Goal: Information Seeking & Learning: Find specific fact

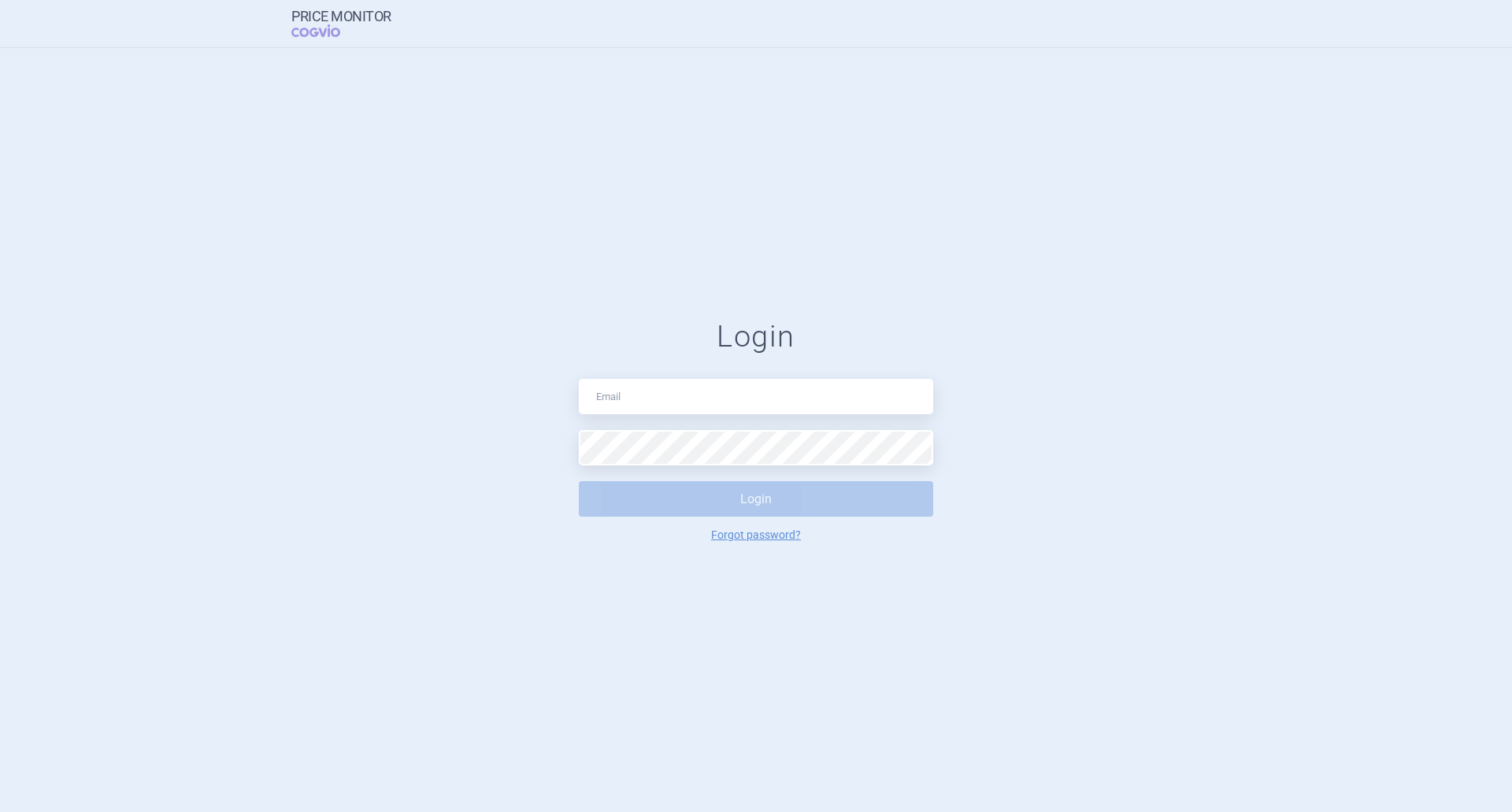
click at [664, 405] on input "text" at bounding box center [756, 396] width 355 height 35
type input "[PERSON_NAME][EMAIL_ADDRESS][DOMAIN_NAME]"
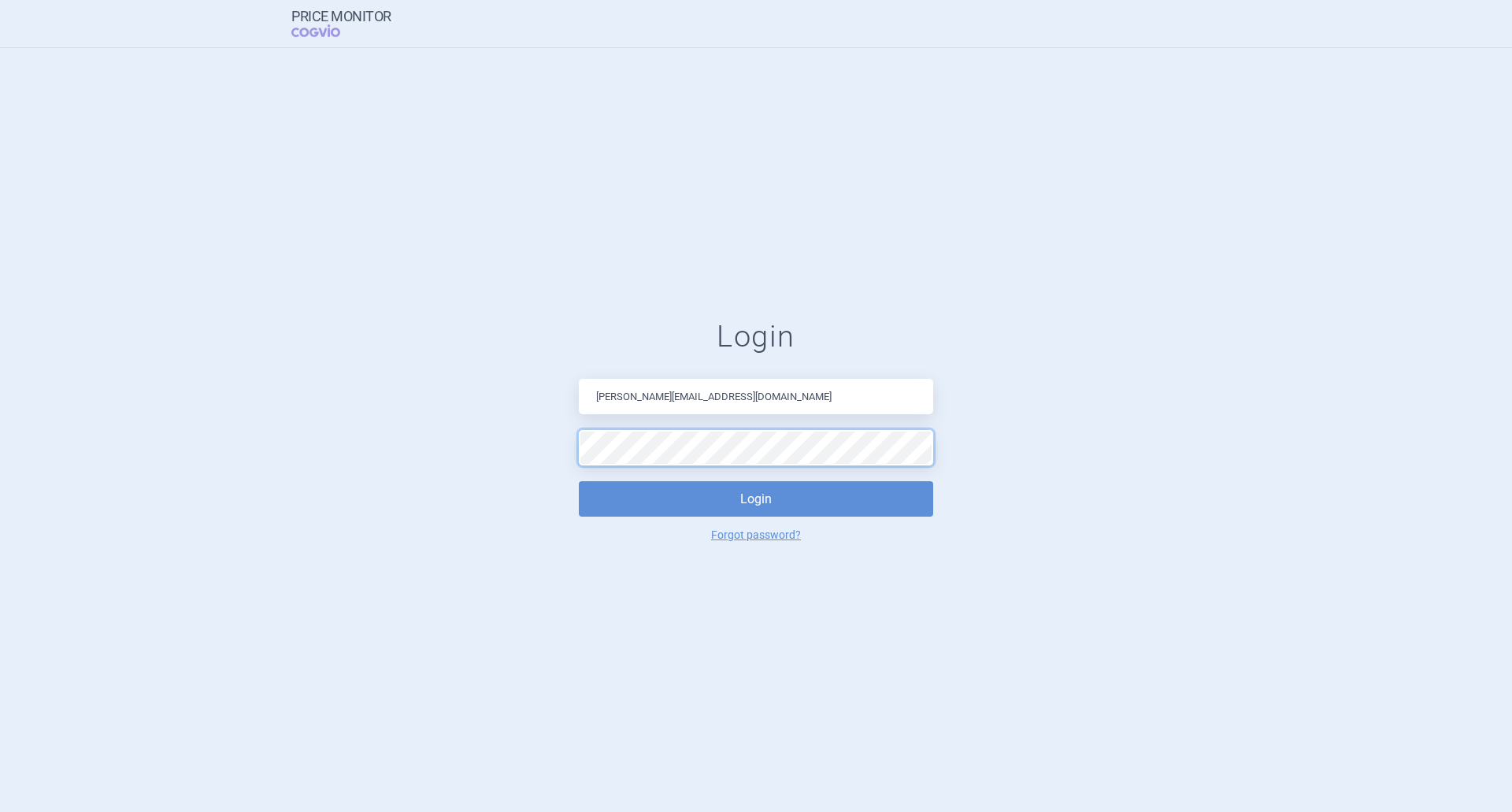
click at [579, 481] on button "Login" at bounding box center [756, 499] width 355 height 35
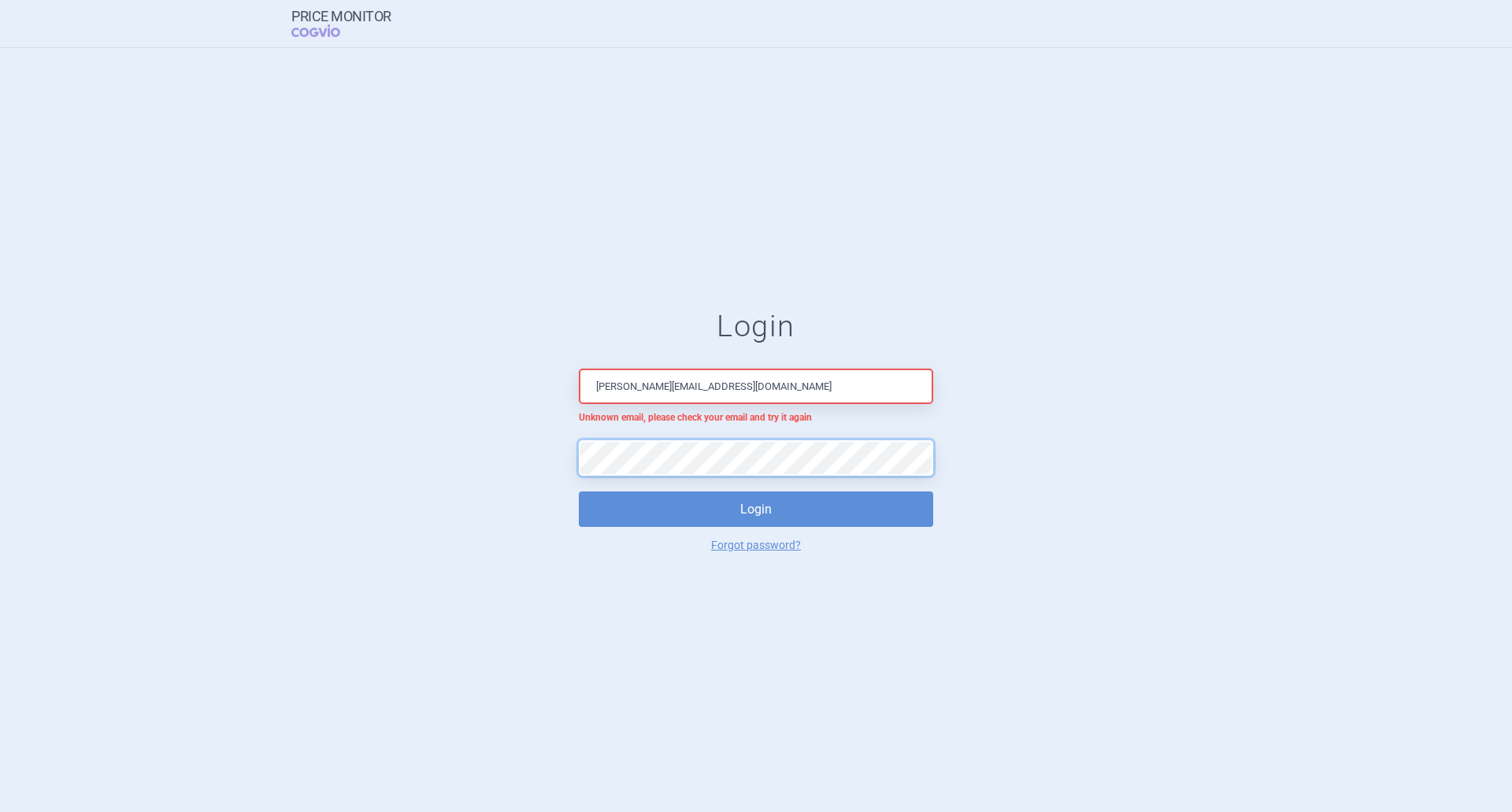
click at [550, 453] on form "Login [PERSON_NAME][EMAIL_ADDRESS][DOMAIN_NAME] Unknown email, please check you…" at bounding box center [756, 429] width 1449 height 241
drag, startPoint x: 796, startPoint y: 379, endPoint x: 482, endPoint y: 366, distance: 314.3
click at [482, 366] on form "Login [PERSON_NAME][EMAIL_ADDRESS][DOMAIN_NAME] Unknown email, please check you…" at bounding box center [756, 429] width 1449 height 241
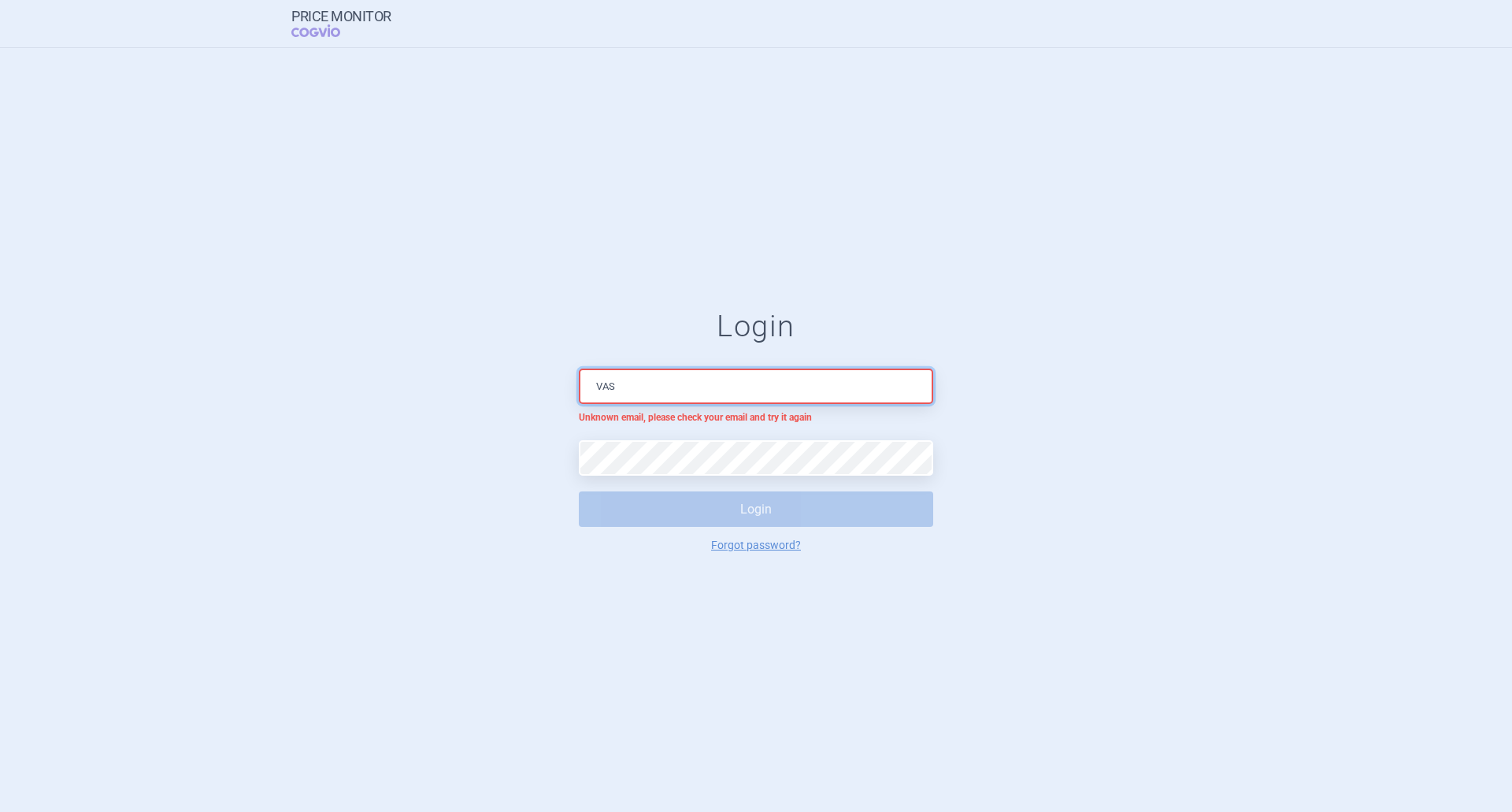
type input "[PERSON_NAME][EMAIL_ADDRESS][DOMAIN_NAME]"
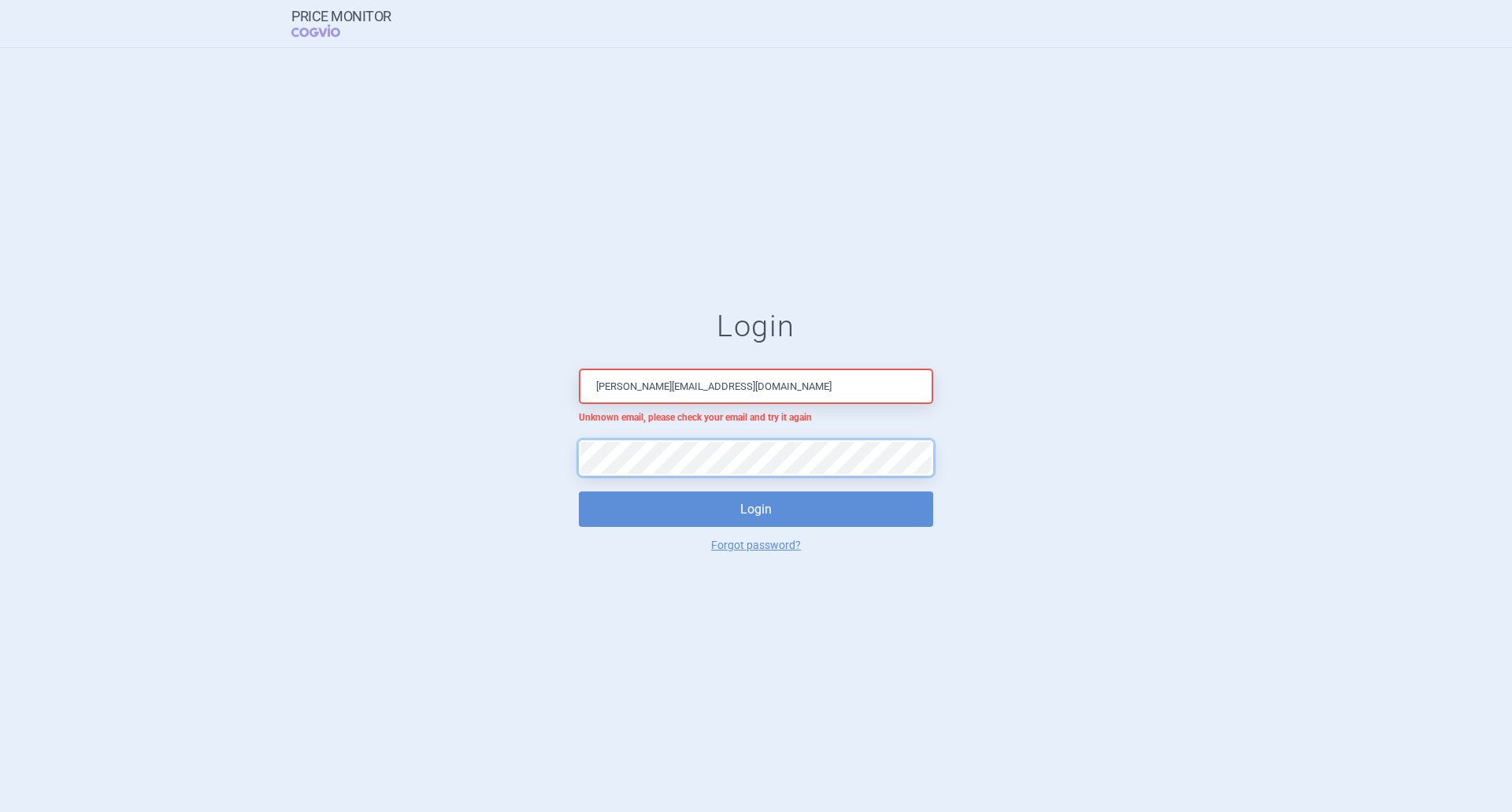
click at [579, 492] on button "Login" at bounding box center [756, 509] width 355 height 35
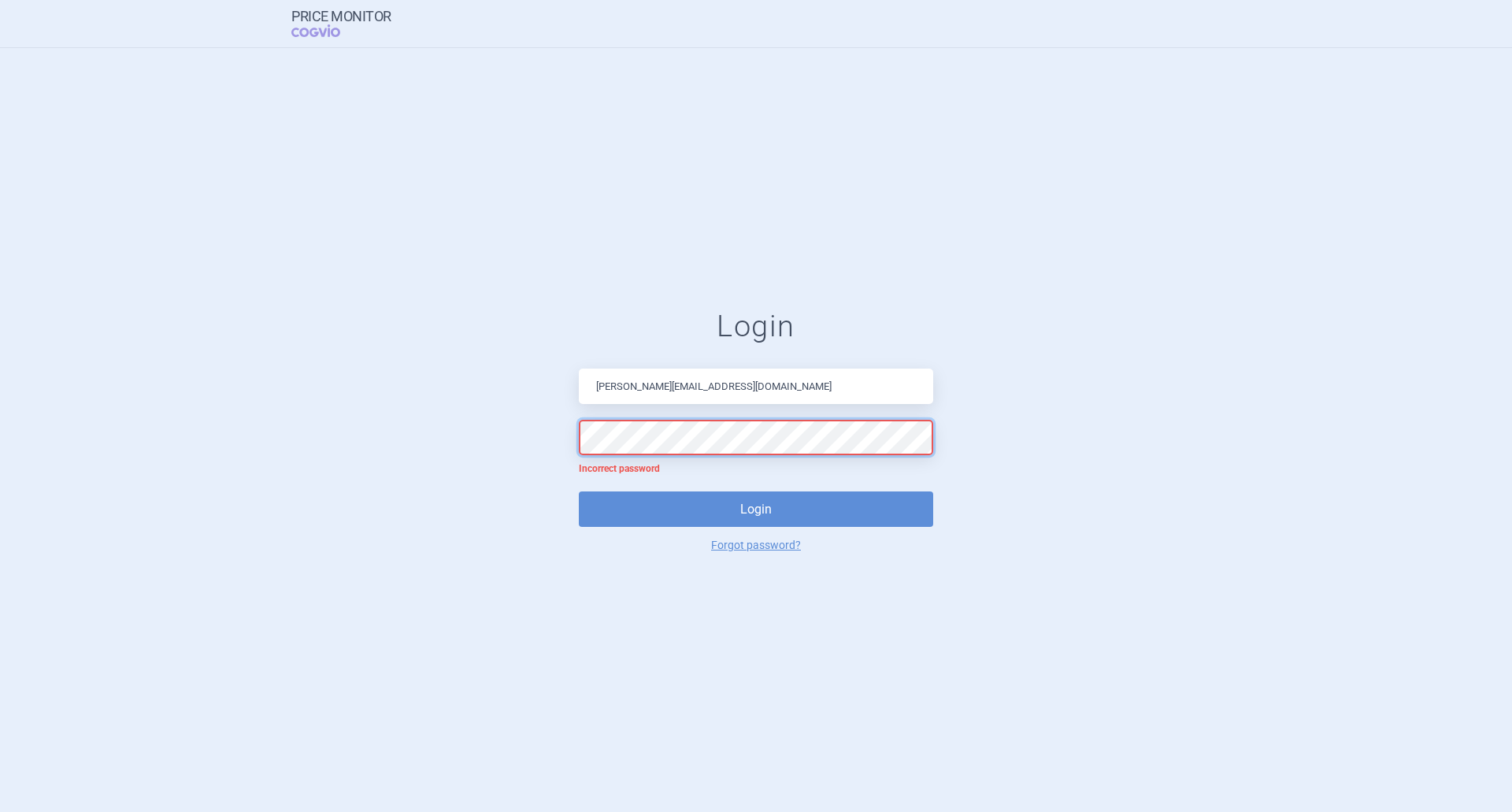
click at [518, 429] on form "Login [PERSON_NAME][EMAIL_ADDRESS][DOMAIN_NAME] Incorrect password Login Forgot…" at bounding box center [756, 429] width 1449 height 241
click at [579, 492] on button "Login" at bounding box center [756, 509] width 355 height 35
click at [724, 499] on button "Login" at bounding box center [756, 509] width 355 height 35
click at [530, 429] on form "Login [PERSON_NAME][EMAIL_ADDRESS][DOMAIN_NAME] Incorrect password Login Forgot…" at bounding box center [756, 429] width 1449 height 241
click at [579, 492] on button "Login" at bounding box center [756, 509] width 355 height 35
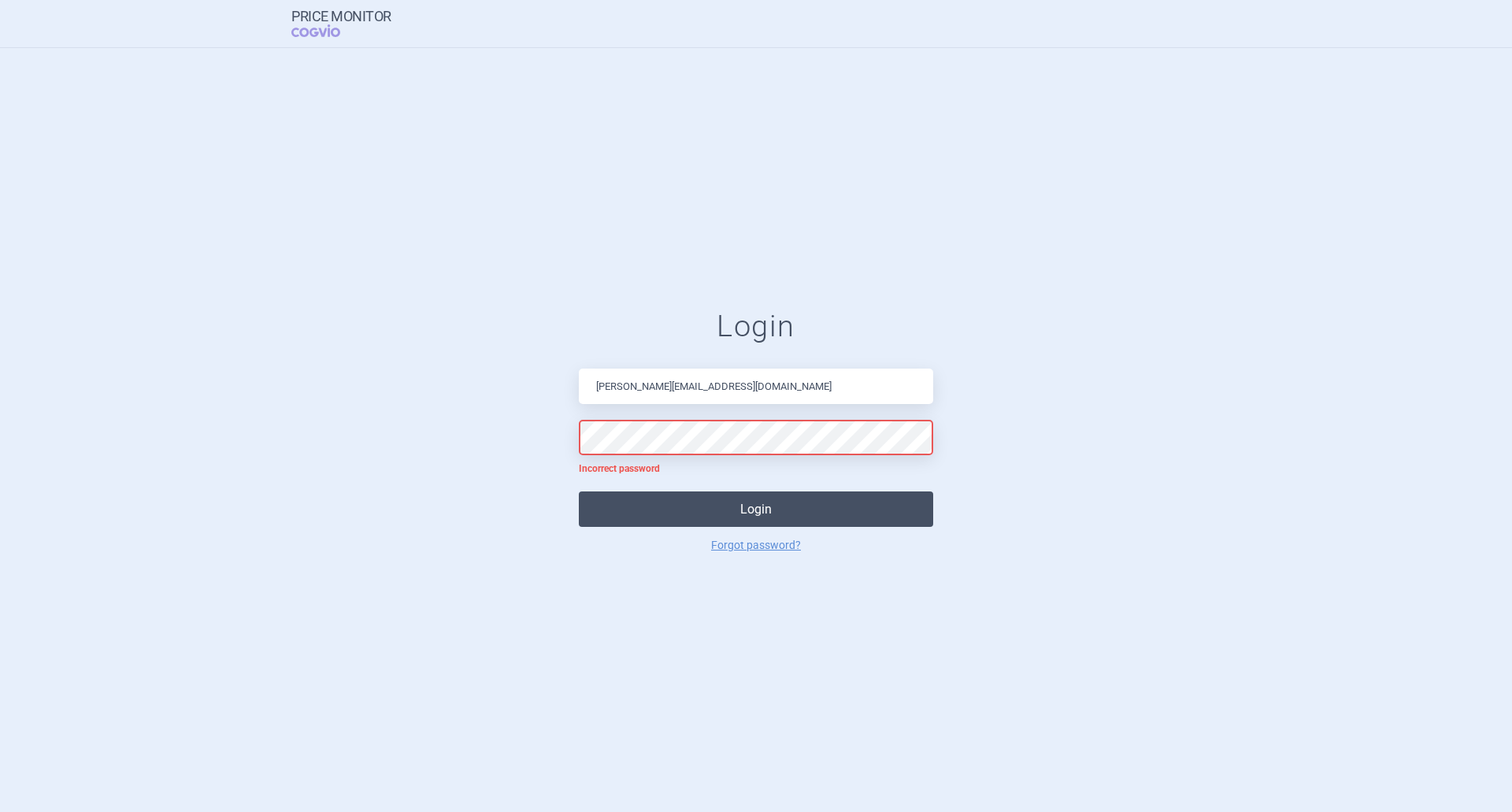
click at [723, 509] on button "Login" at bounding box center [756, 509] width 355 height 35
click at [747, 548] on link "Forgot password?" at bounding box center [756, 545] width 90 height 11
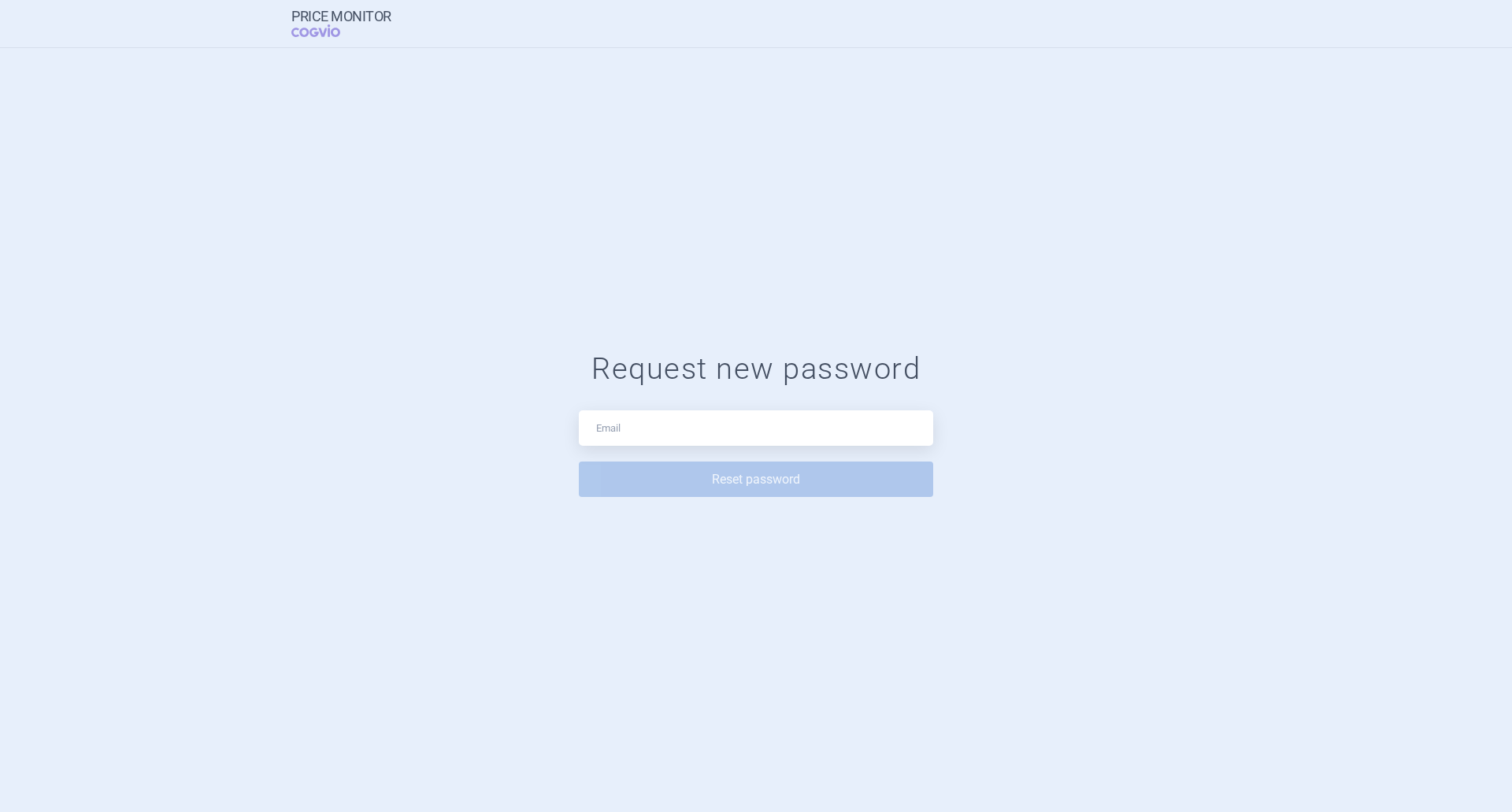
click at [661, 407] on form "Request new password Reset password" at bounding box center [756, 430] width 1449 height 158
click at [660, 427] on input "text" at bounding box center [756, 428] width 355 height 35
click at [676, 429] on input "text" at bounding box center [756, 428] width 355 height 35
type input "[PERSON_NAME][EMAIL_ADDRESS][DOMAIN_NAME]"
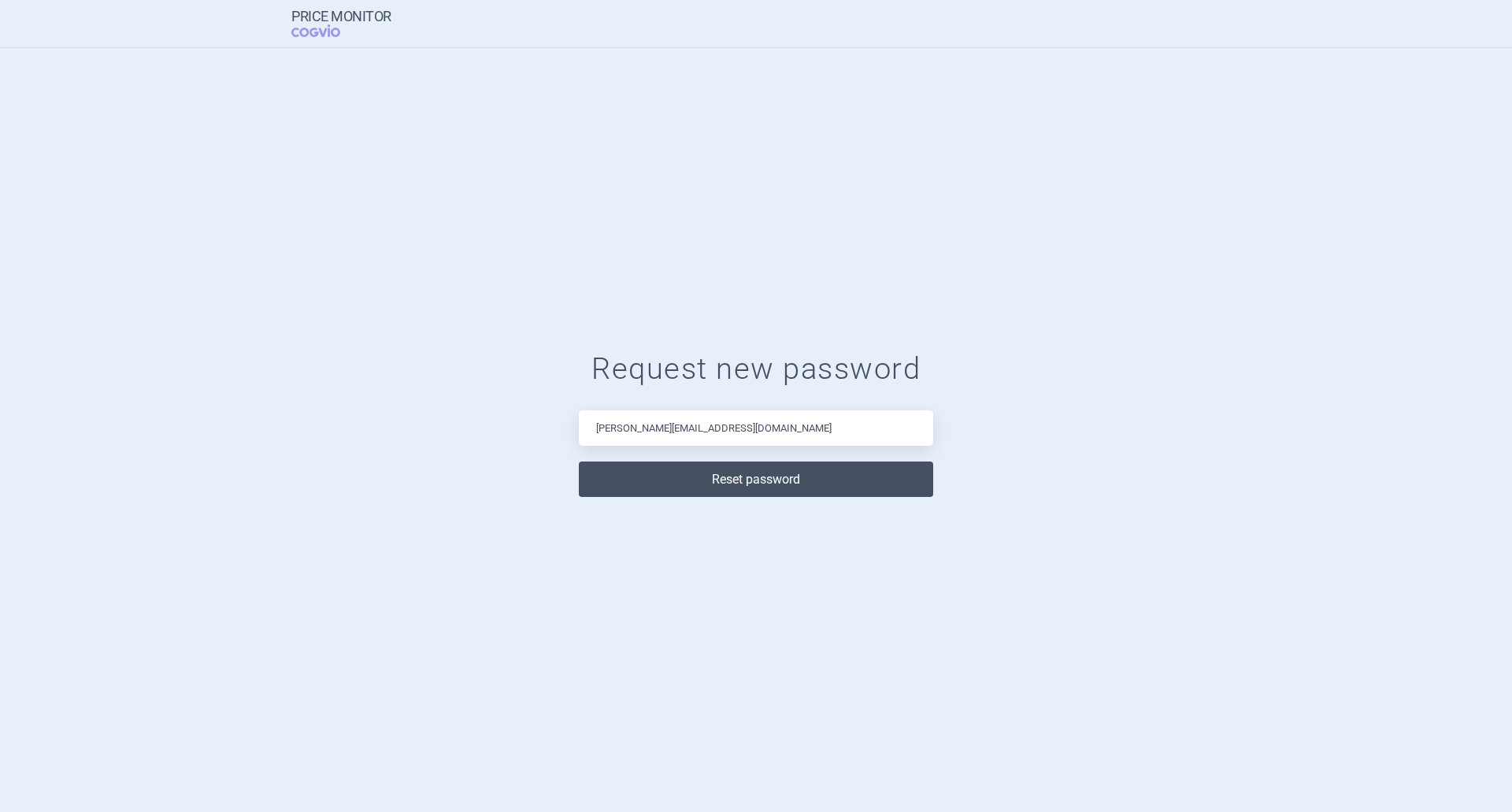
click at [731, 471] on button "Reset password" at bounding box center [756, 479] width 355 height 35
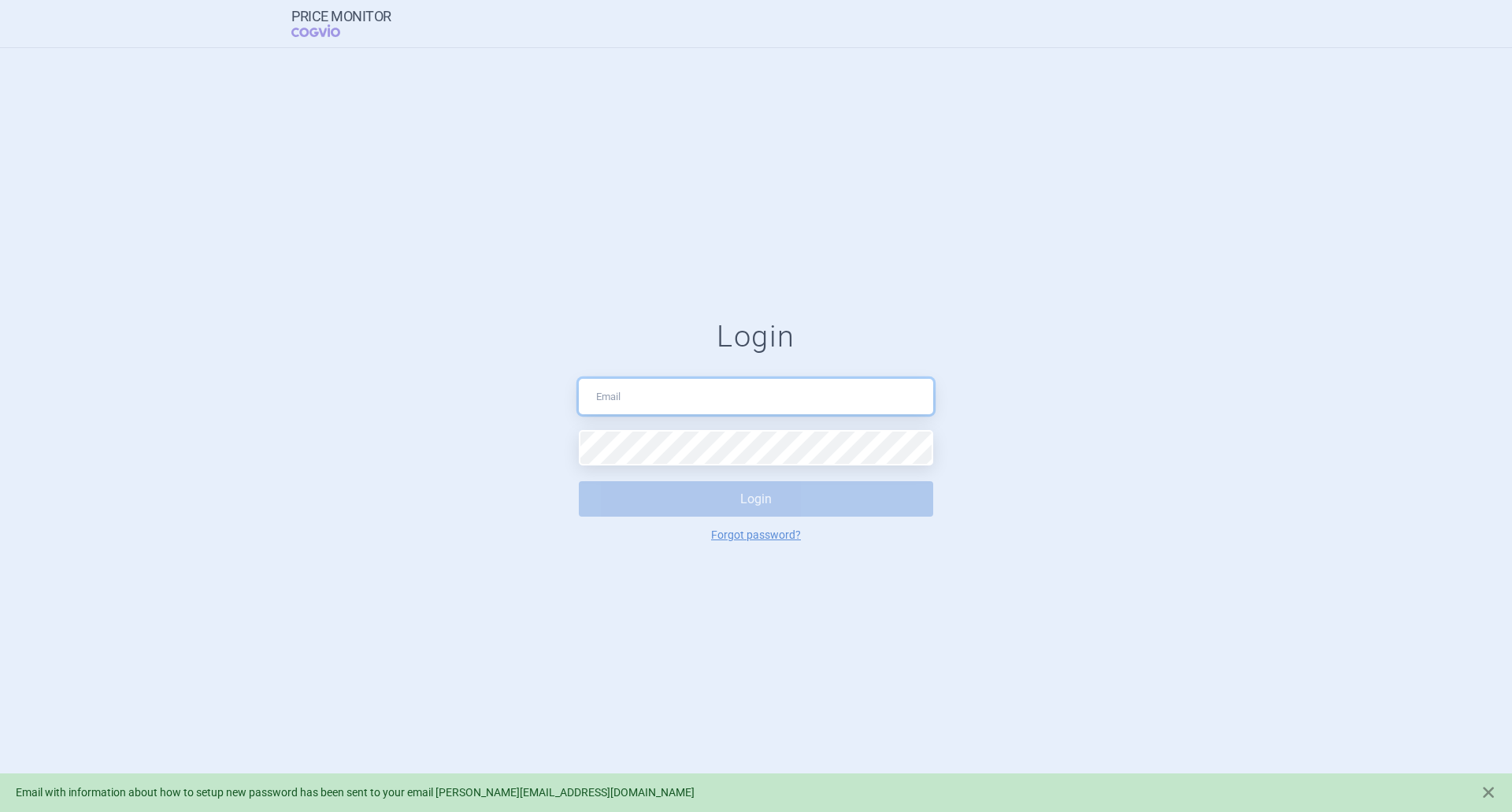
click at [678, 400] on input "text" at bounding box center [756, 396] width 355 height 35
click at [696, 402] on input "text" at bounding box center [756, 396] width 355 height 35
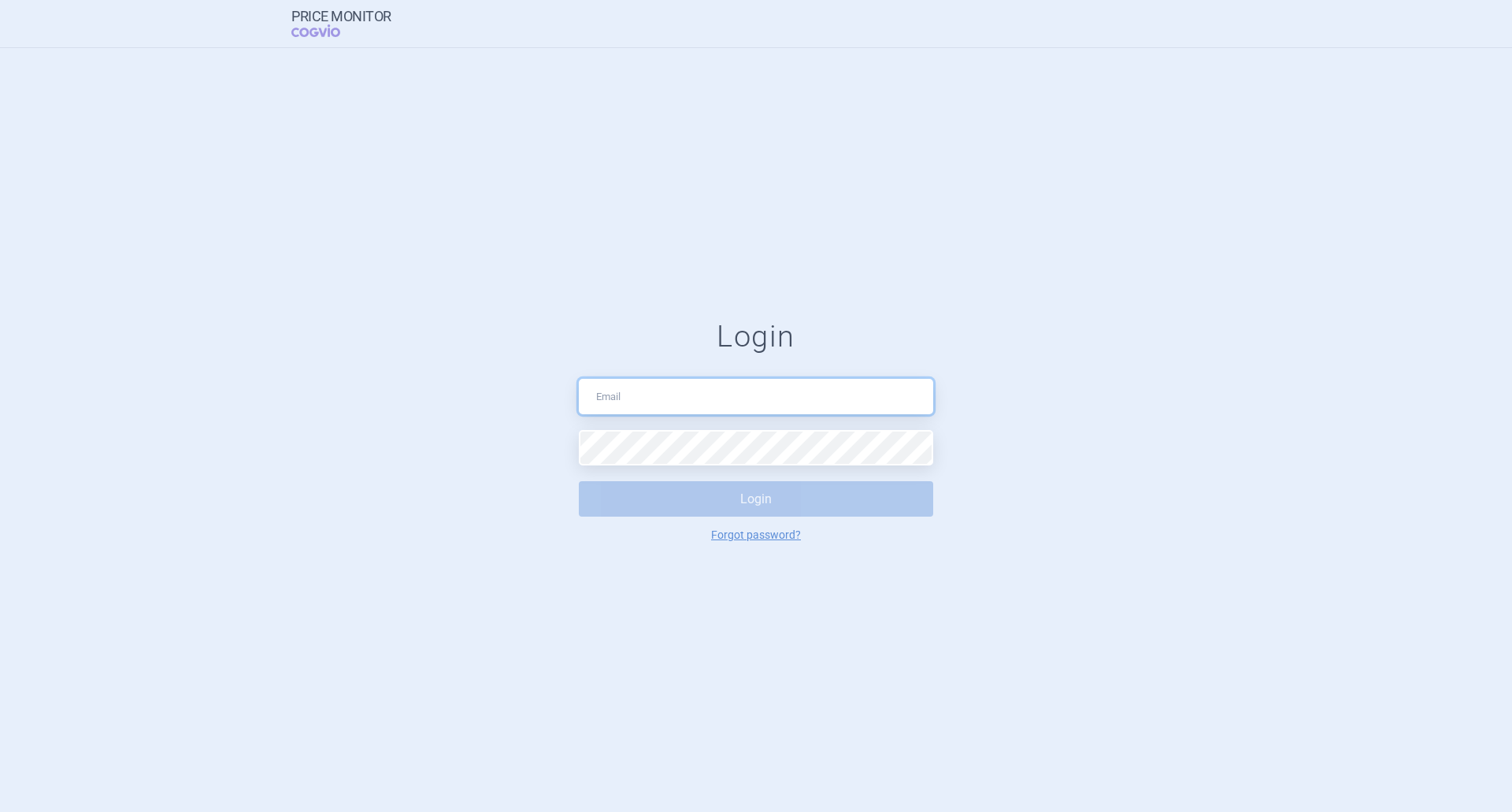
click at [627, 403] on input "text" at bounding box center [756, 396] width 355 height 35
type input "[PERSON_NAME][EMAIL_ADDRESS][DOMAIN_NAME]"
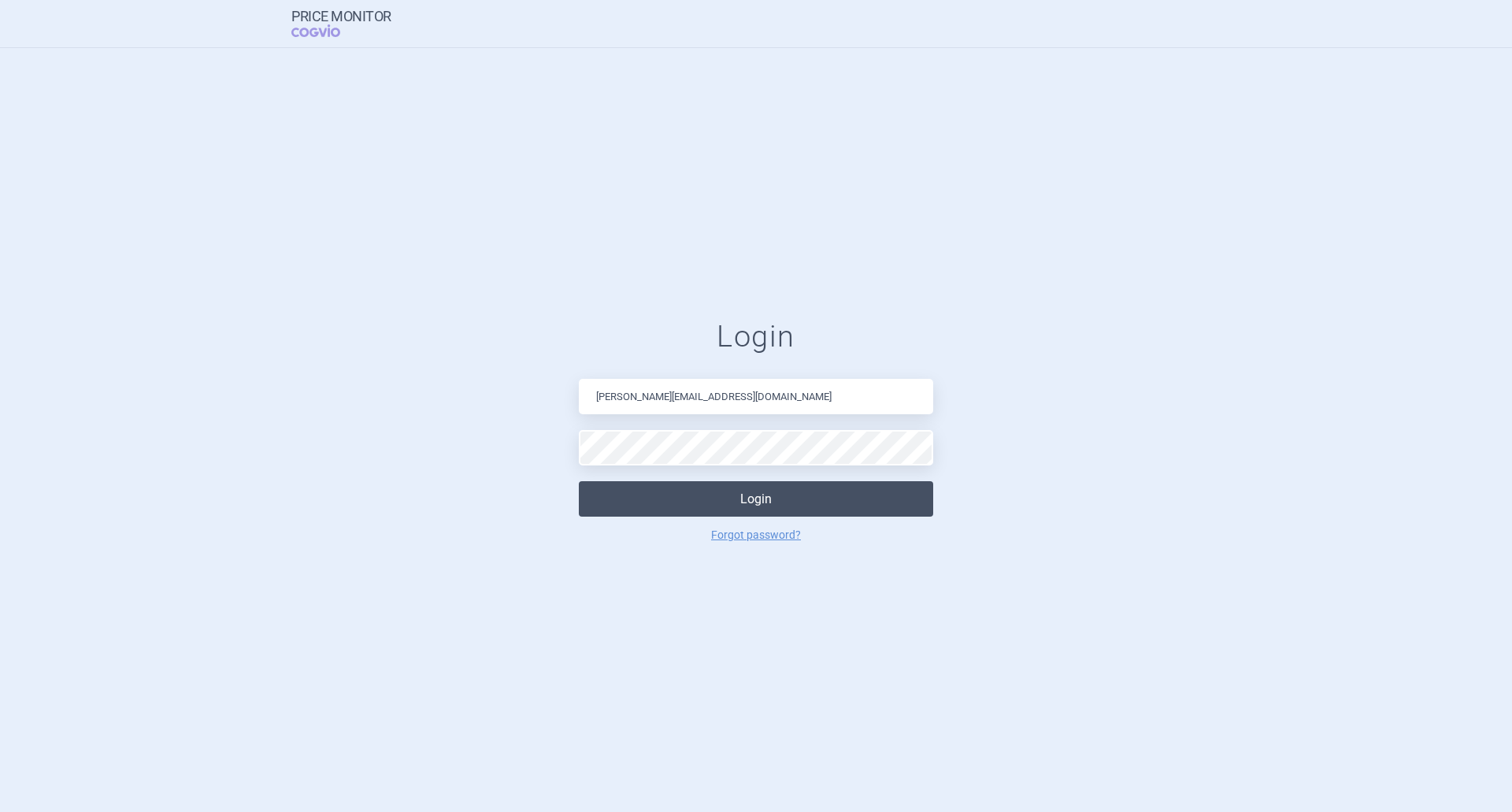
click at [747, 500] on button "Login" at bounding box center [756, 499] width 355 height 35
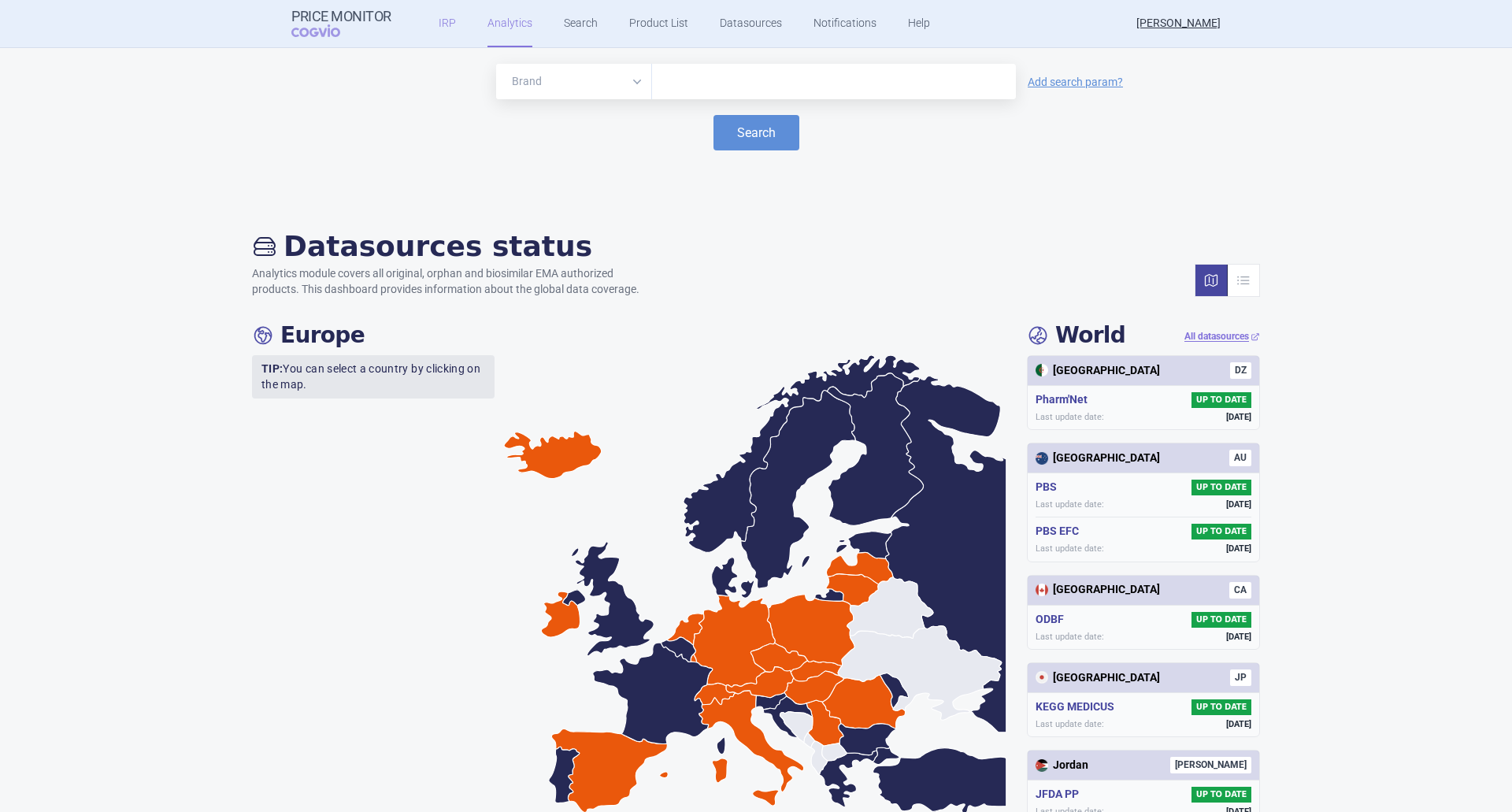
click at [447, 19] on link "IRP" at bounding box center [447, 23] width 18 height 47
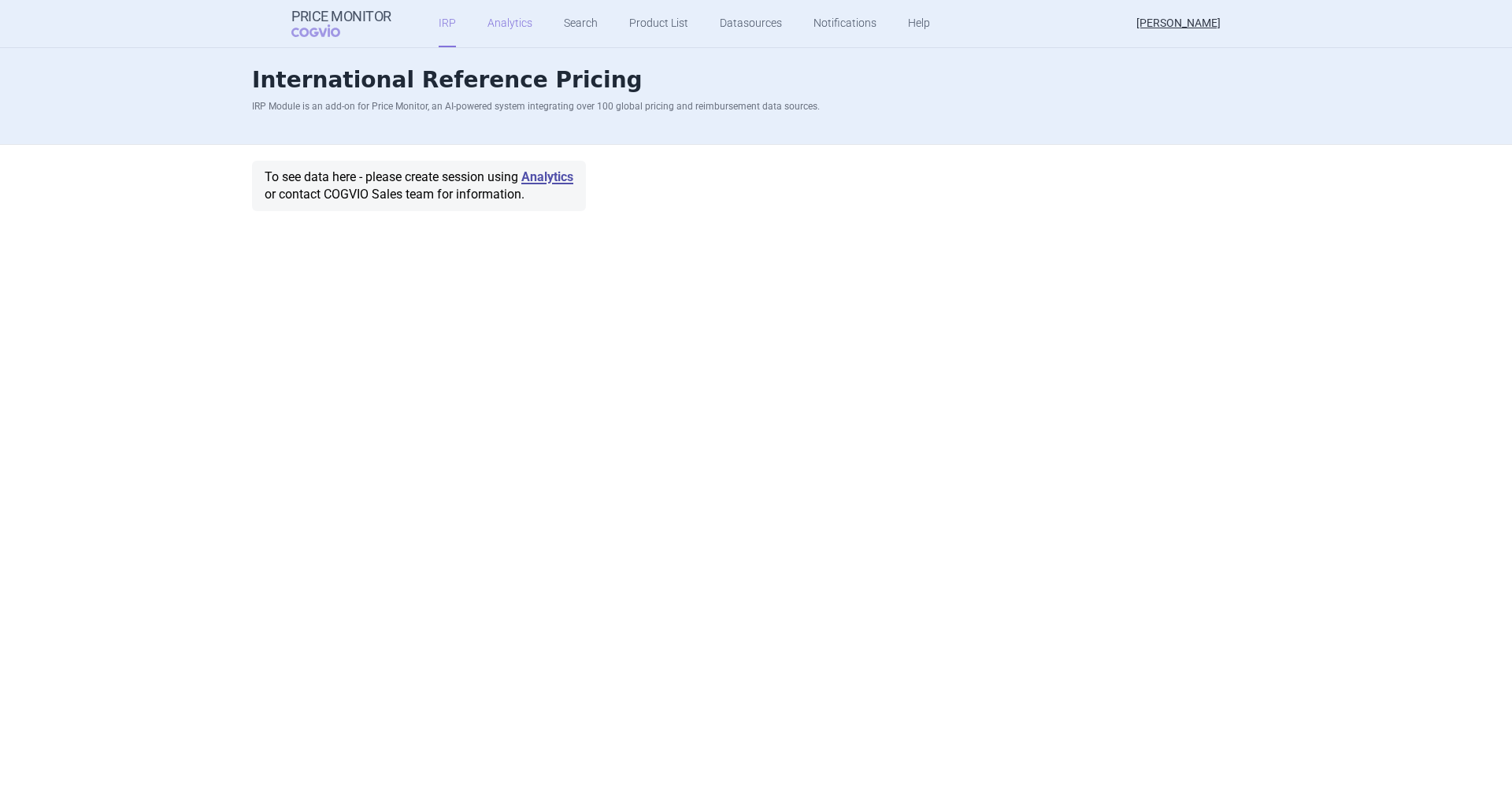
click at [506, 28] on link "Analytics" at bounding box center [509, 23] width 45 height 47
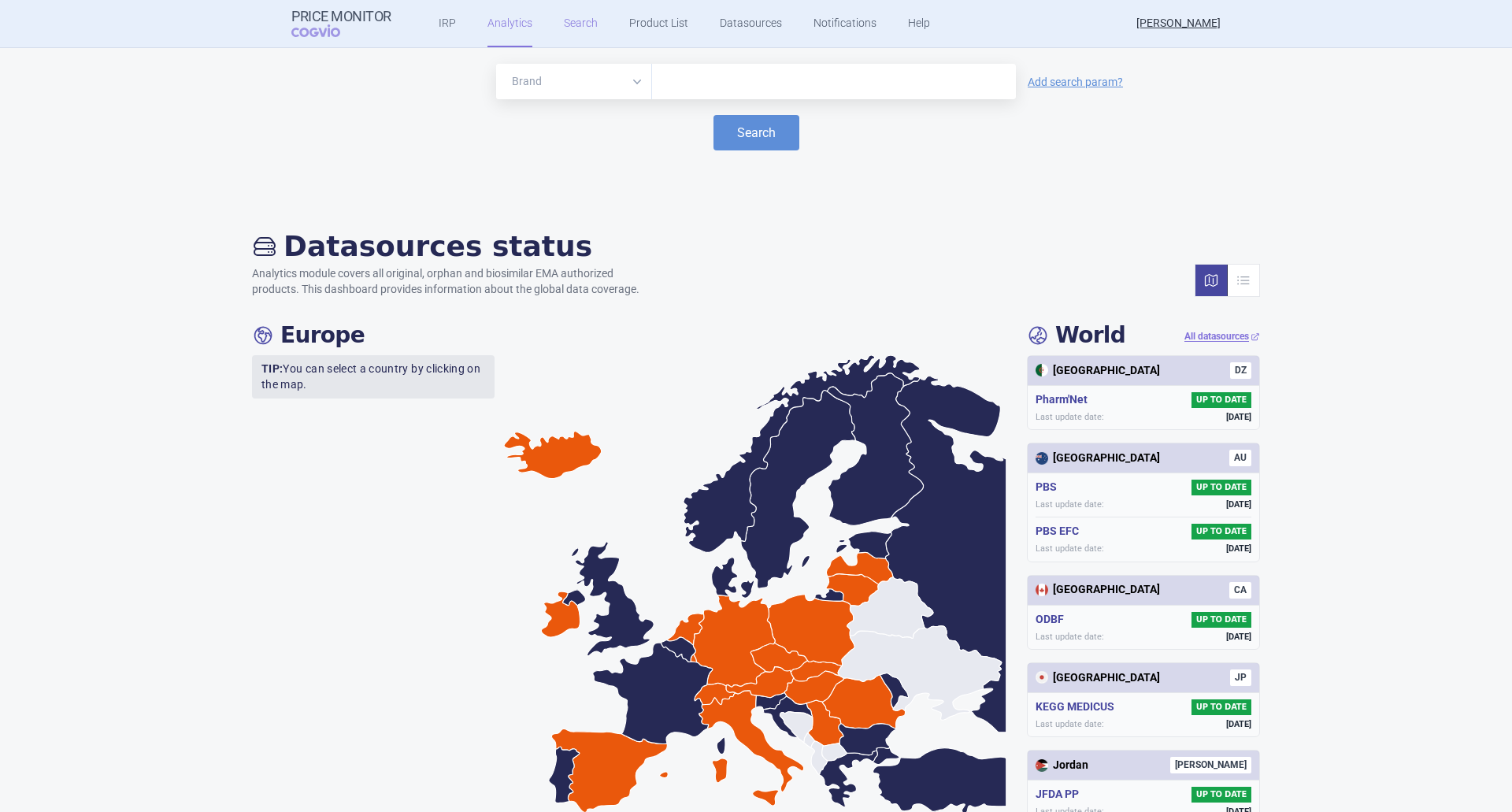
click at [581, 27] on link "Search" at bounding box center [581, 23] width 34 height 47
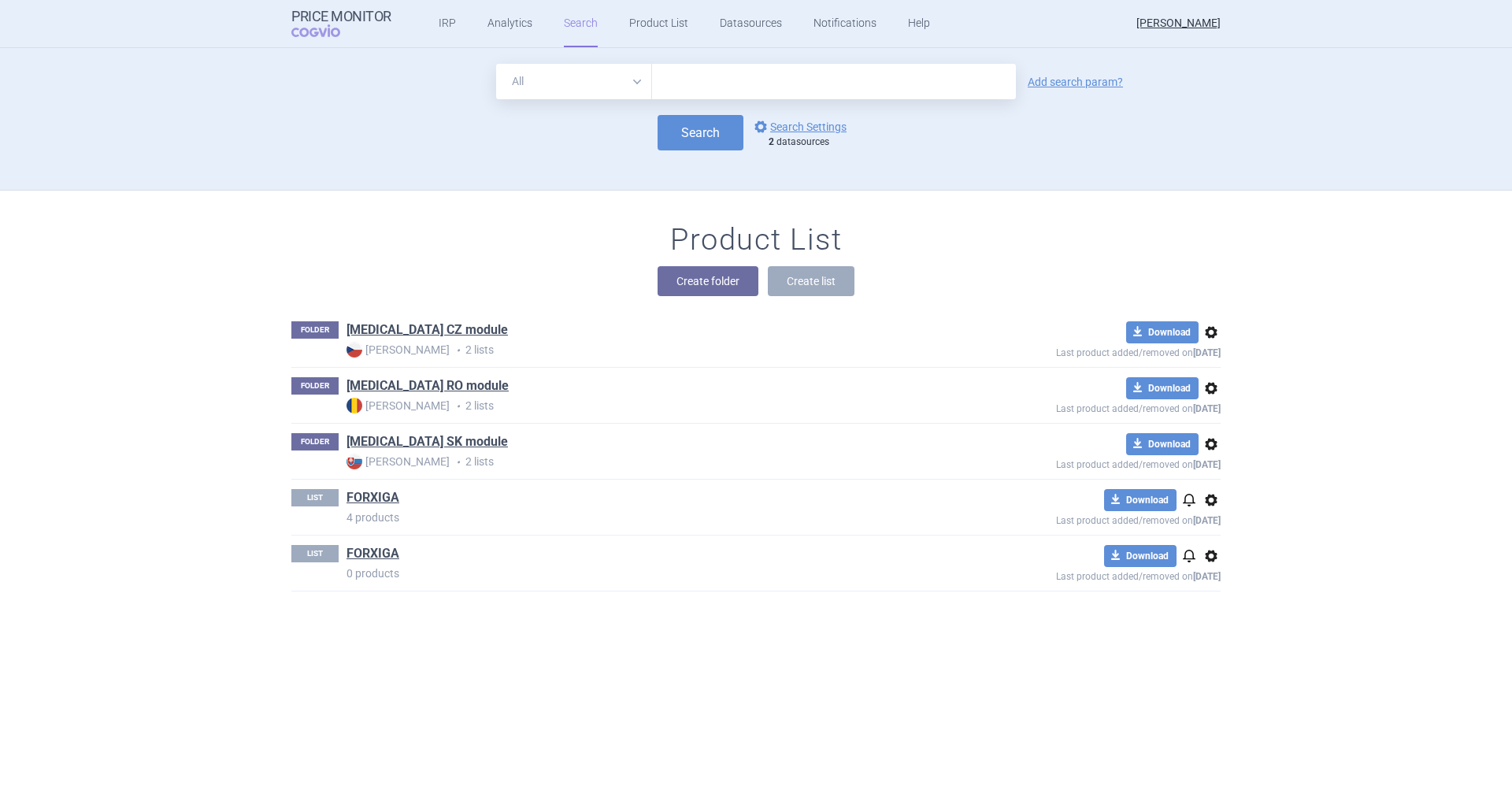
click at [683, 75] on input "text" at bounding box center [833, 81] width 363 height 35
type input "[MEDICAL_DATA]"
click at [697, 129] on button "Search" at bounding box center [700, 133] width 86 height 35
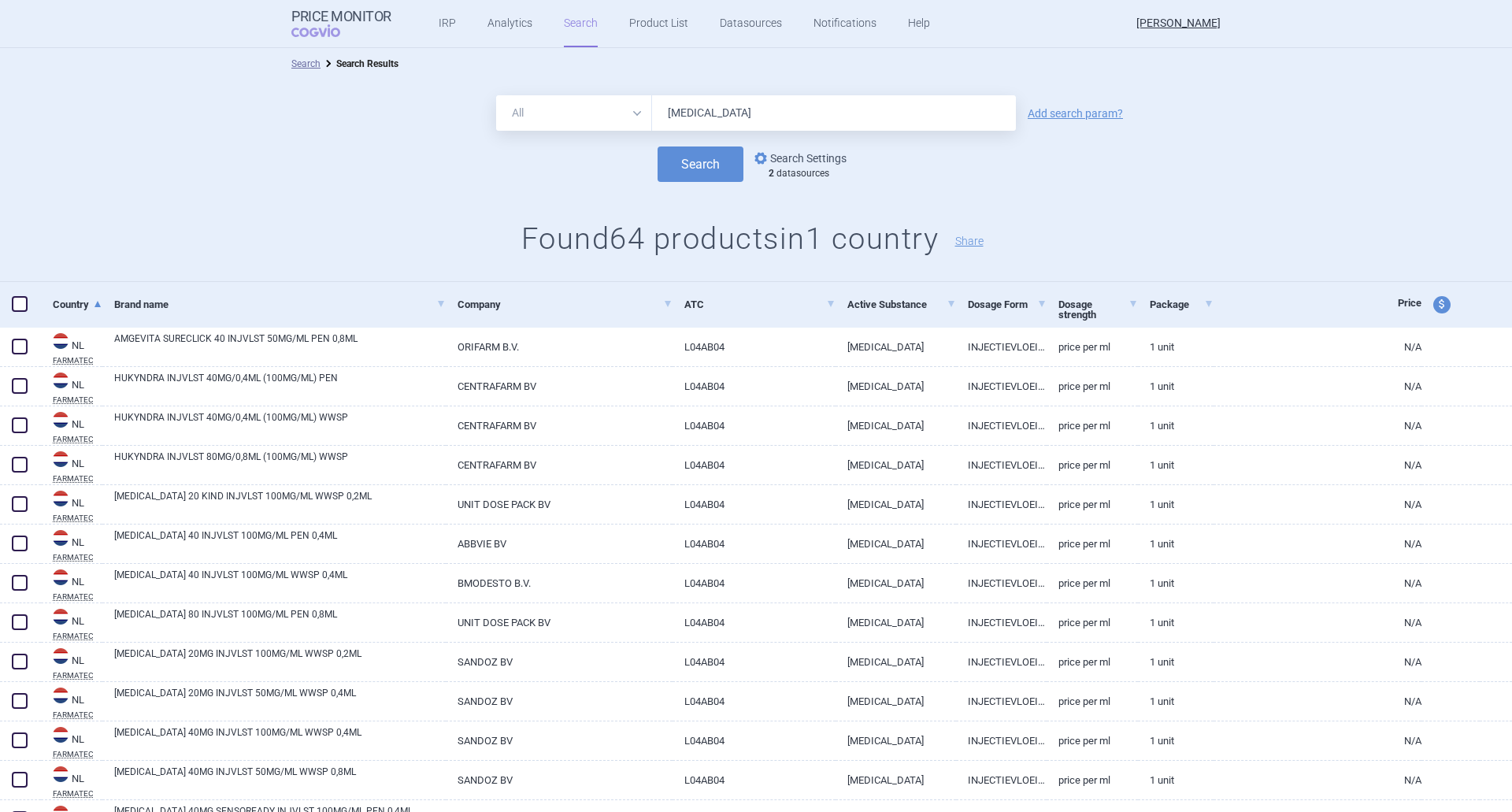
click at [782, 159] on link "options Search Settings" at bounding box center [799, 157] width 95 height 19
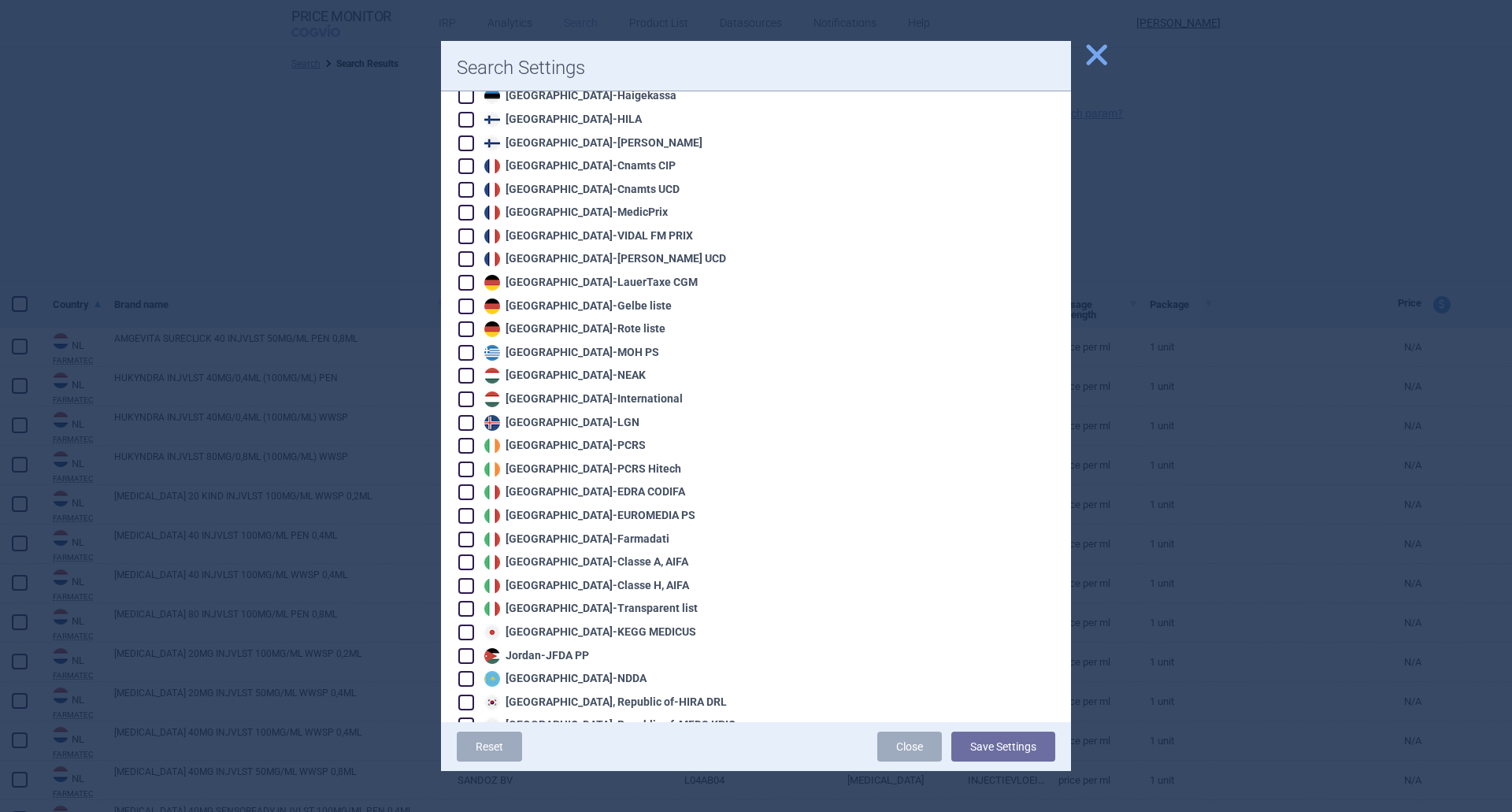
scroll to position [1106, 0]
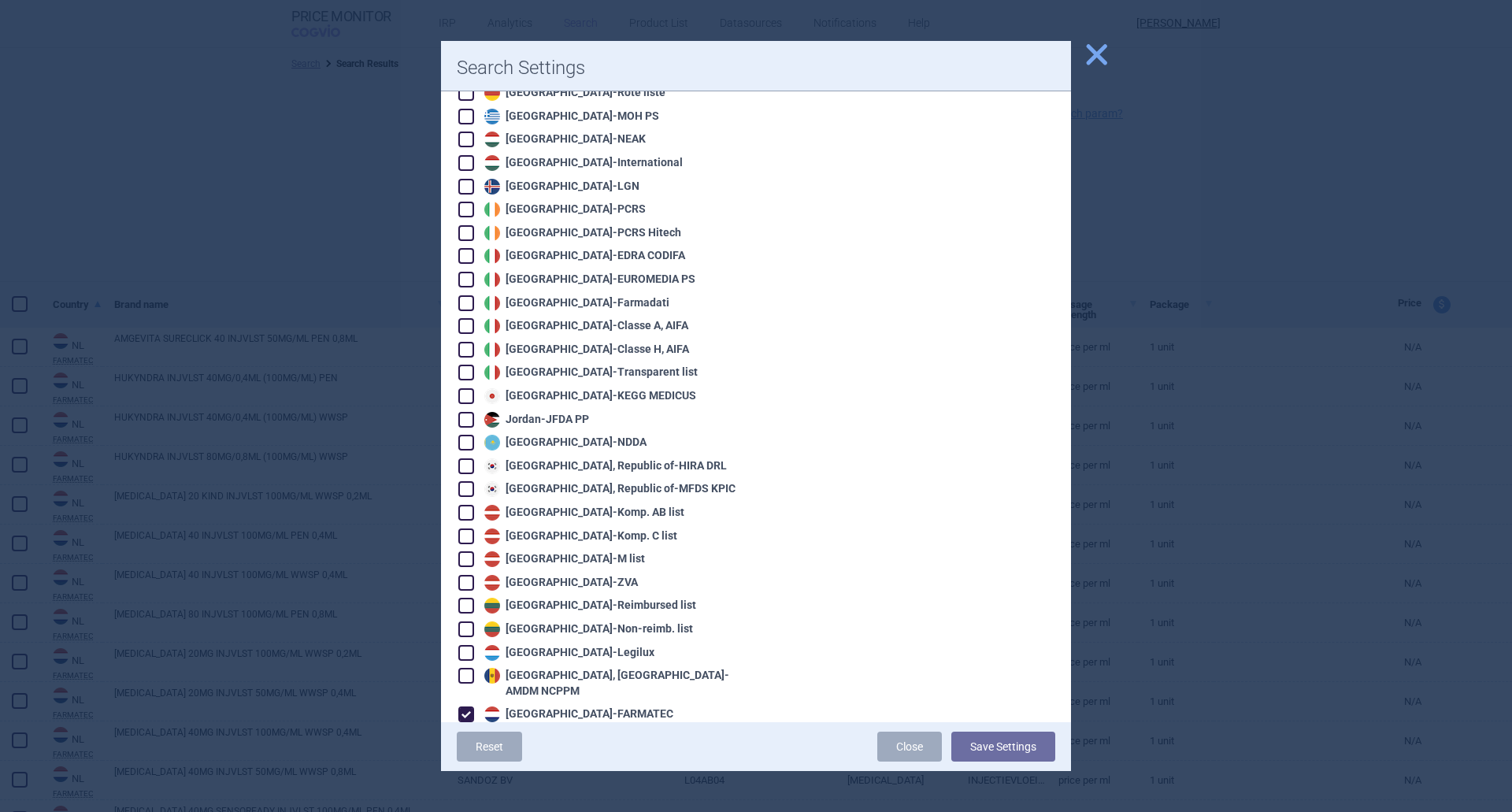
click at [1102, 50] on span "close" at bounding box center [1096, 54] width 27 height 27
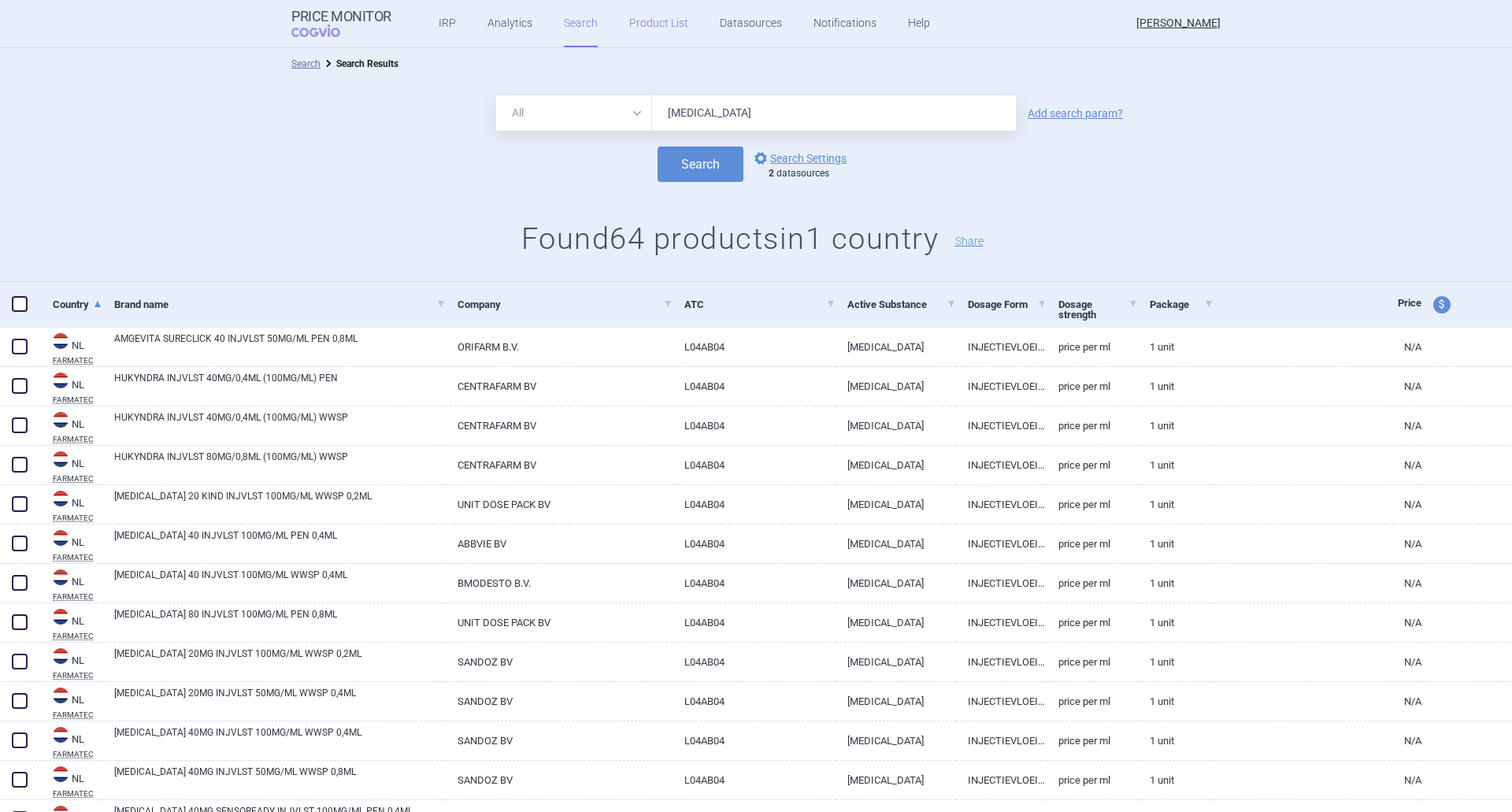
click at [661, 30] on link "Product List" at bounding box center [659, 23] width 59 height 47
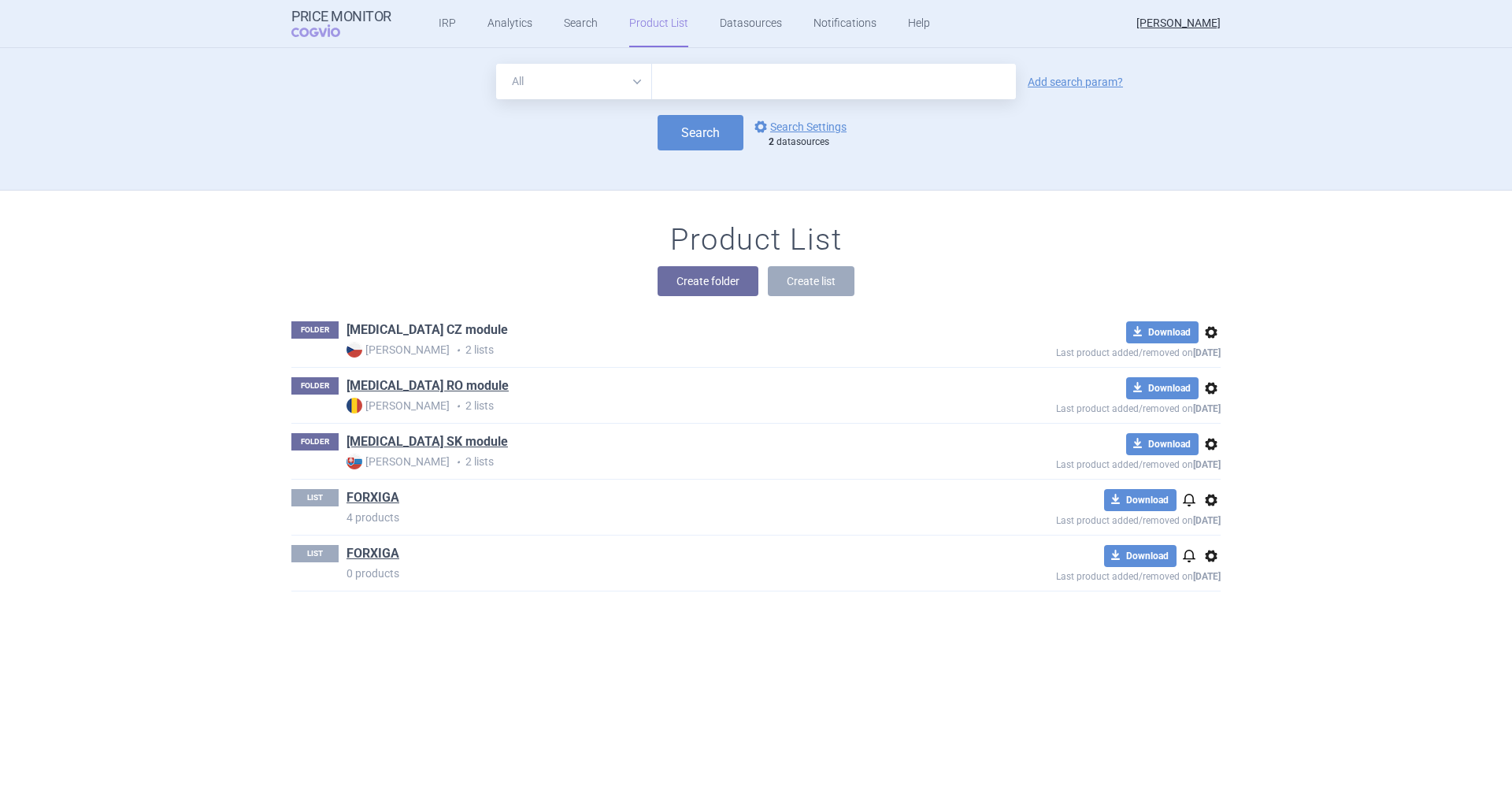
click at [424, 326] on link "[MEDICAL_DATA] CZ module" at bounding box center [427, 330] width 162 height 18
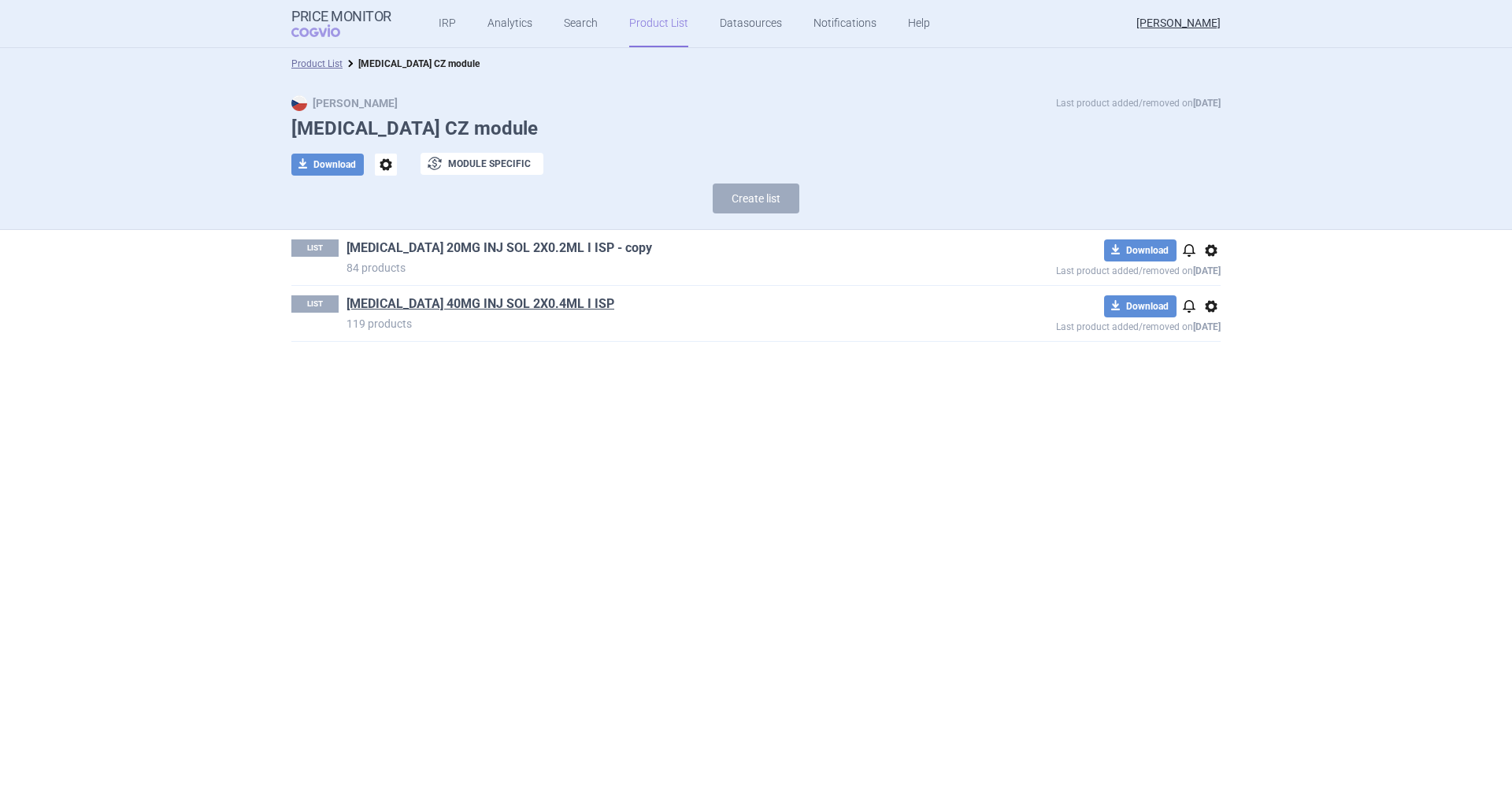
click at [370, 249] on link "[MEDICAL_DATA] 20MG INJ SOL 2X0.2ML I ISP - copy" at bounding box center [500, 249] width 306 height 18
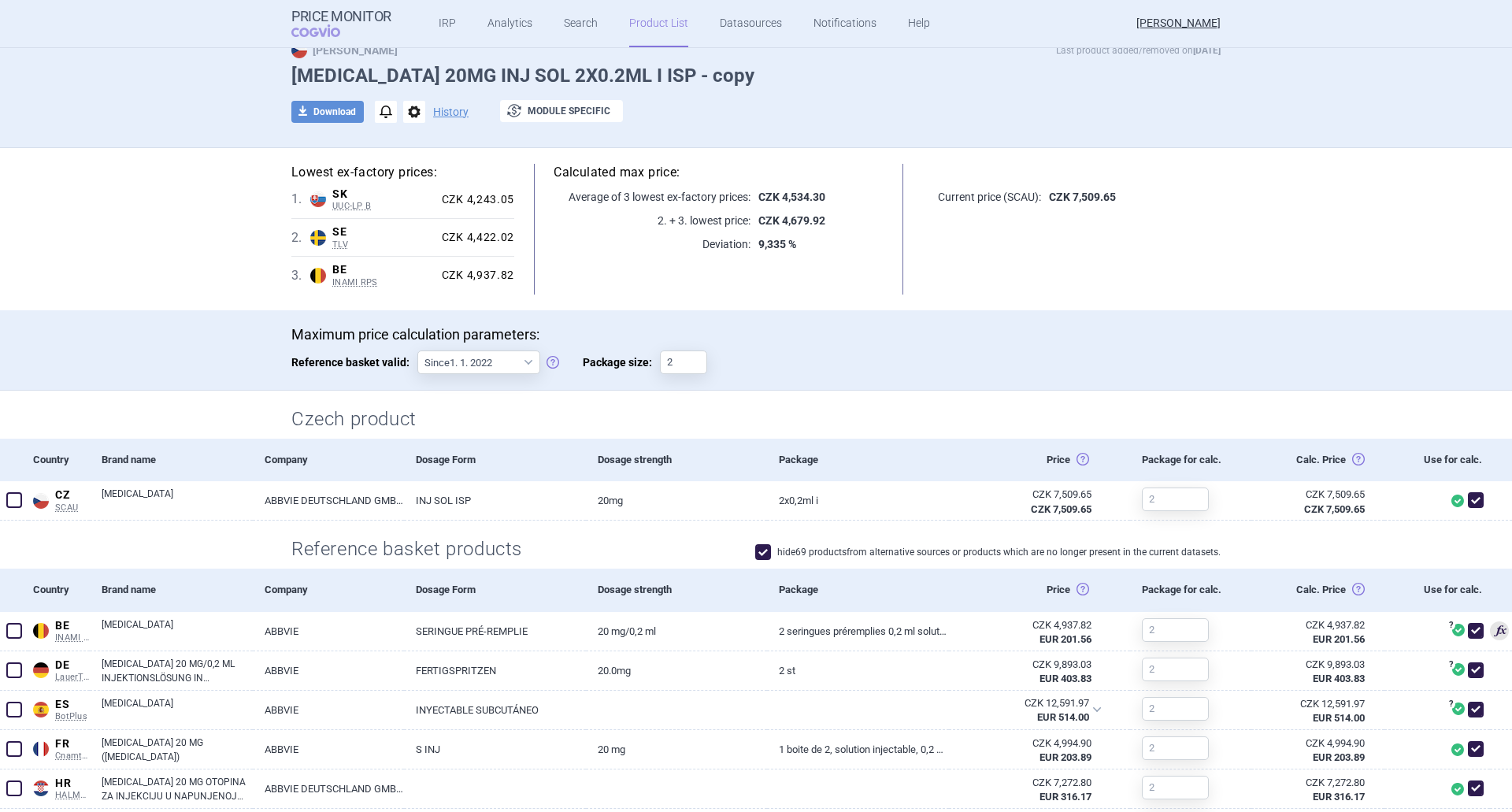
scroll to position [79, 0]
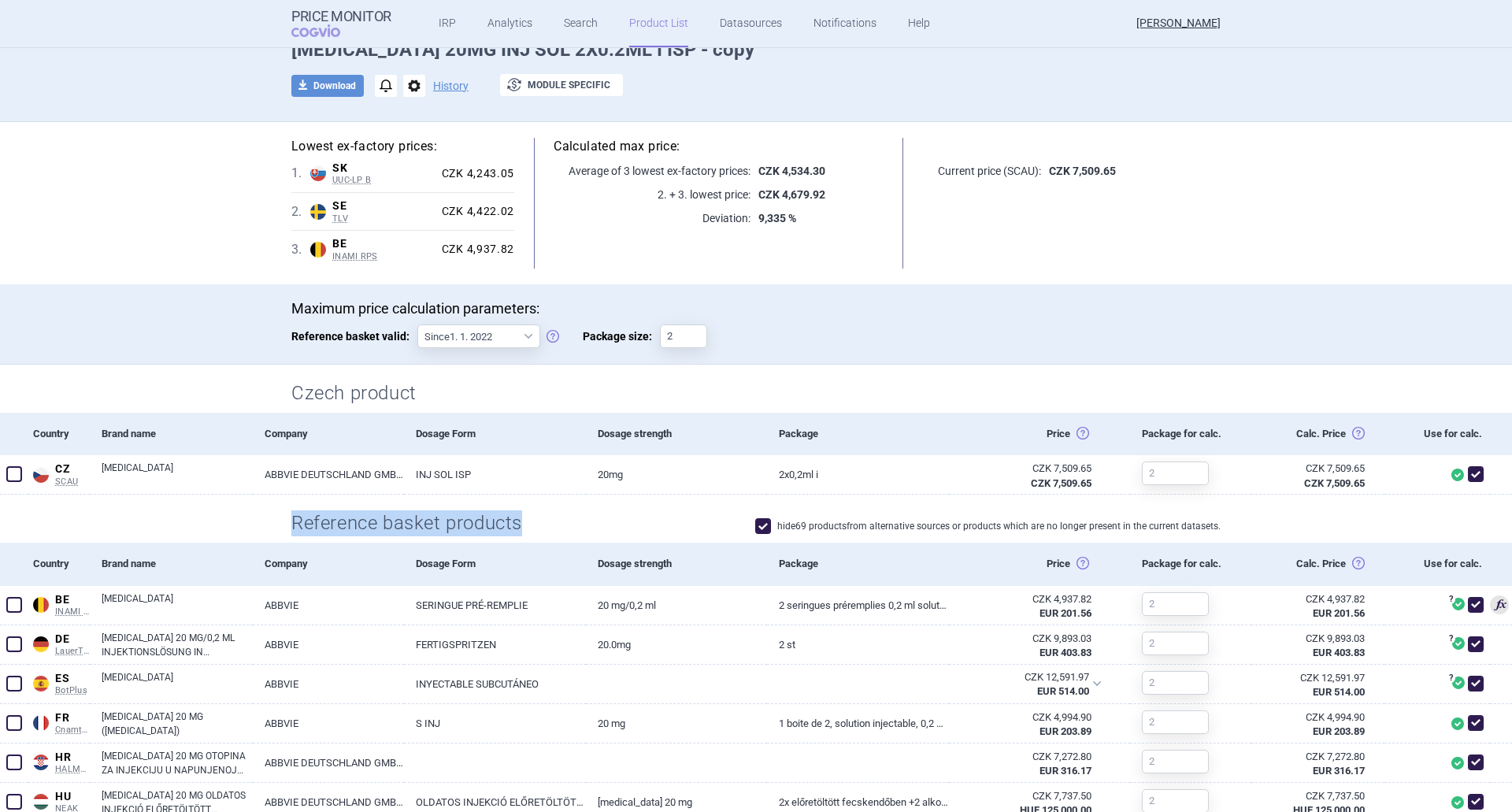
drag, startPoint x: 286, startPoint y: 525, endPoint x: 529, endPoint y: 521, distance: 243.0
click at [529, 521] on h2 "Reference basket products" at bounding box center [413, 523] width 243 height 26
click at [535, 521] on div "hide 69 products from alternative sources or products which are no longer prese…" at bounding box center [878, 525] width 686 height 22
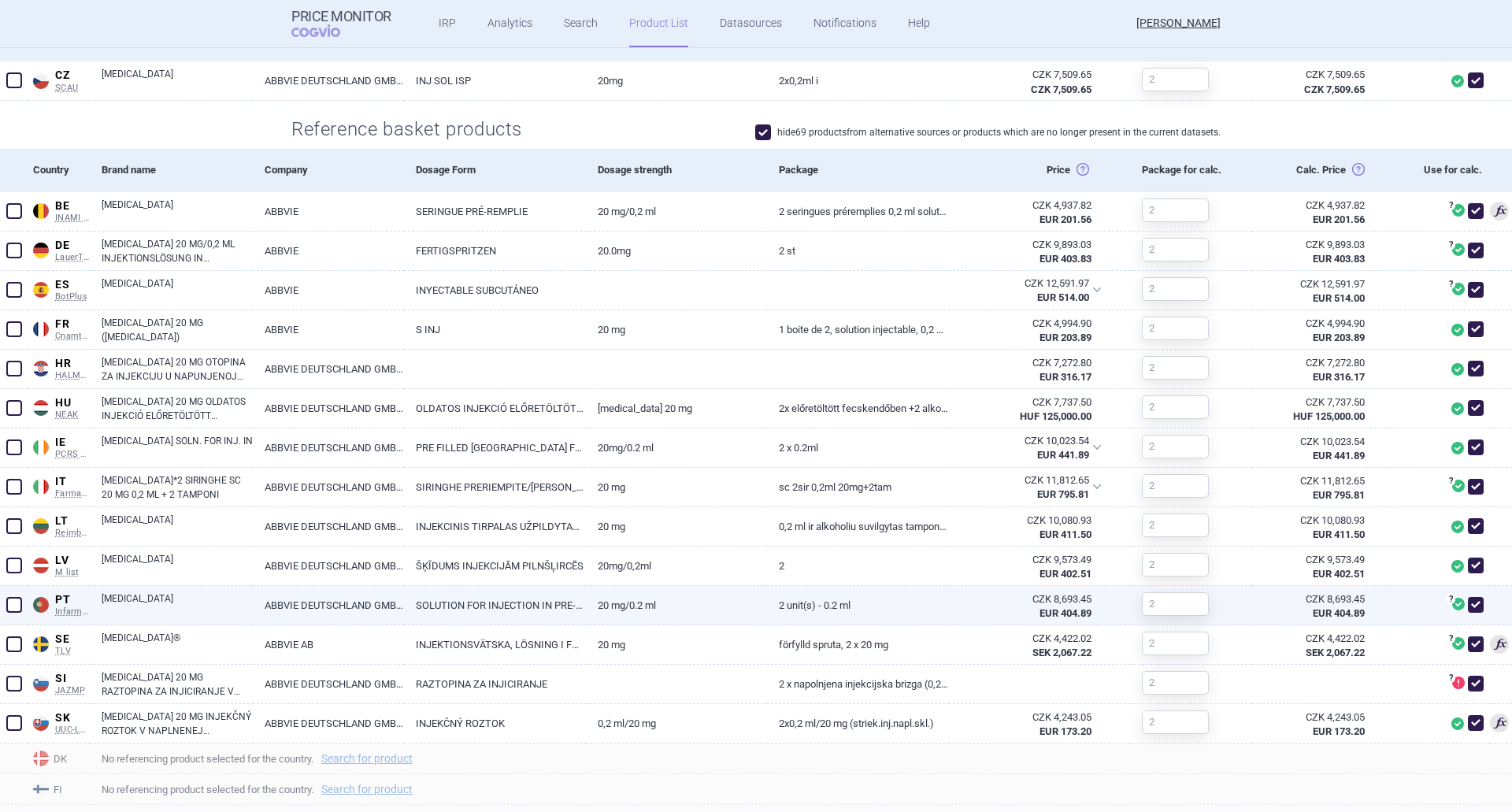
scroll to position [315, 0]
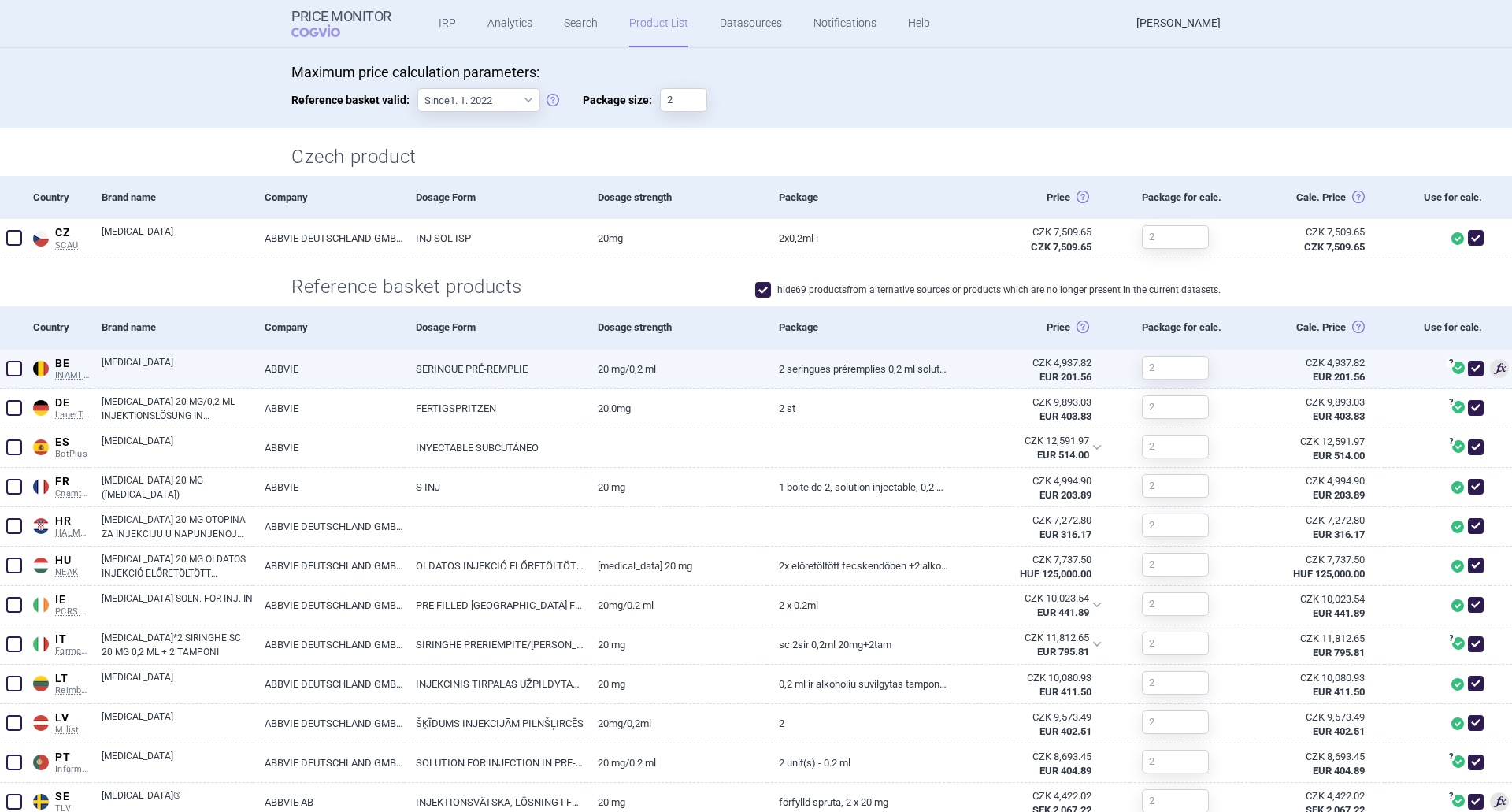
click at [1491, 371] on span at bounding box center [1499, 368] width 19 height 19
select select "EUR"
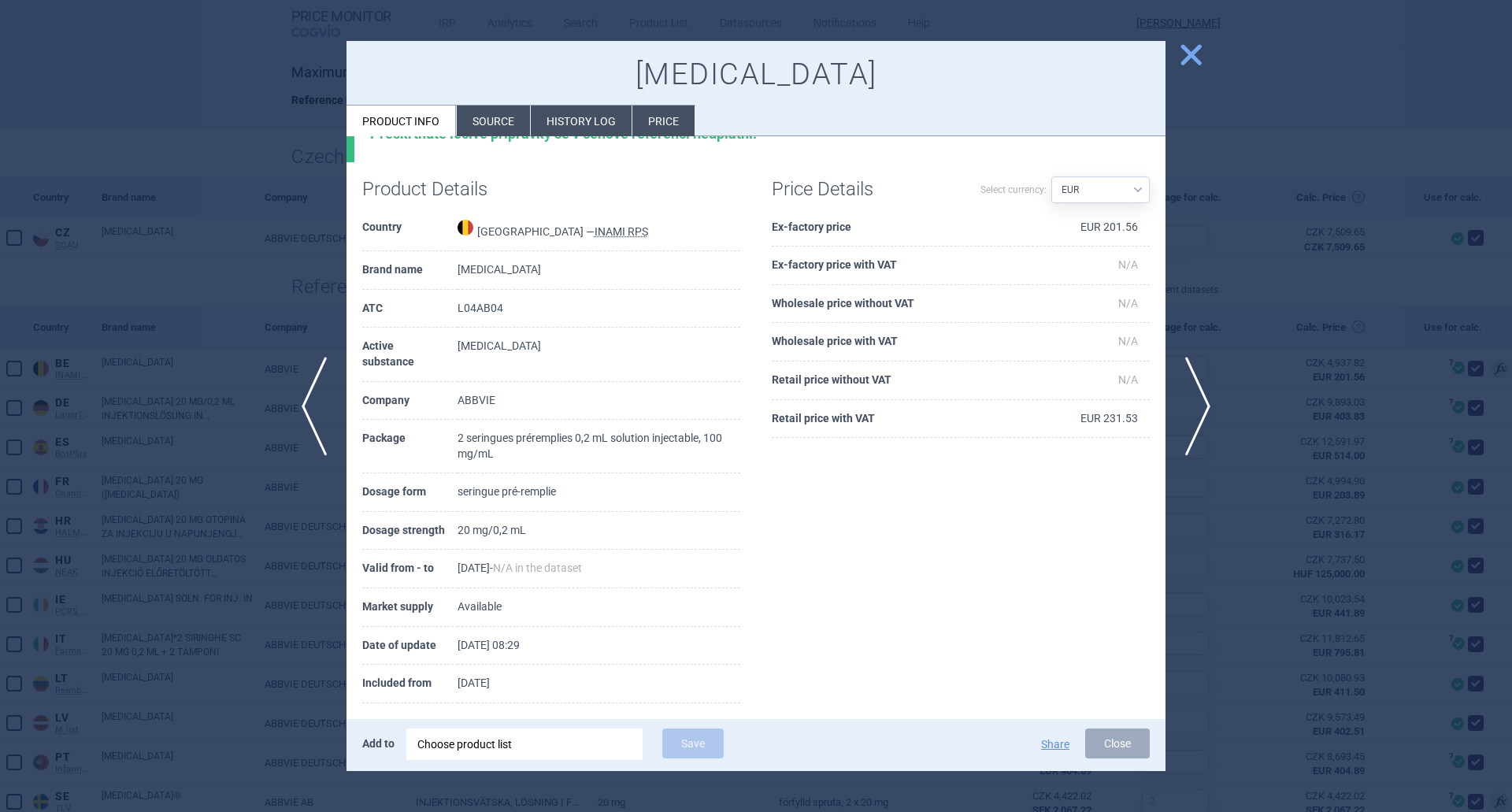
scroll to position [52, 0]
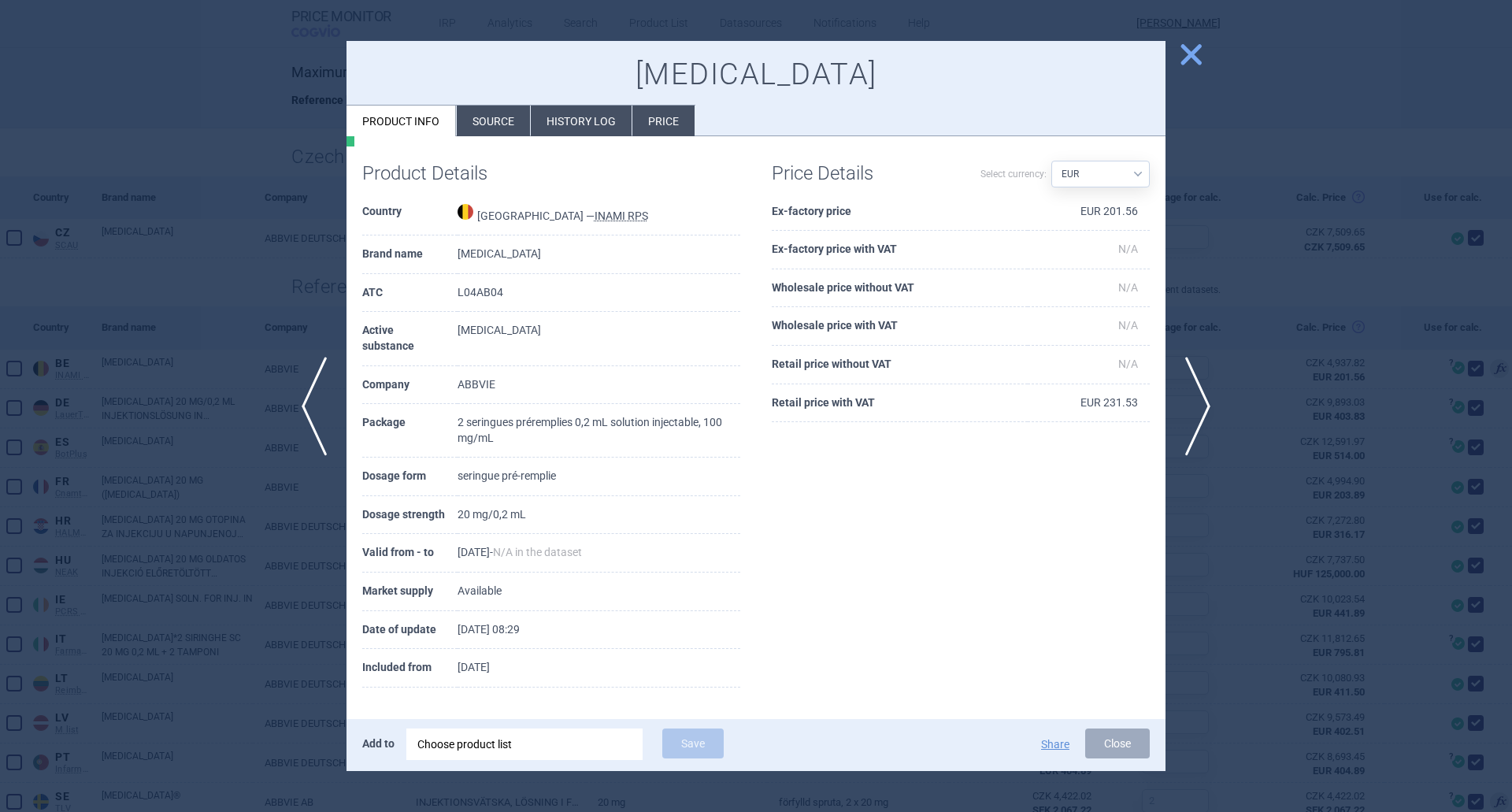
click at [1199, 63] on span "close" at bounding box center [1190, 54] width 27 height 27
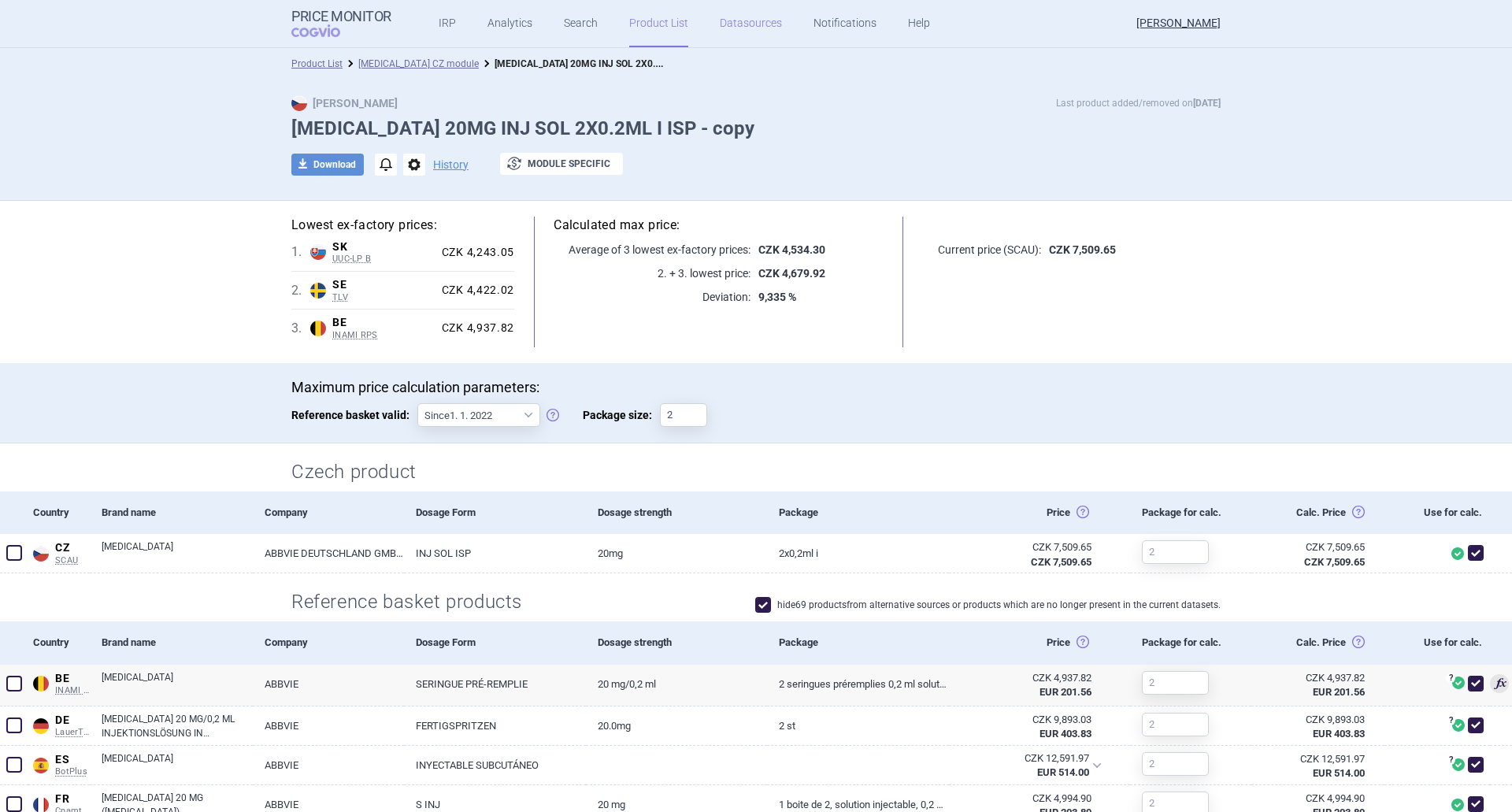
click at [753, 30] on link "Datasources" at bounding box center [751, 23] width 62 height 47
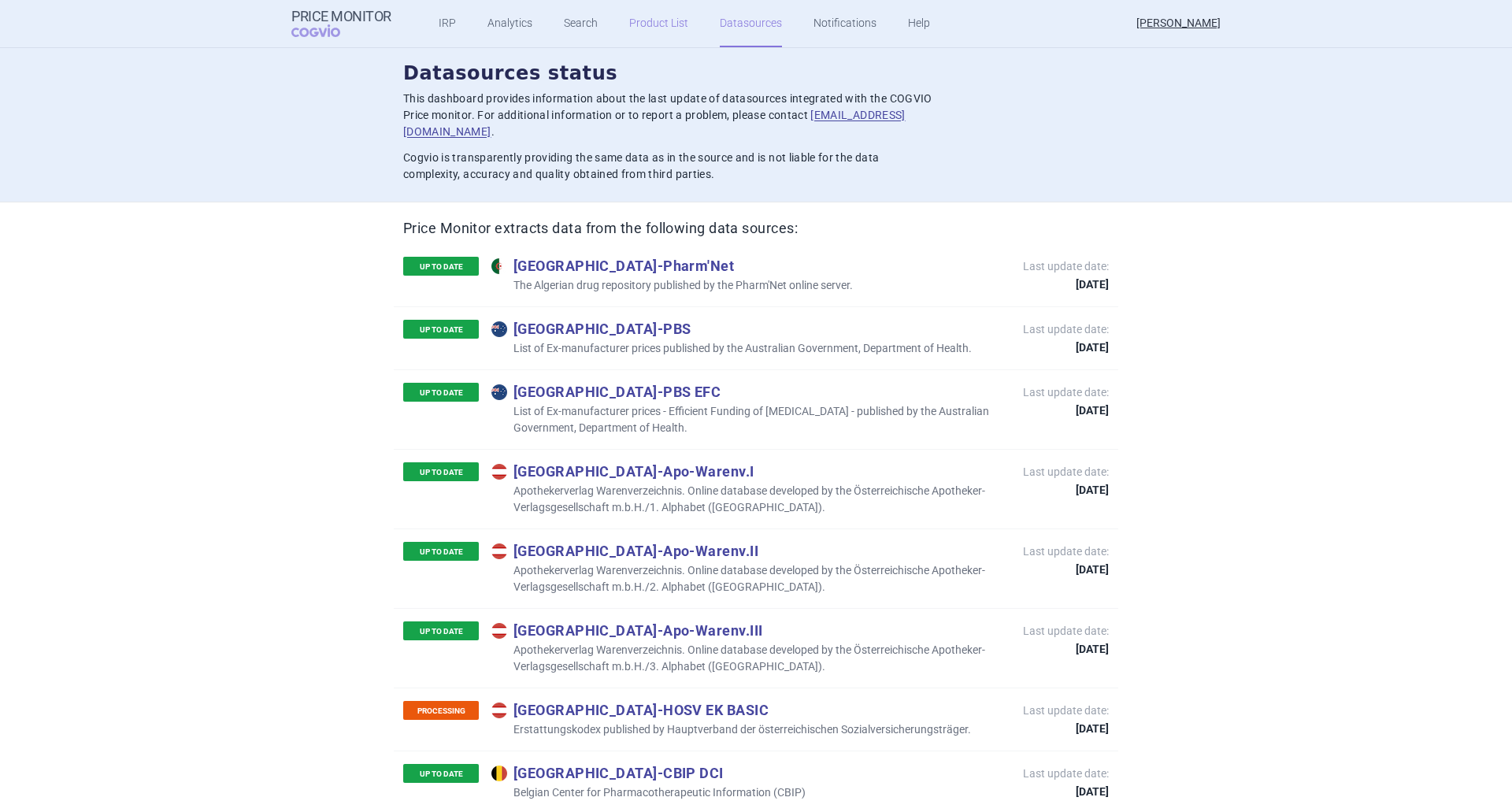
click at [670, 18] on link "Product List" at bounding box center [659, 23] width 59 height 47
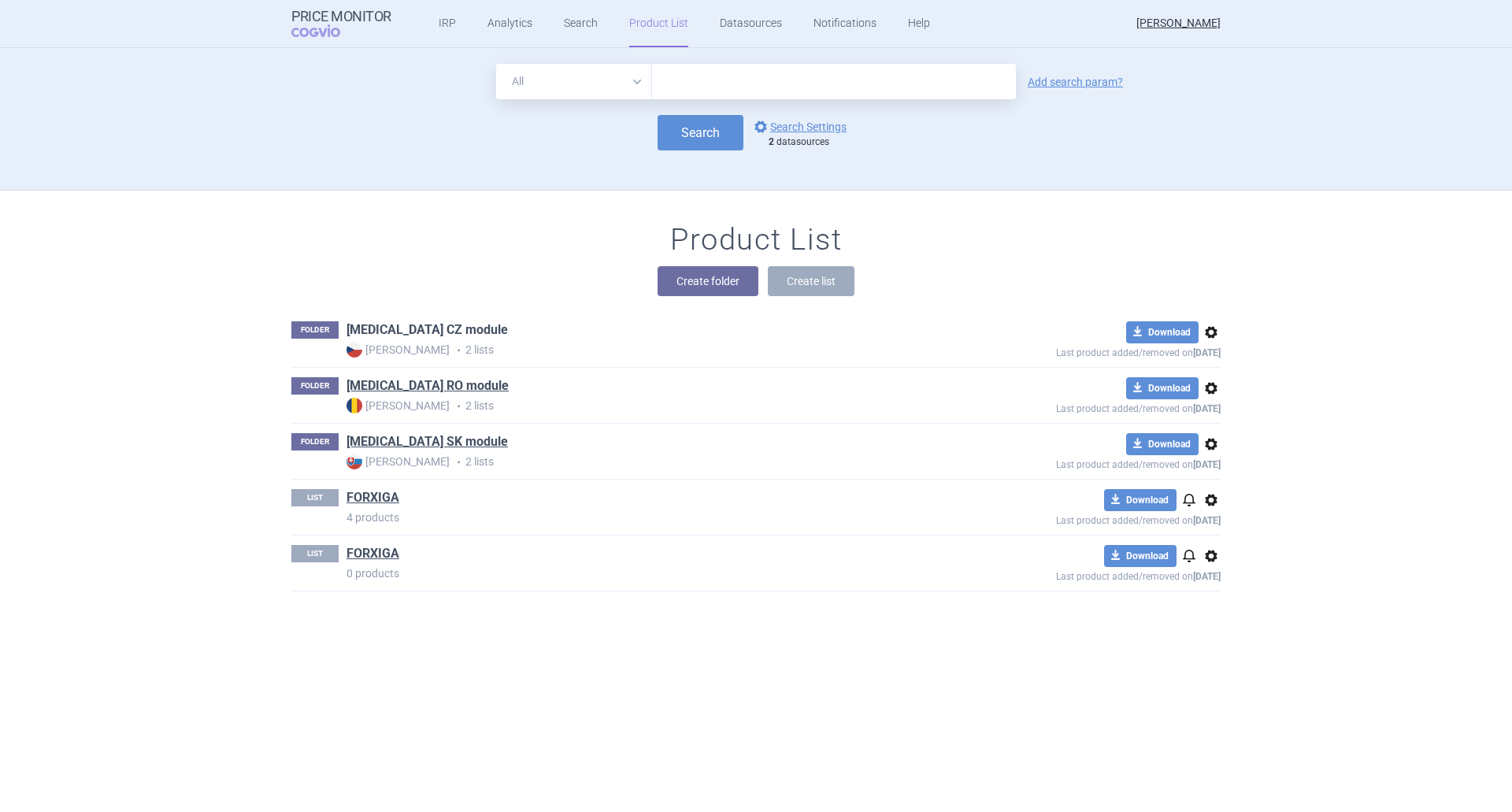
click at [434, 332] on link "[MEDICAL_DATA] CZ module" at bounding box center [427, 330] width 162 height 18
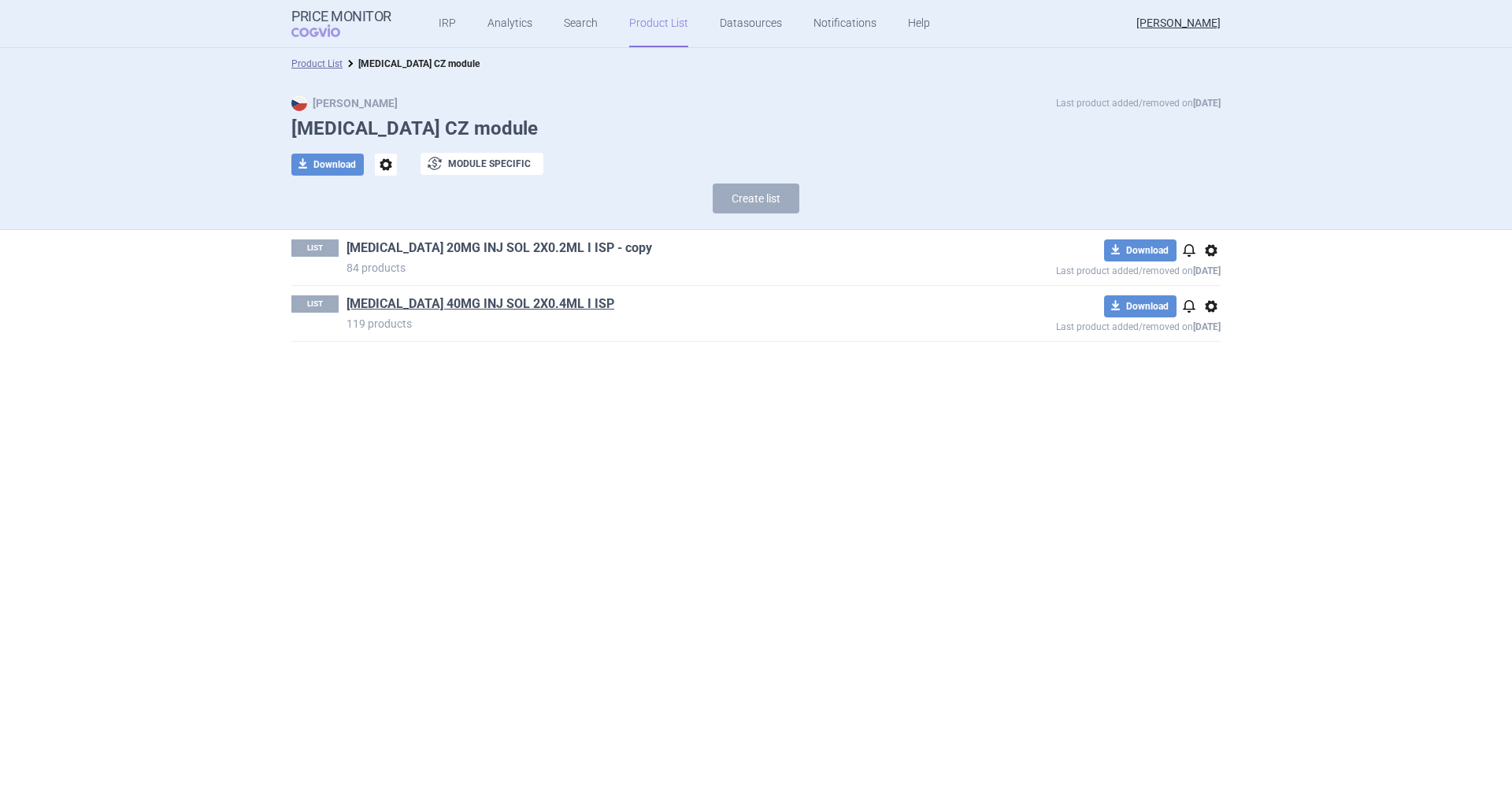
click at [456, 255] on link "[MEDICAL_DATA] 20MG INJ SOL 2X0.2ML I ISP - copy" at bounding box center [500, 249] width 306 height 18
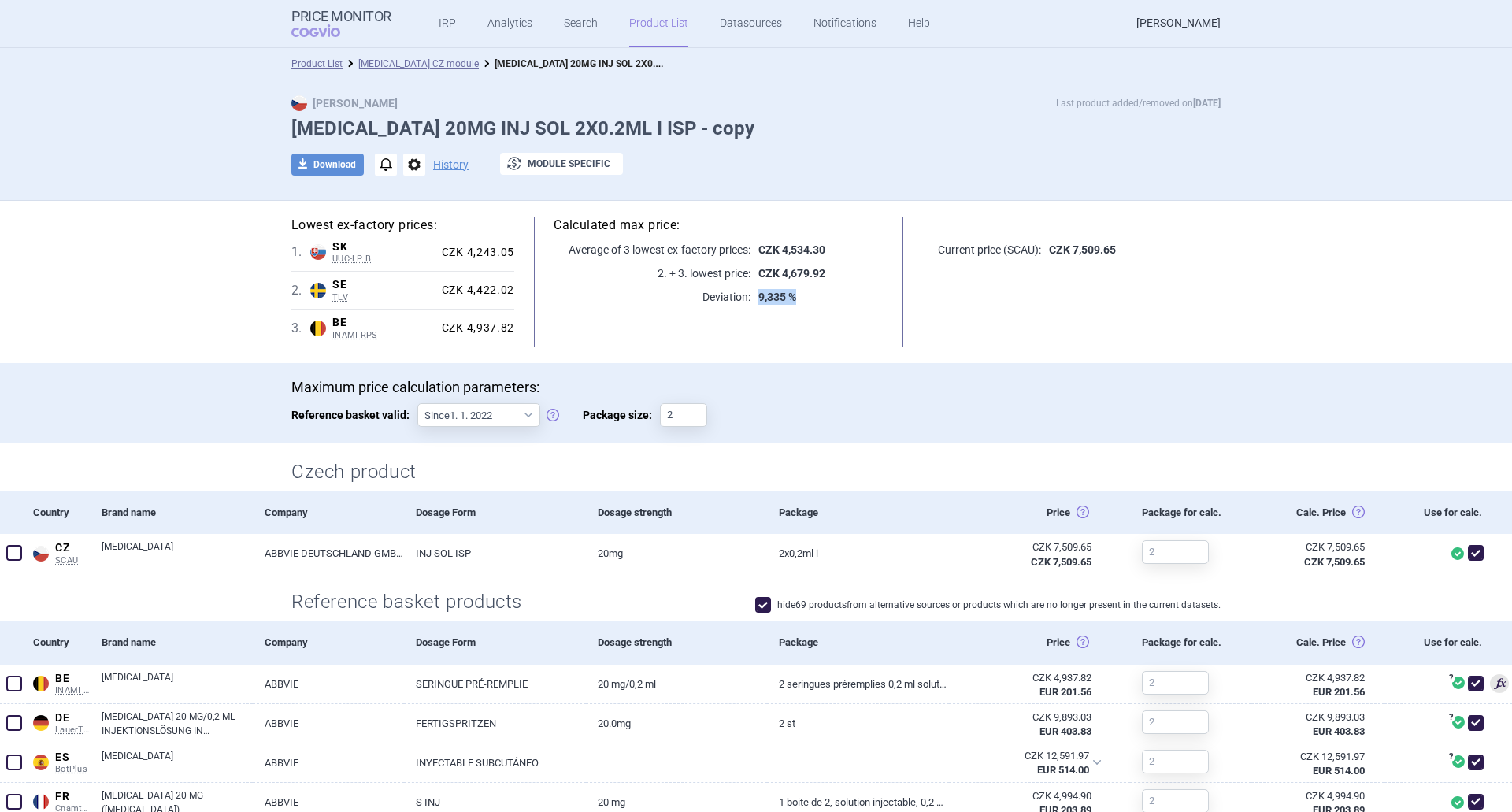
drag, startPoint x: 752, startPoint y: 299, endPoint x: 796, endPoint y: 299, distance: 44.0
click at [795, 294] on p "9,335 %" at bounding box center [817, 297] width 134 height 16
click at [803, 306] on div "Calculated max price: Average of 3 lowest ex-factory prices: CZK 4,534.30 2. + …" at bounding box center [719, 282] width 409 height 131
drag, startPoint x: 803, startPoint y: 295, endPoint x: 611, endPoint y: 188, distance: 219.8
click at [554, 234] on div "Calculated max price: Average of 3 lowest ex-factory prices: CZK 4,534.30 2. + …" at bounding box center [719, 282] width 409 height 131
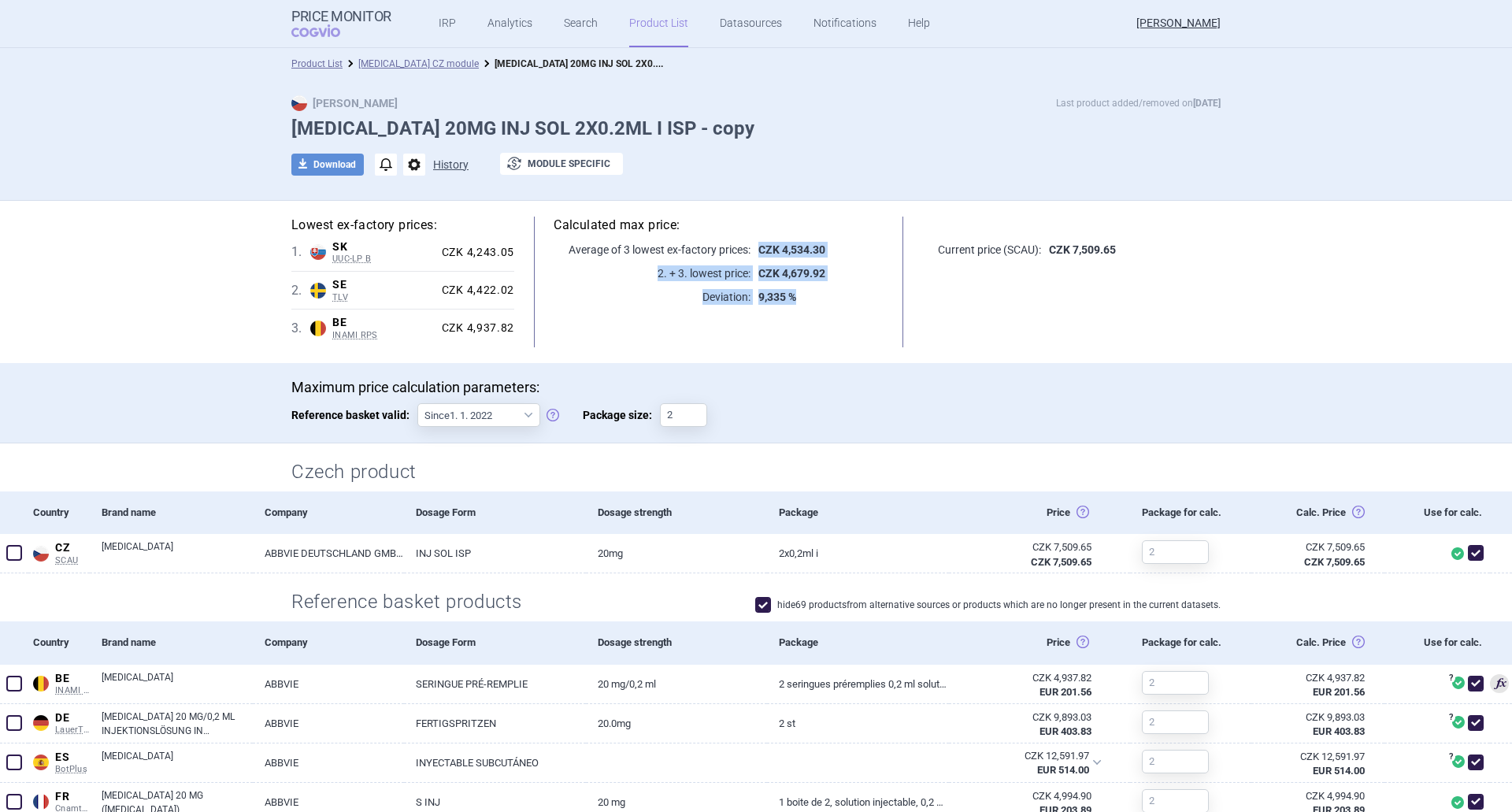
click at [444, 164] on button "History" at bounding box center [451, 165] width 35 height 11
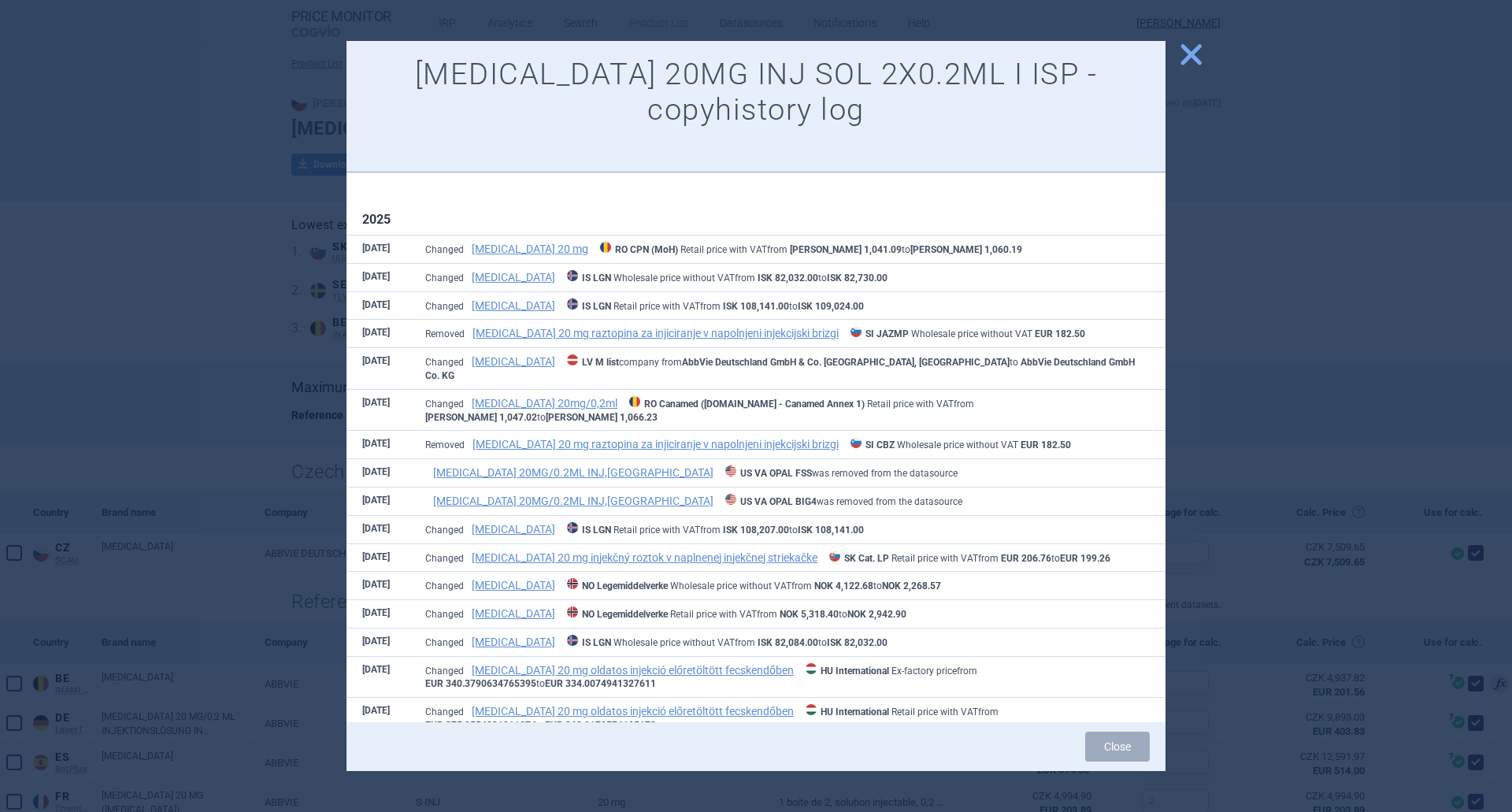
click at [1194, 55] on span "close" at bounding box center [1190, 54] width 27 height 27
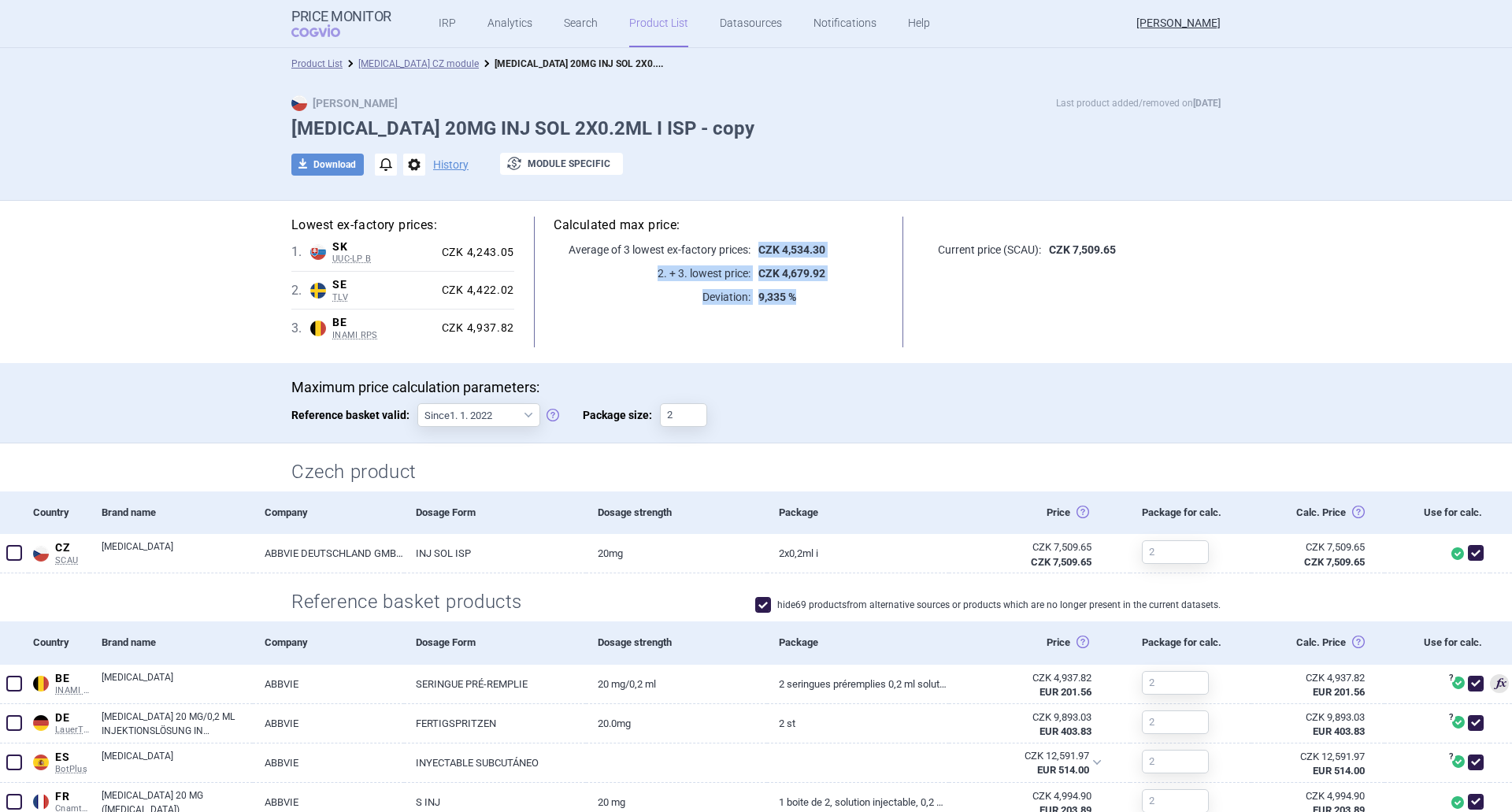
click at [836, 311] on div "Calculated max price: Average of 3 lowest ex-factory prices: CZK 4,534.30 2. + …" at bounding box center [719, 282] width 409 height 131
click at [739, 38] on link "Datasources" at bounding box center [751, 23] width 62 height 47
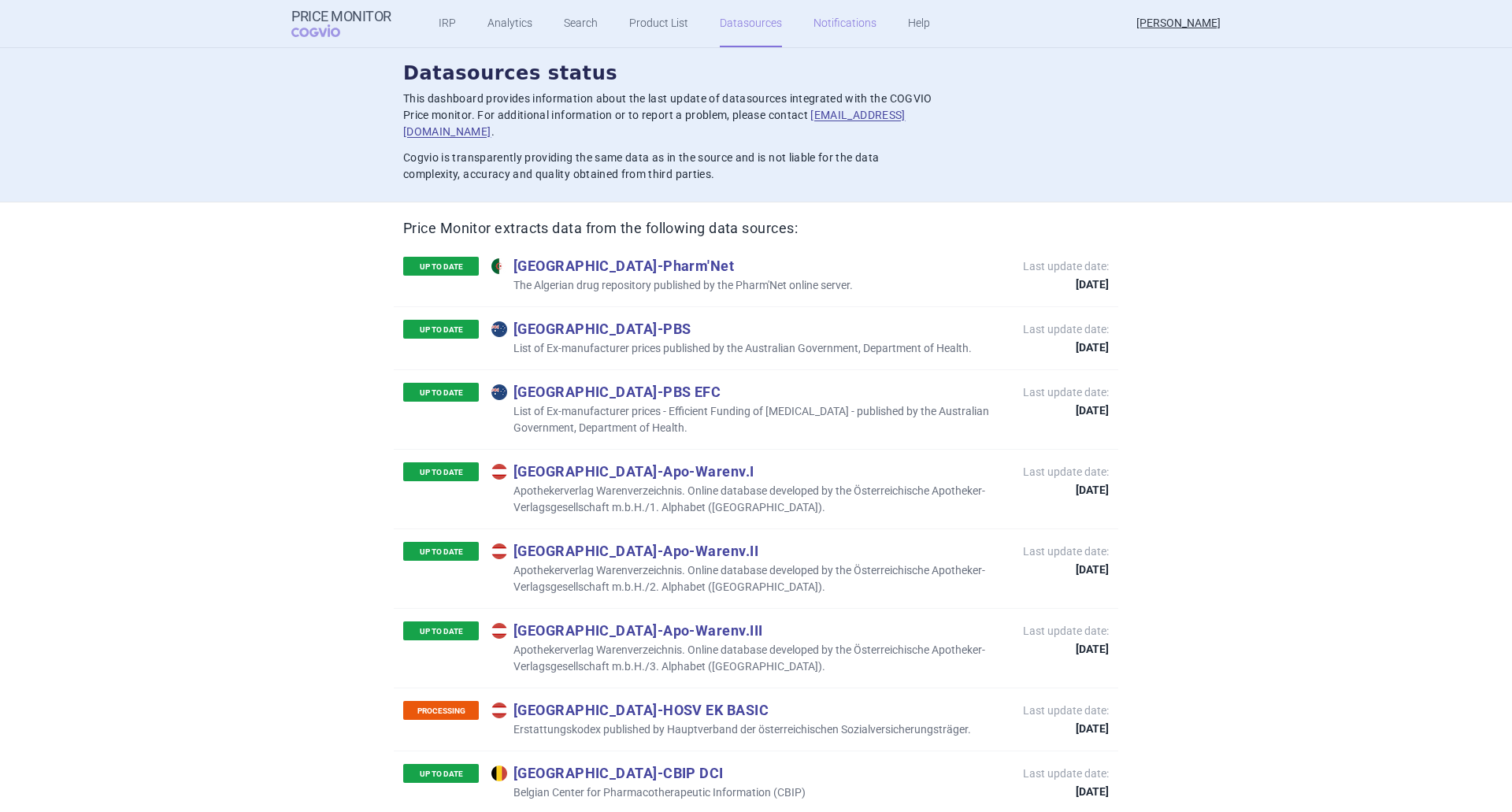
click at [828, 21] on link "Notifications" at bounding box center [844, 23] width 63 height 47
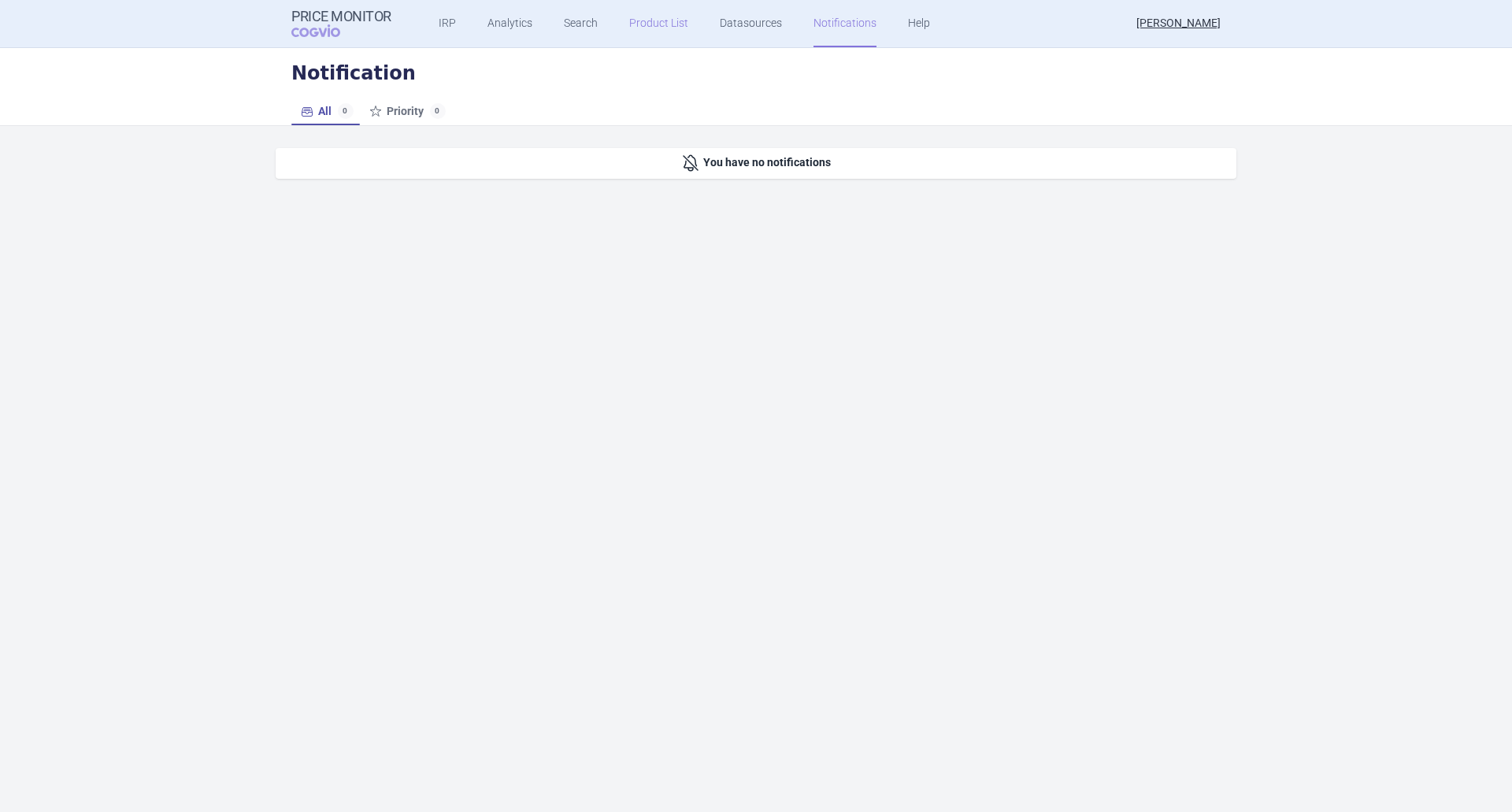
click at [659, 28] on link "Product List" at bounding box center [659, 23] width 59 height 47
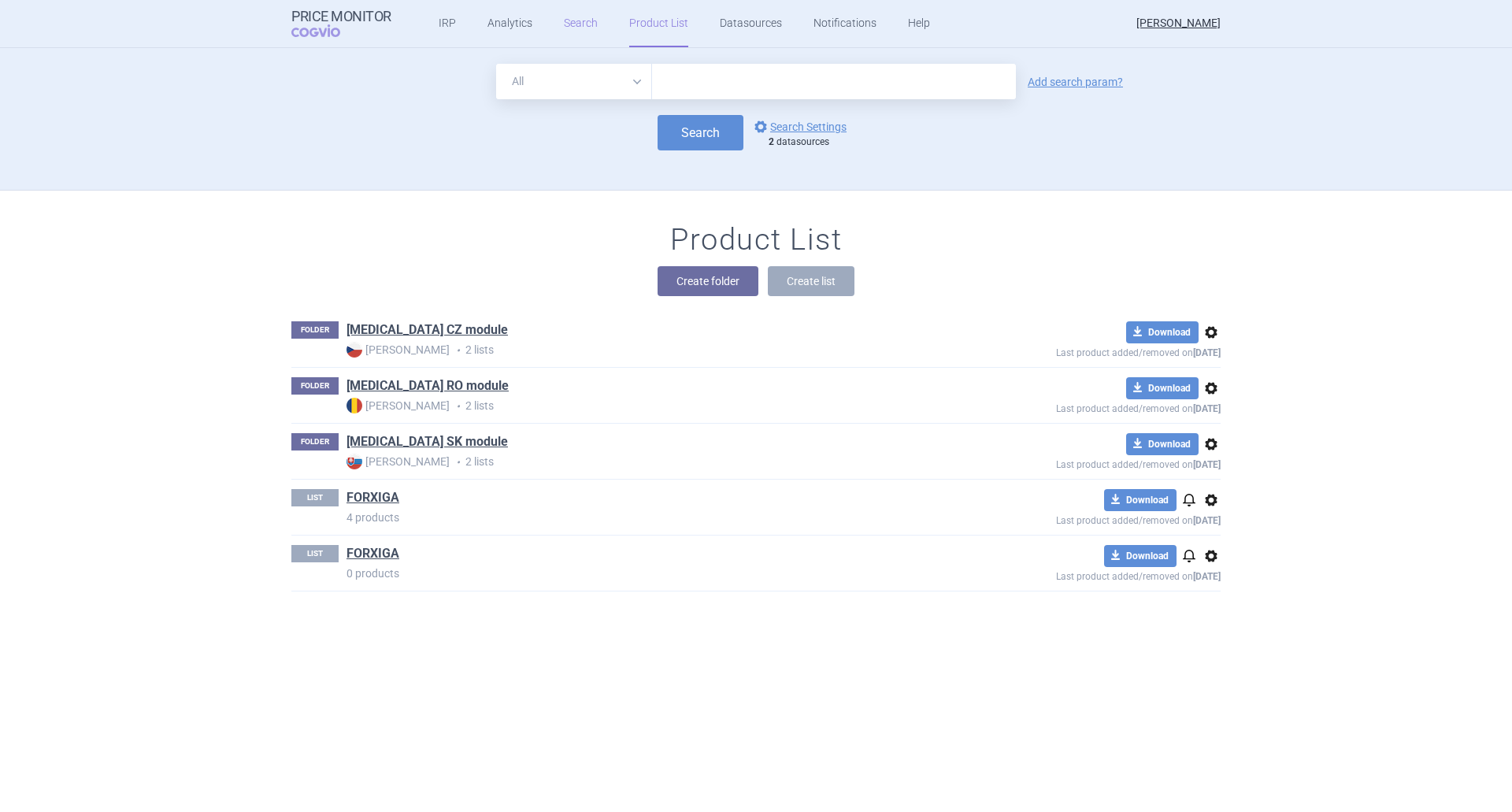
click at [576, 28] on link "Search" at bounding box center [581, 23] width 34 height 47
click at [514, 19] on link "Analytics" at bounding box center [509, 23] width 45 height 47
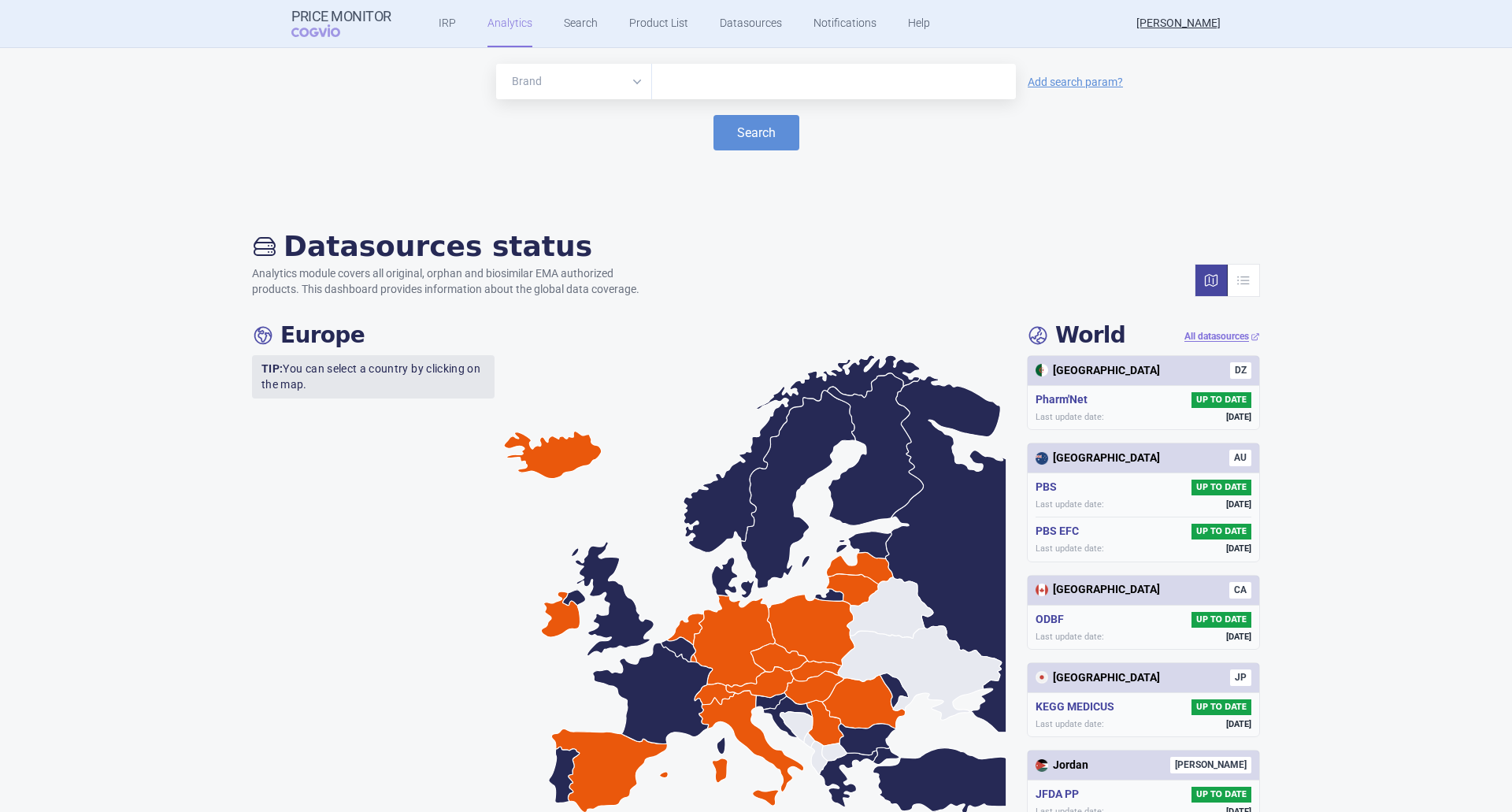
click at [700, 83] on input "text" at bounding box center [834, 81] width 348 height 20
type input "forxiga"
click at [737, 124] on button "Search" at bounding box center [756, 133] width 86 height 35
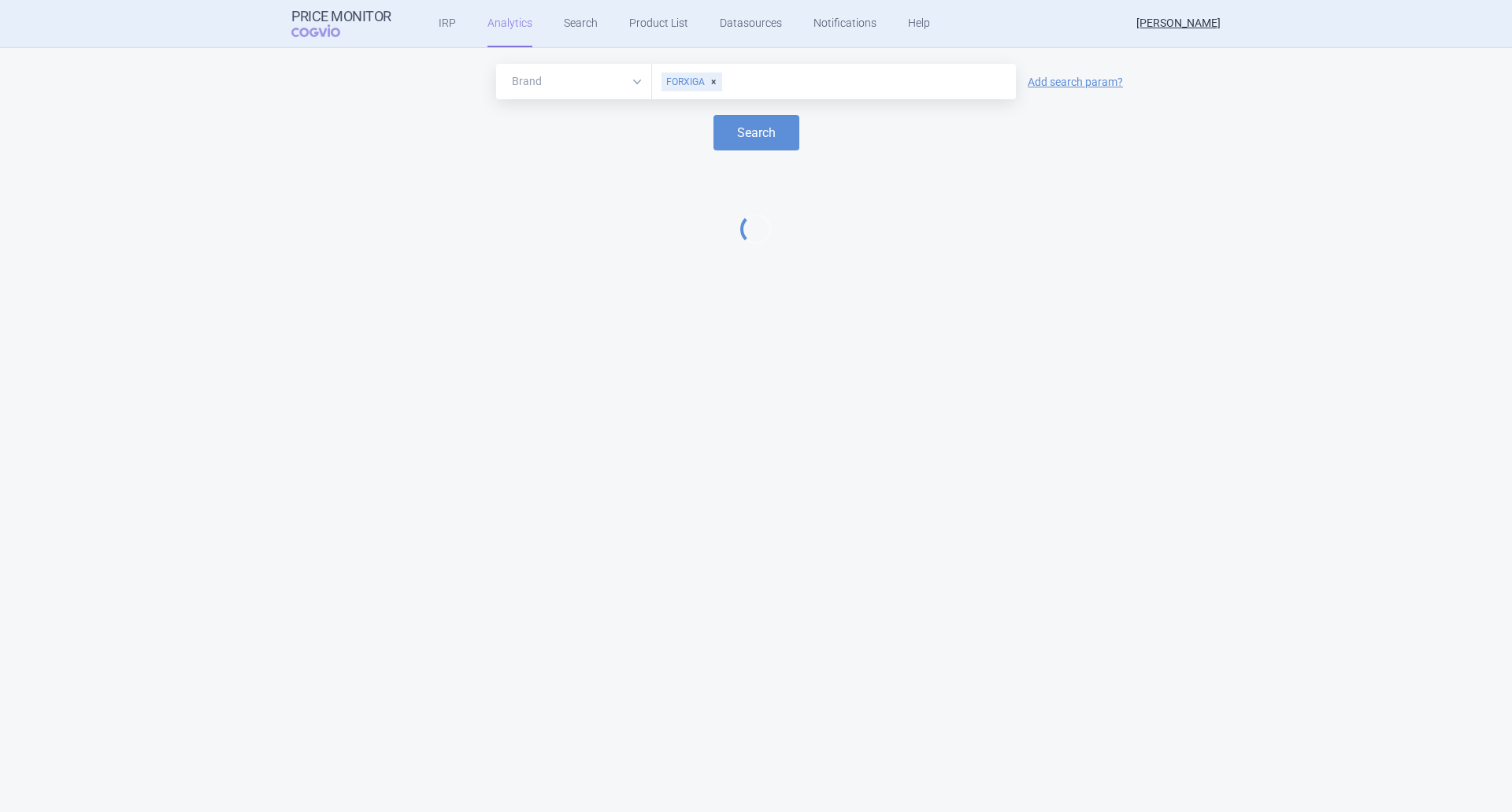
select select "EUR"
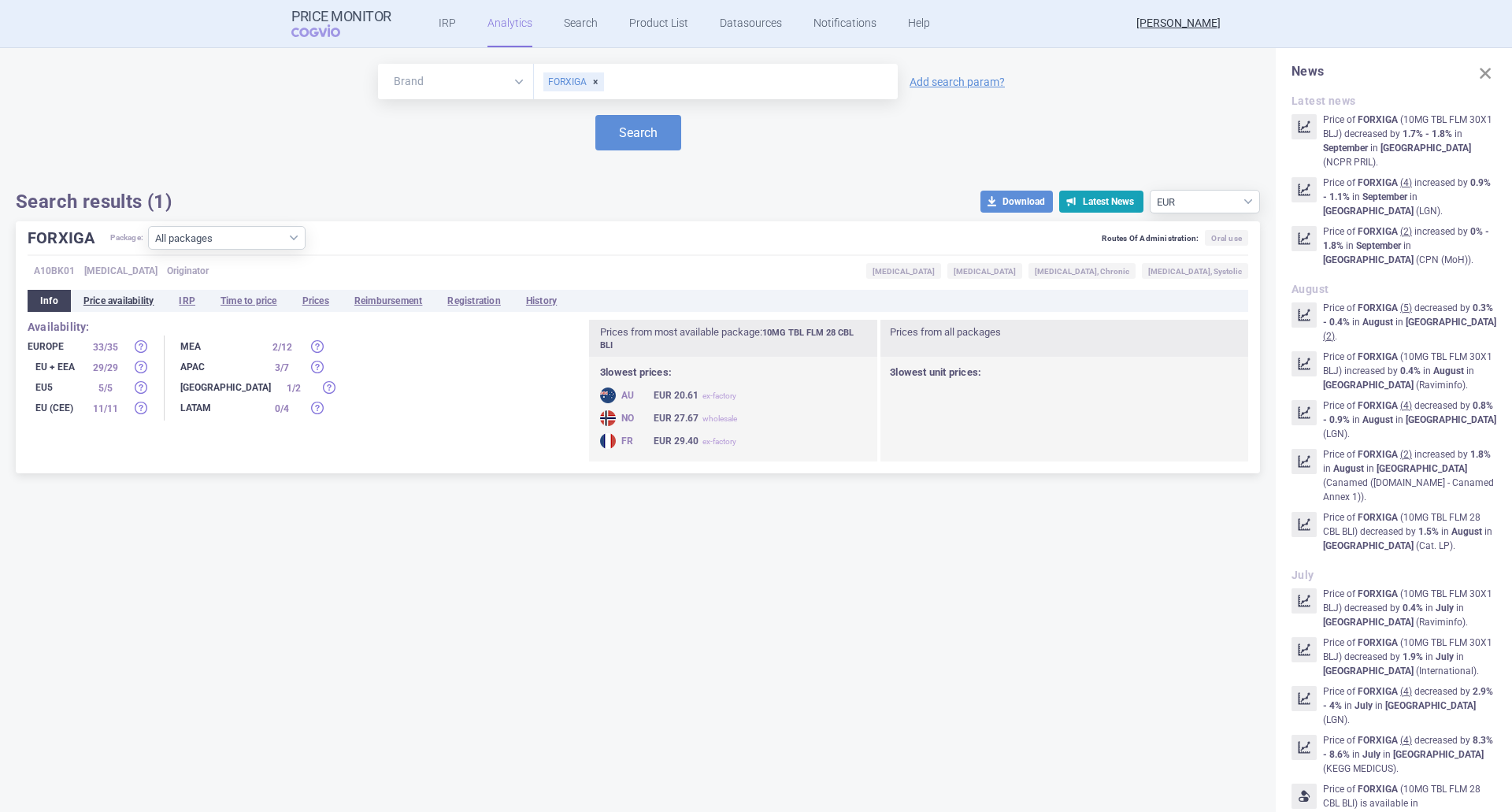
click at [113, 295] on li "Price availability" at bounding box center [118, 301] width 96 height 22
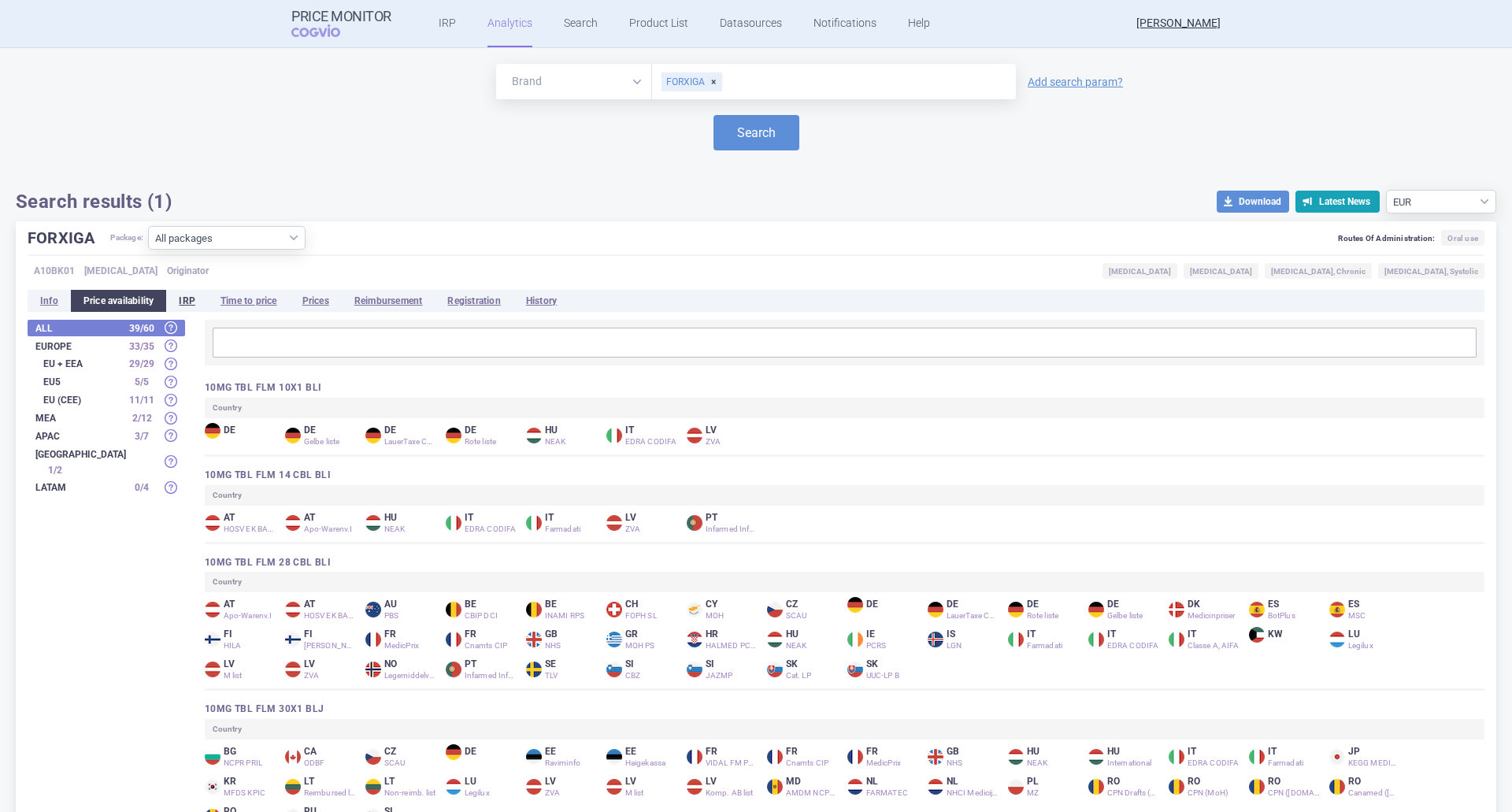
click at [198, 299] on li "IRP" at bounding box center [187, 301] width 42 height 22
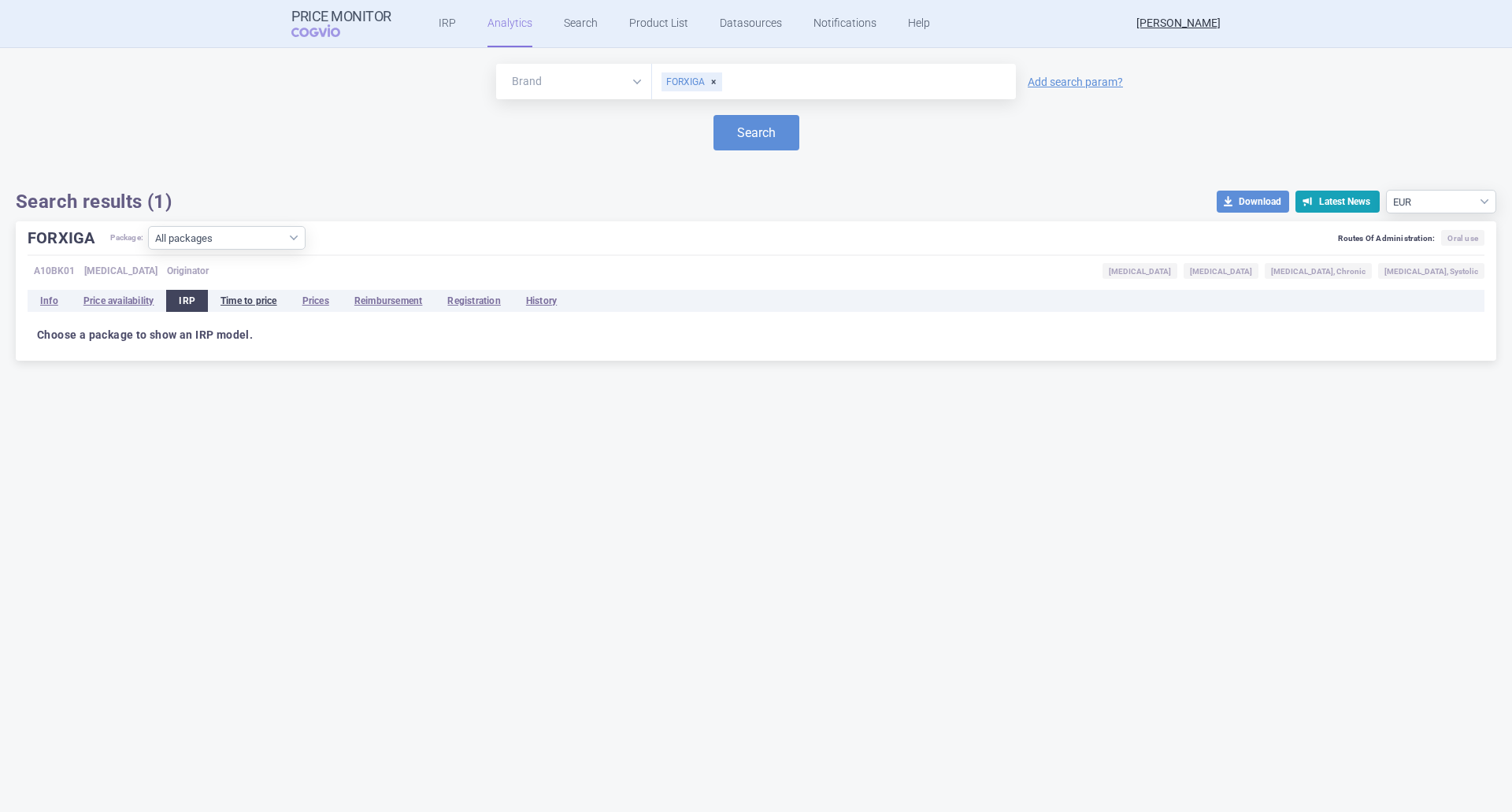
click at [256, 299] on li "Time to price" at bounding box center [248, 301] width 82 height 22
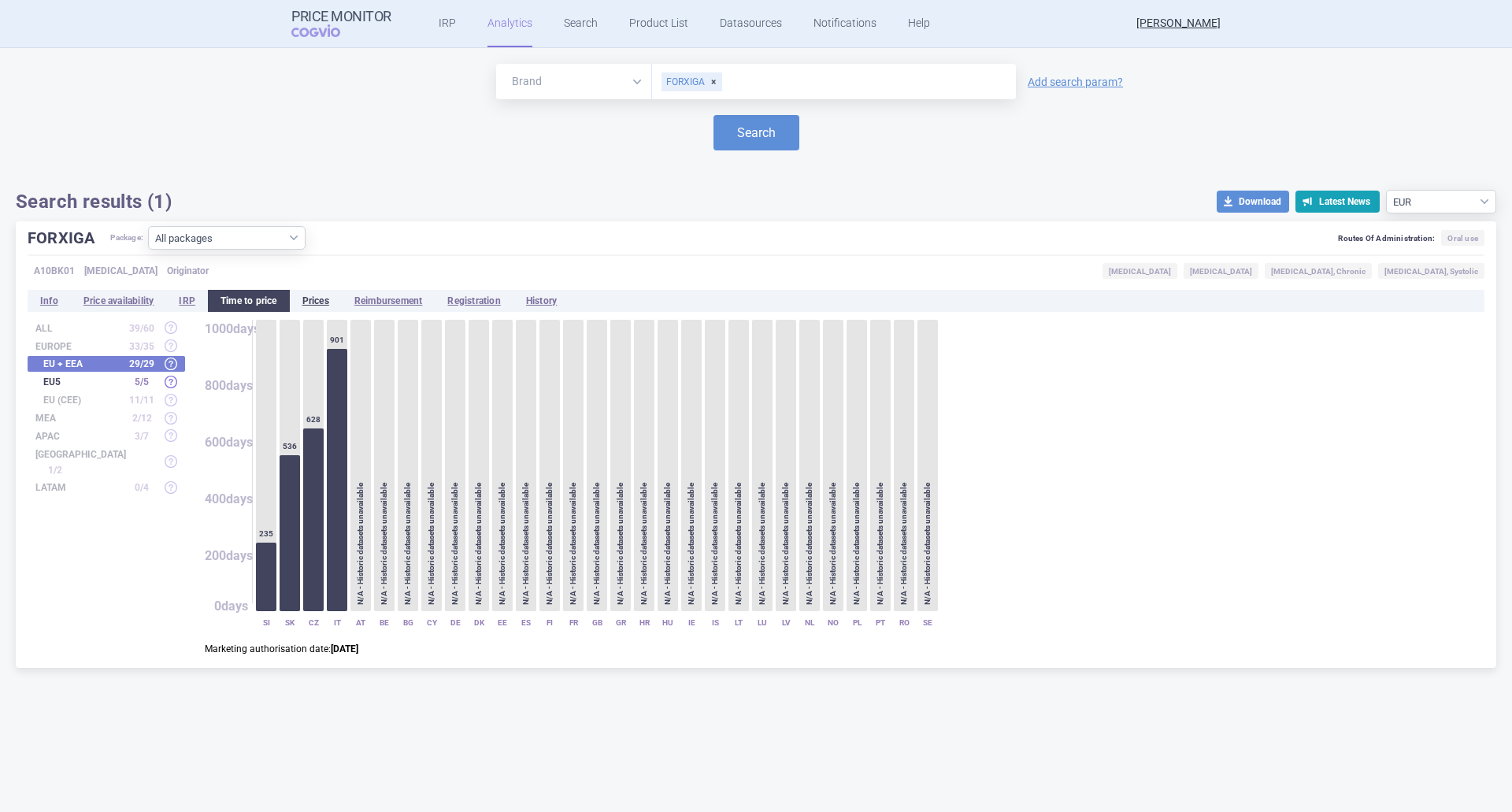
click at [335, 300] on li "Prices" at bounding box center [316, 301] width 52 height 22
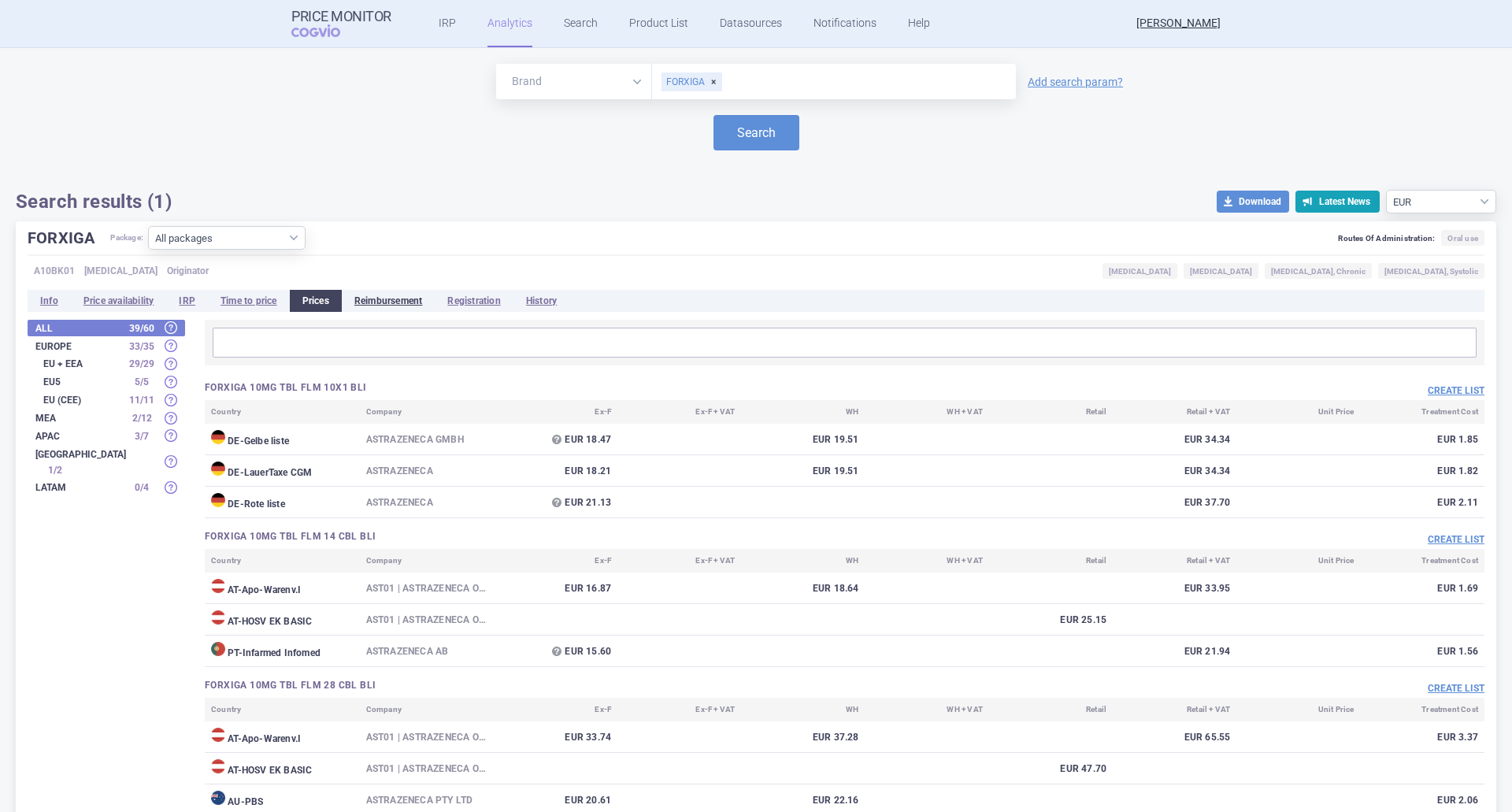
click at [372, 304] on li "Reimbursement" at bounding box center [389, 301] width 94 height 22
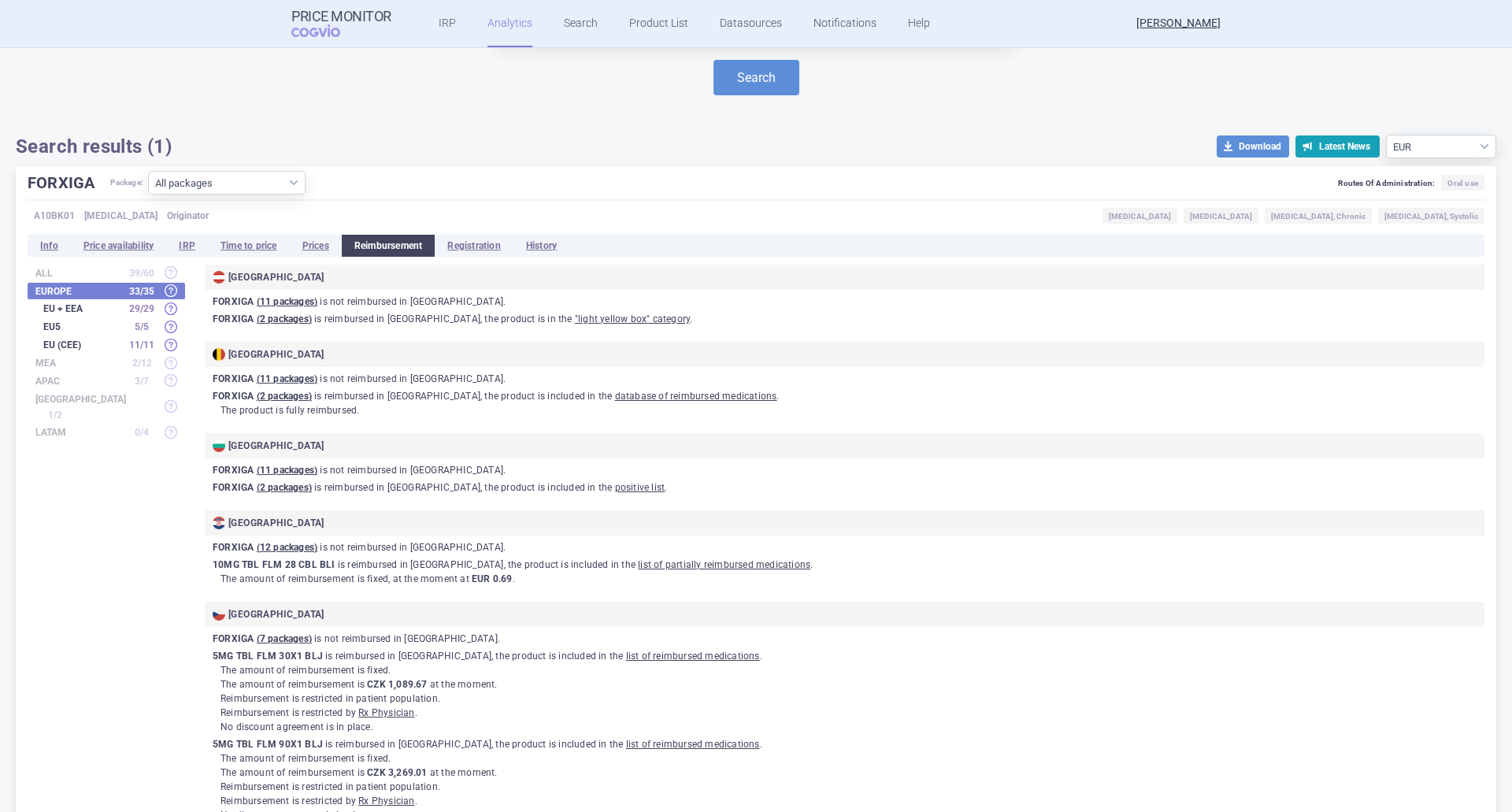
scroll to position [79, 0]
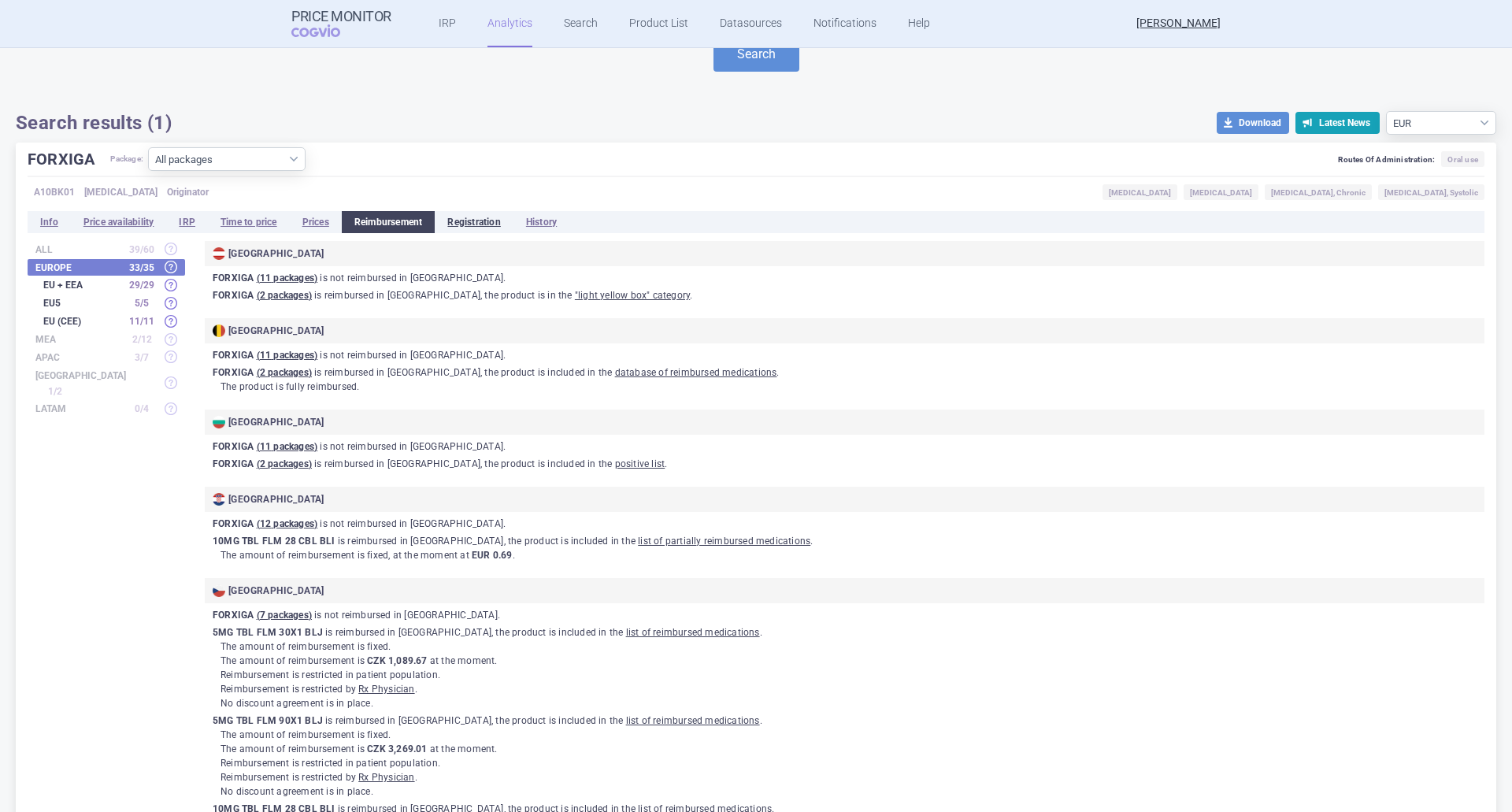
click at [480, 227] on li "Registration" at bounding box center [474, 222] width 78 height 22
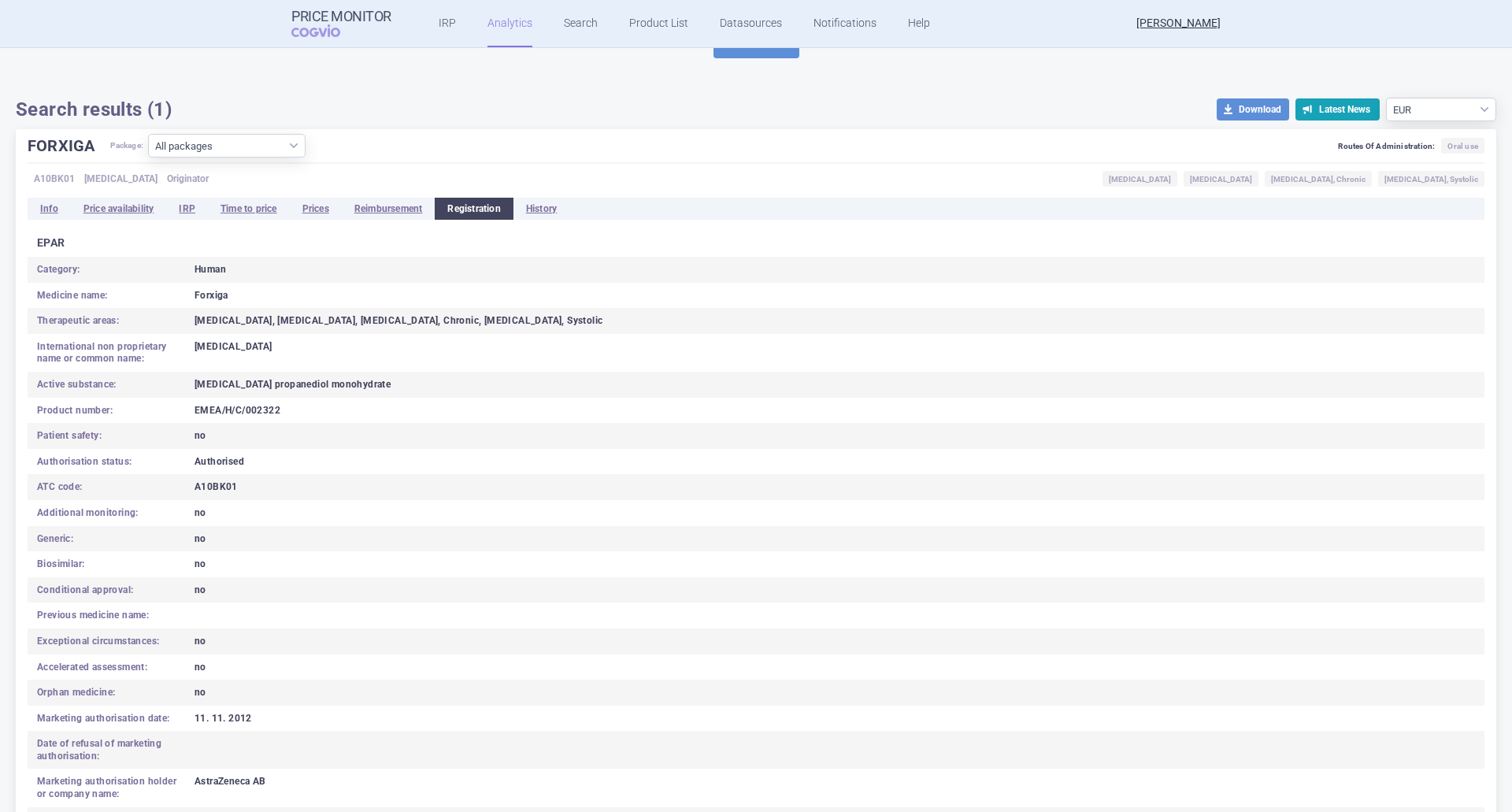
scroll to position [12, 0]
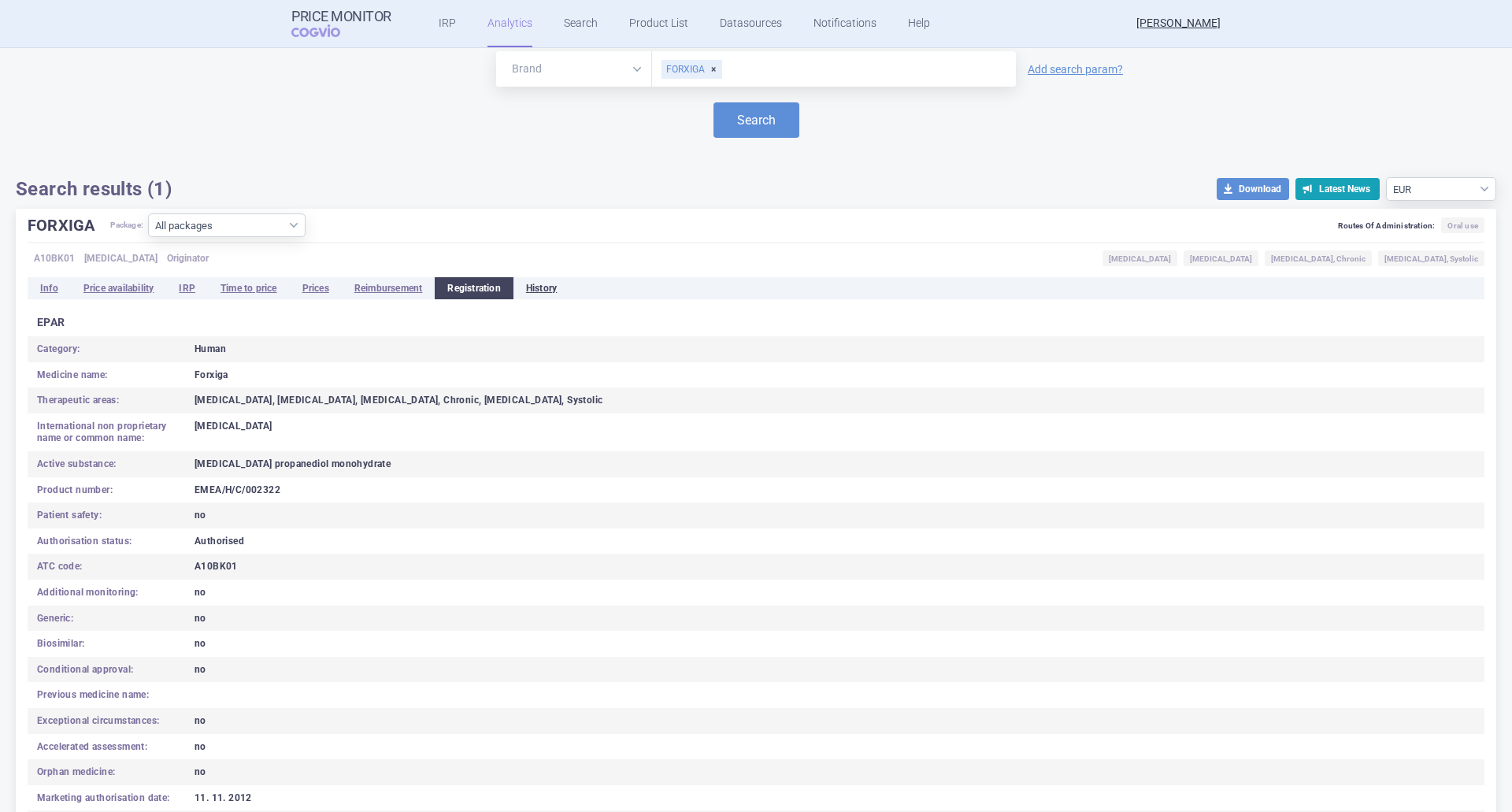
click at [533, 288] on li "History" at bounding box center [541, 288] width 56 height 22
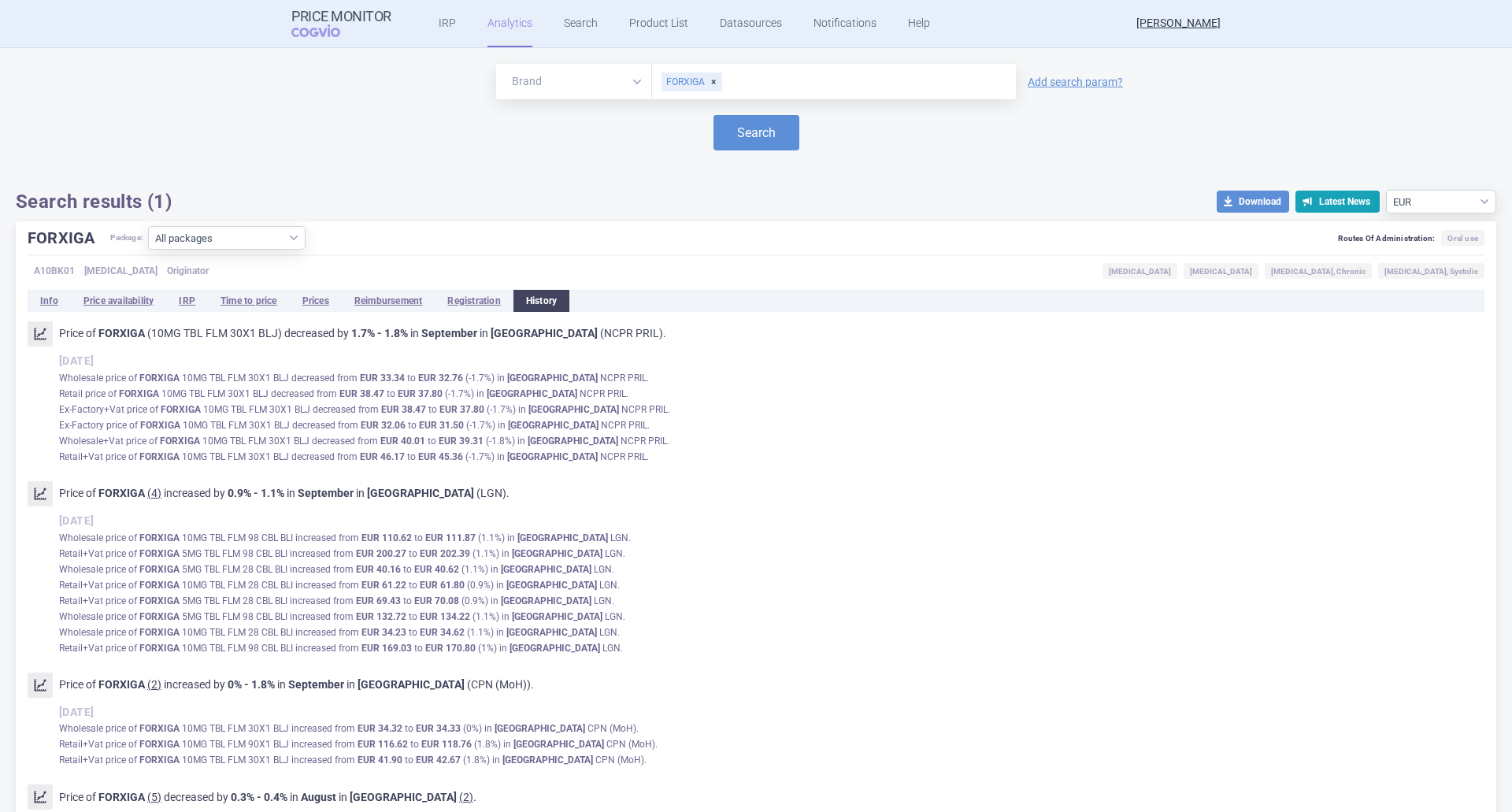
click at [1126, 270] on span "[MEDICAL_DATA]" at bounding box center [1140, 271] width 75 height 16
click at [141, 299] on li "Price availability" at bounding box center [118, 301] width 96 height 22
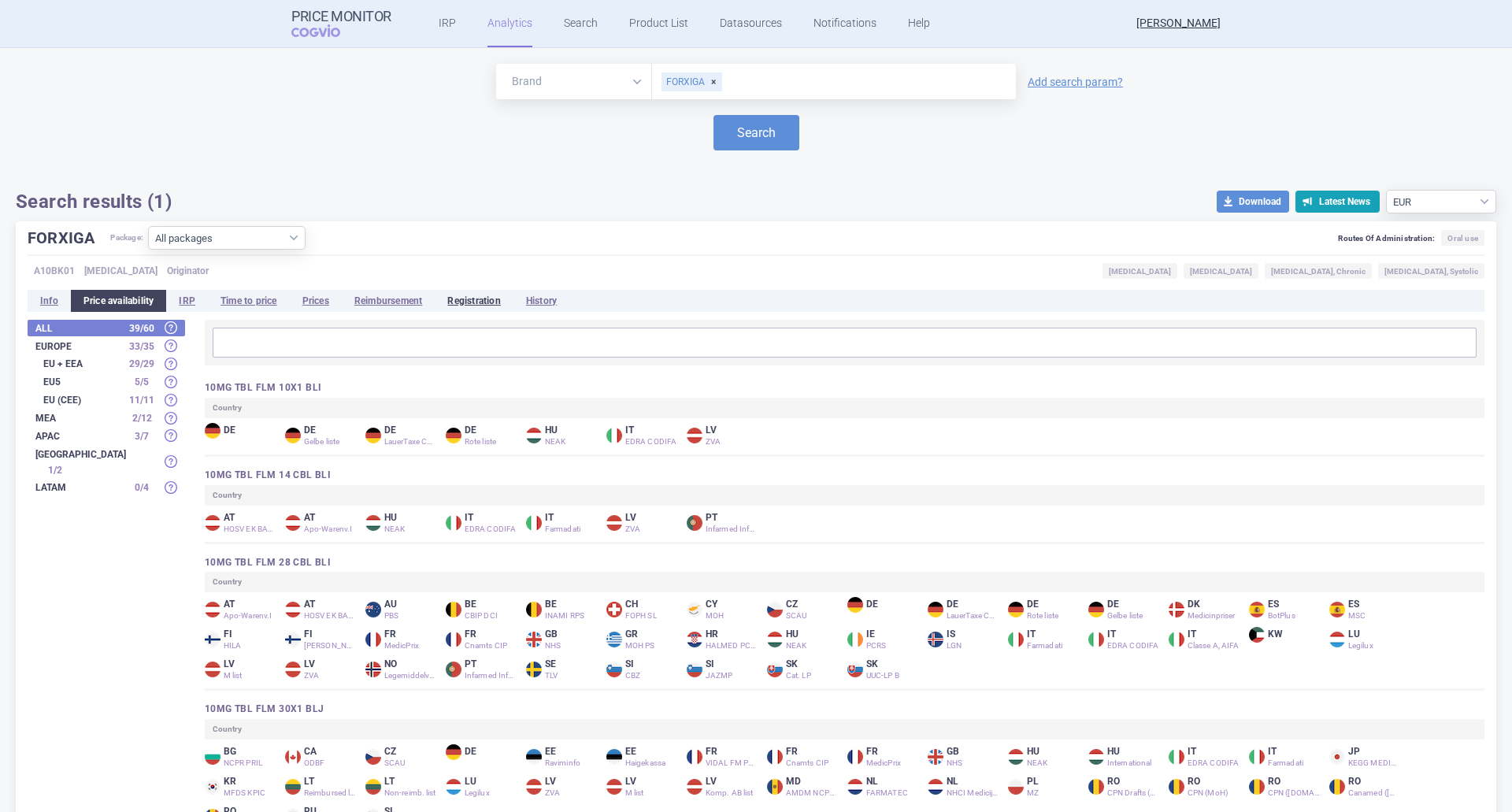
click at [478, 303] on li "Registration" at bounding box center [474, 301] width 78 height 22
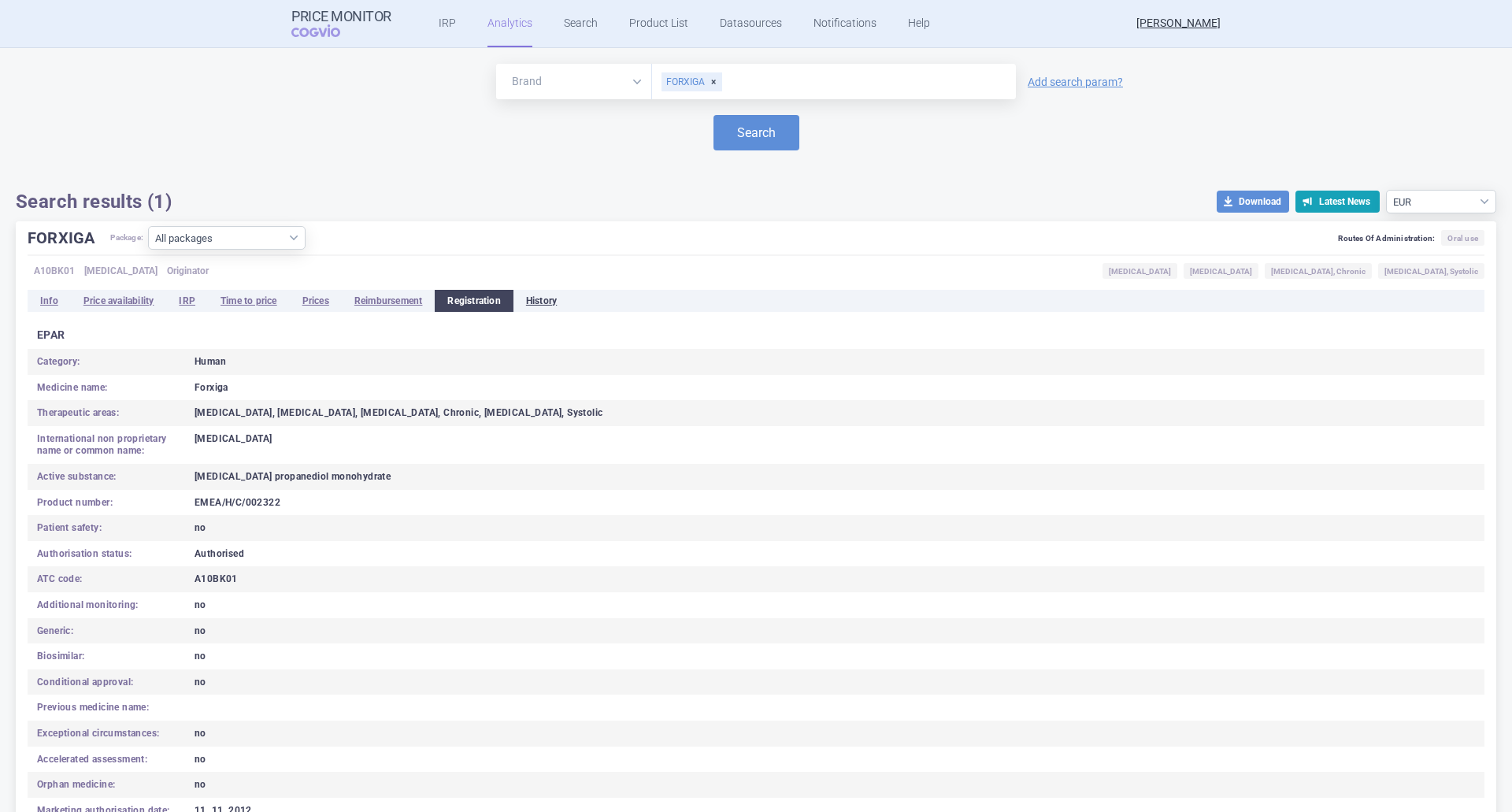
click at [552, 301] on li "History" at bounding box center [541, 301] width 56 height 22
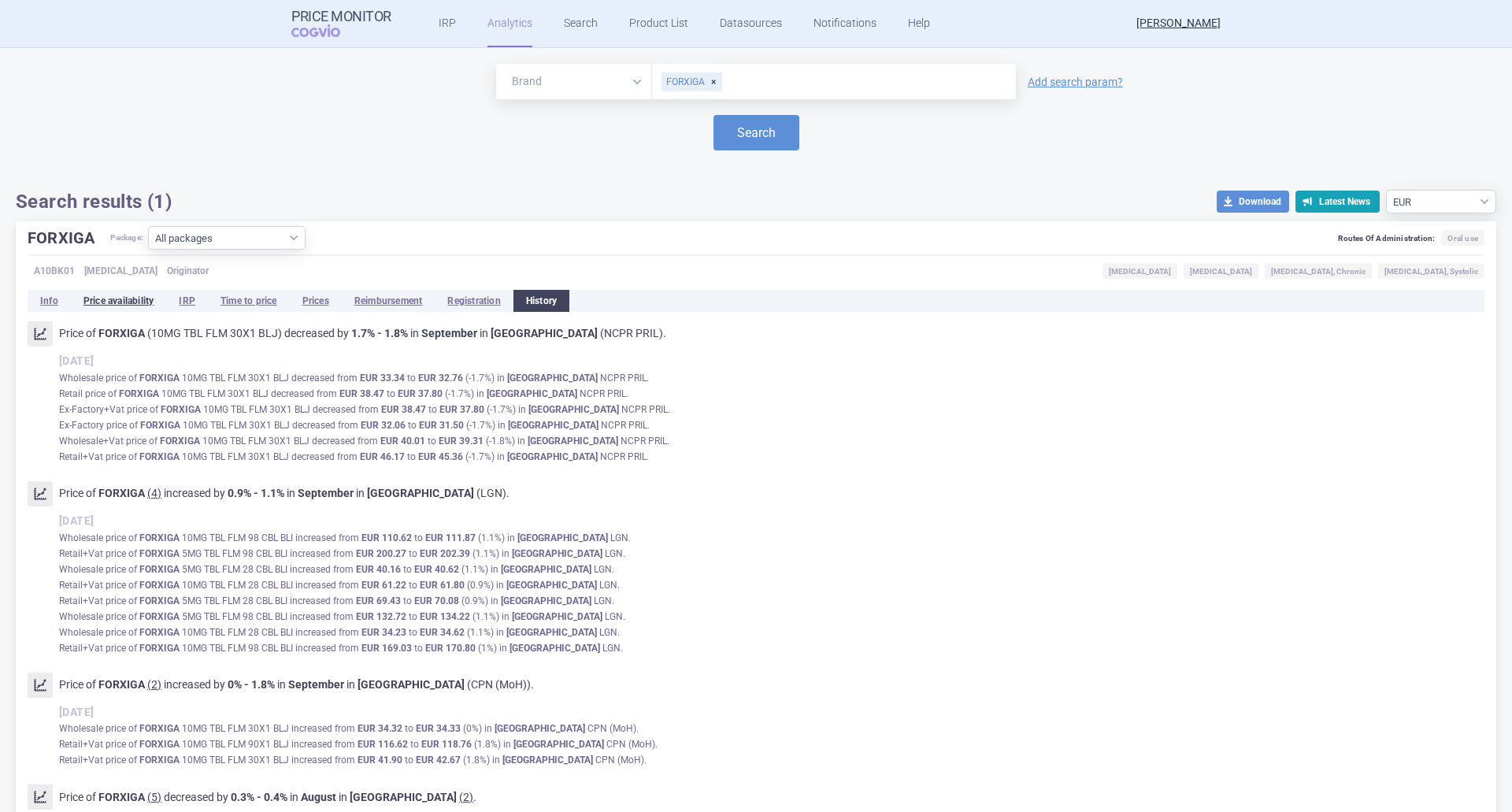
click at [144, 297] on li "Price availability" at bounding box center [118, 301] width 96 height 22
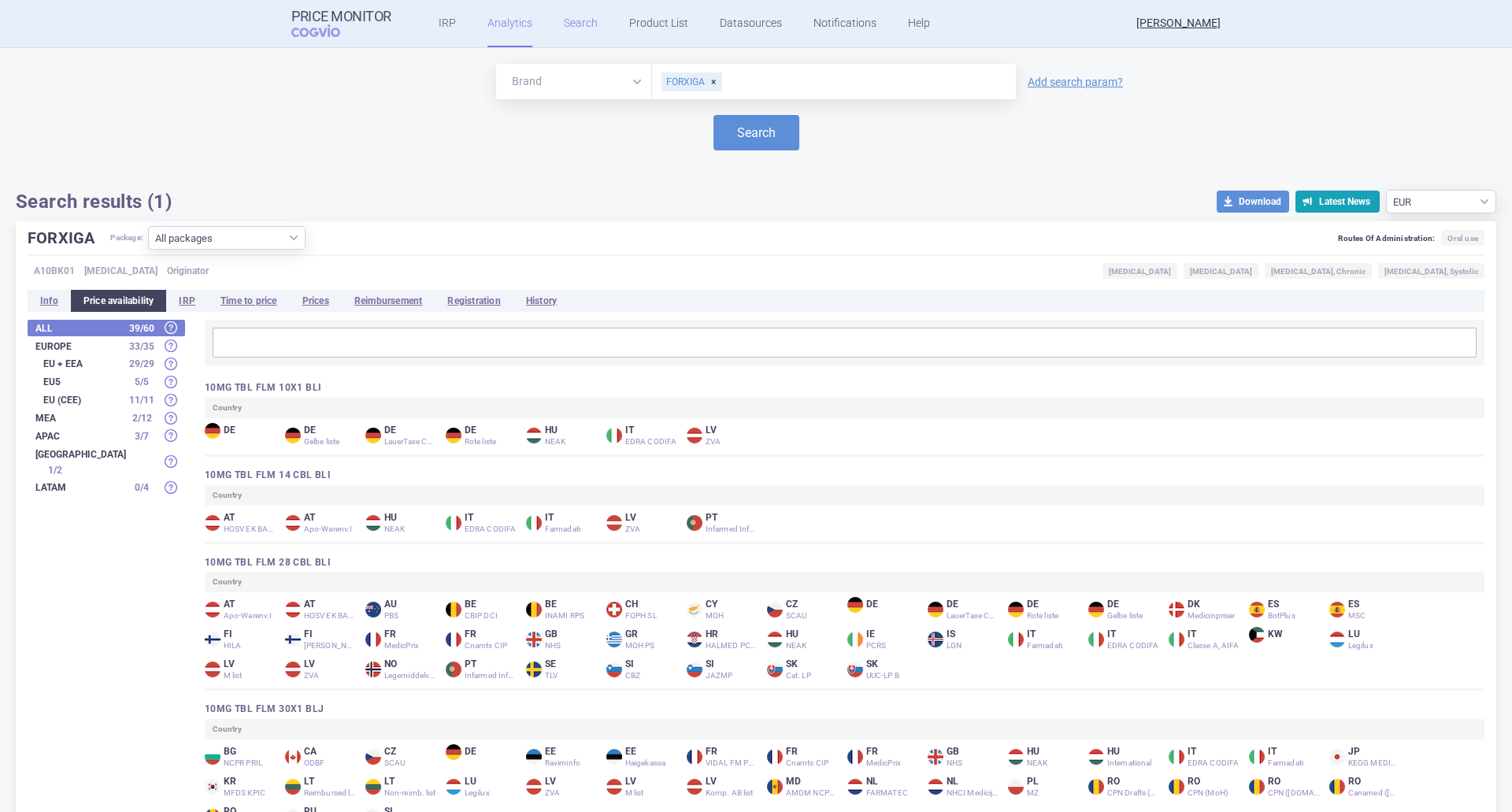
click at [580, 23] on link "Search" at bounding box center [581, 23] width 34 height 47
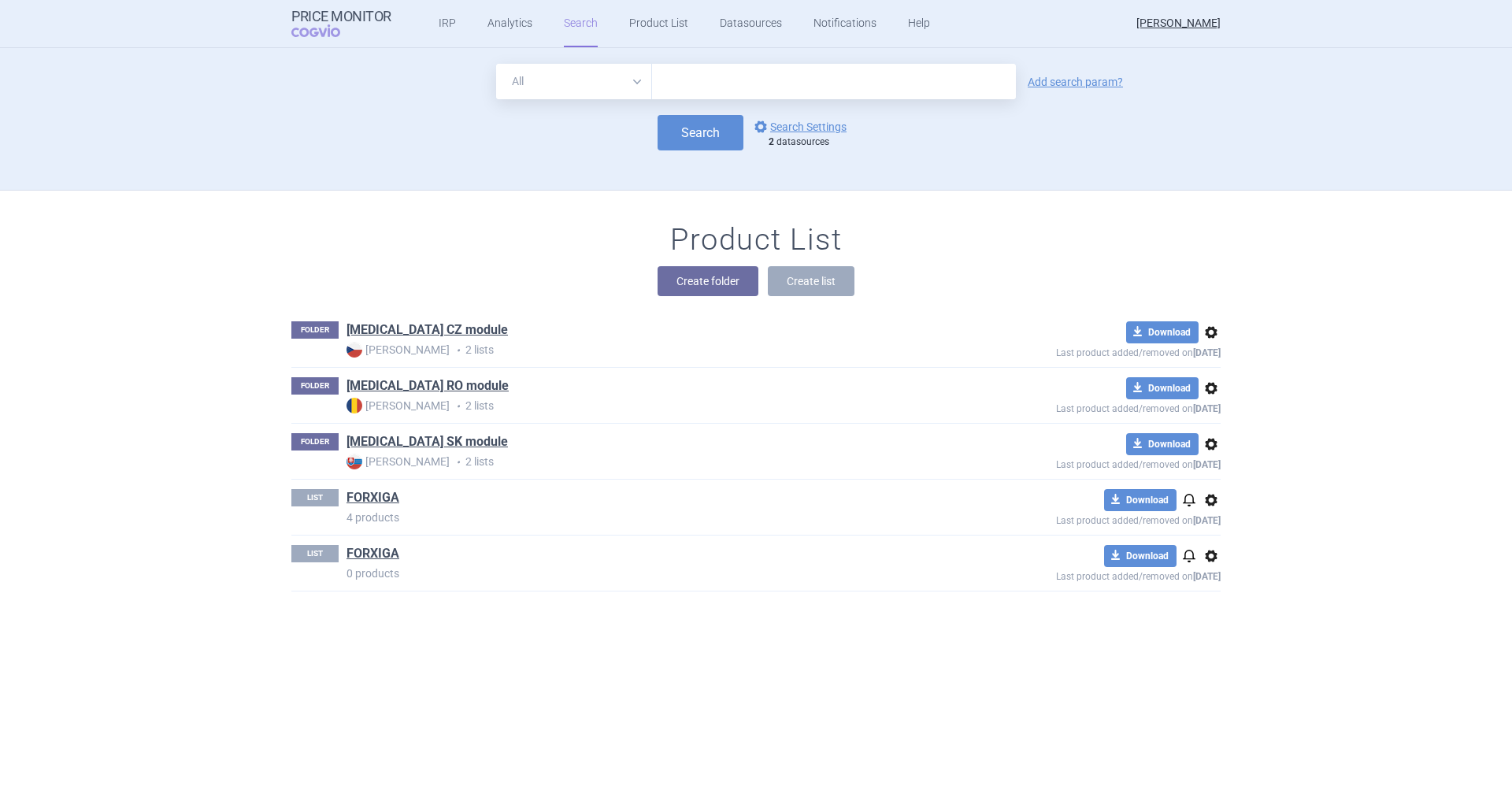
click at [730, 88] on input "text" at bounding box center [833, 81] width 363 height 35
type input "forxiga"
click at [702, 130] on button "Search" at bounding box center [700, 133] width 86 height 35
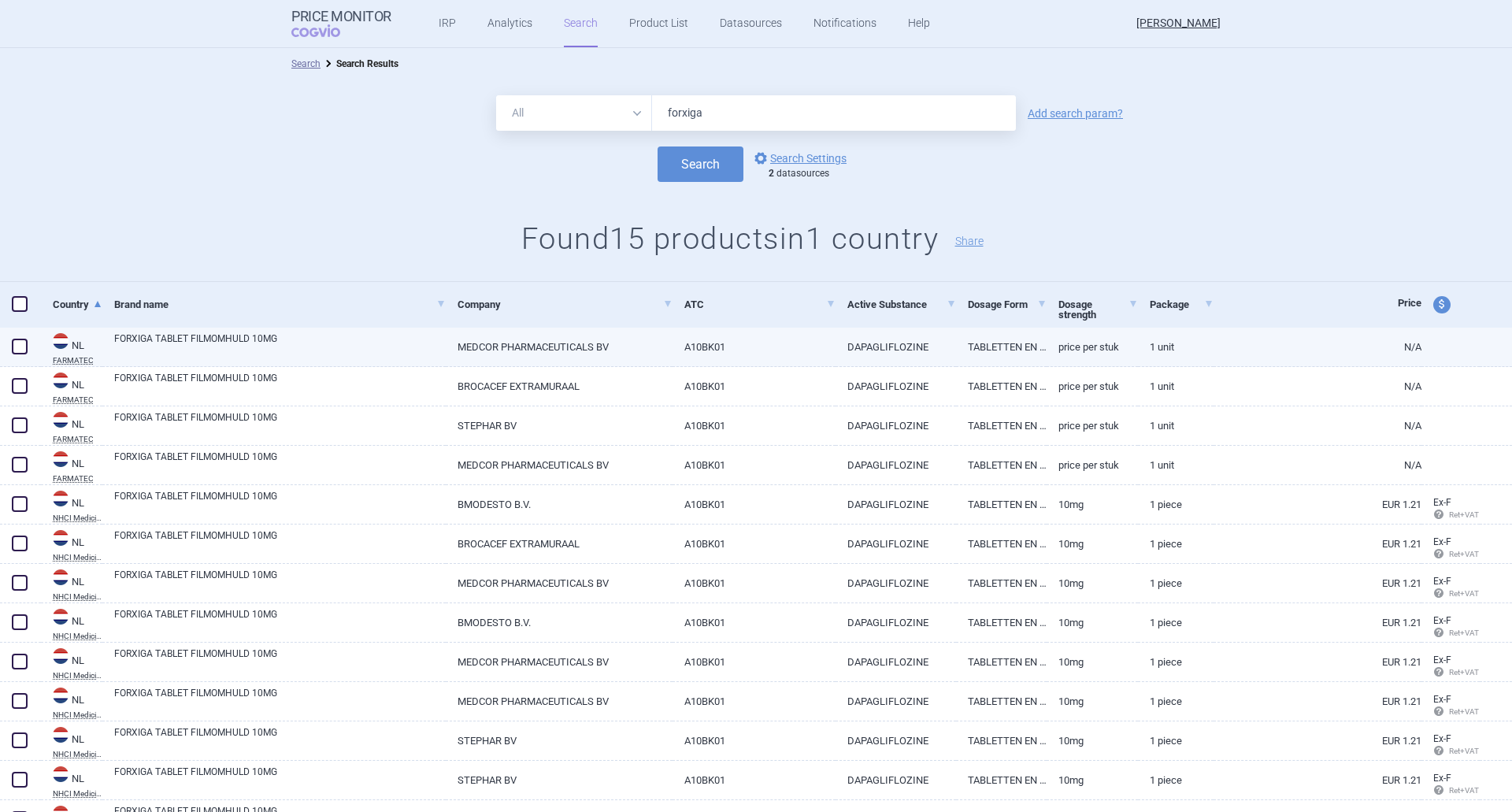
click at [201, 335] on link "FORXIGA TABLET FILMOMHULD 10MG" at bounding box center [279, 346] width 332 height 28
select select "EUR"
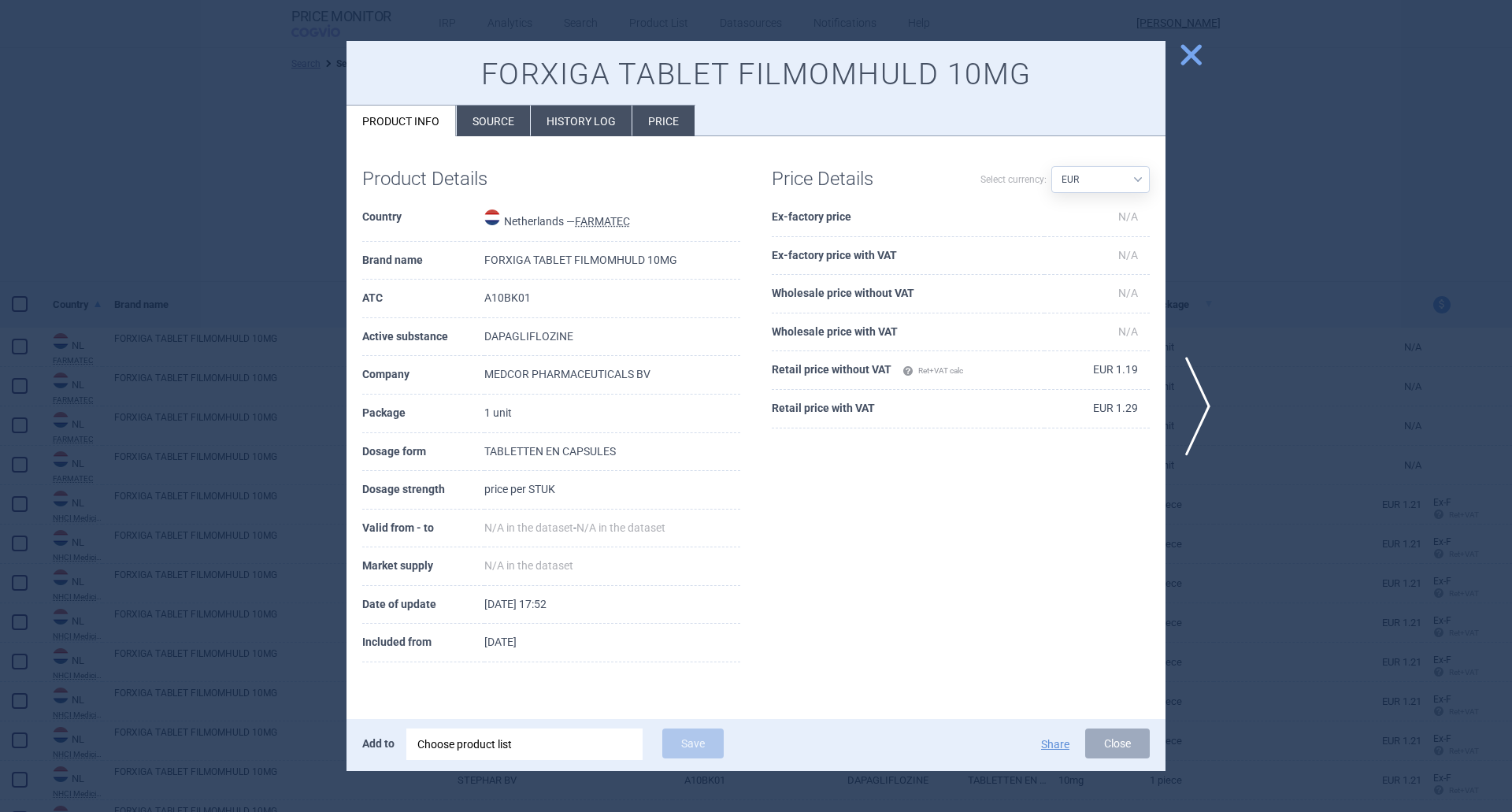
click at [509, 128] on li "Source" at bounding box center [493, 120] width 73 height 31
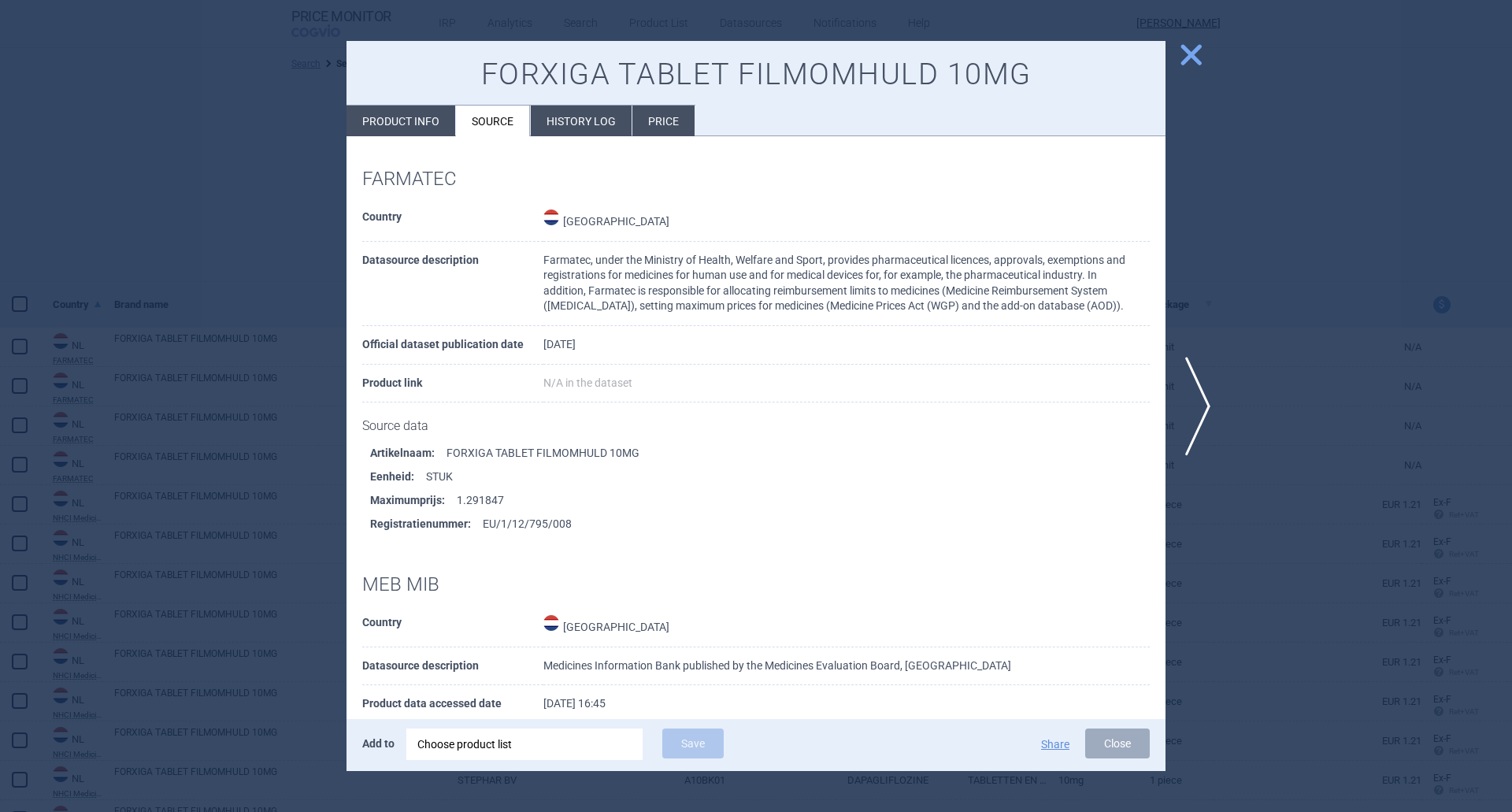
click at [588, 126] on li "History log" at bounding box center [581, 120] width 101 height 31
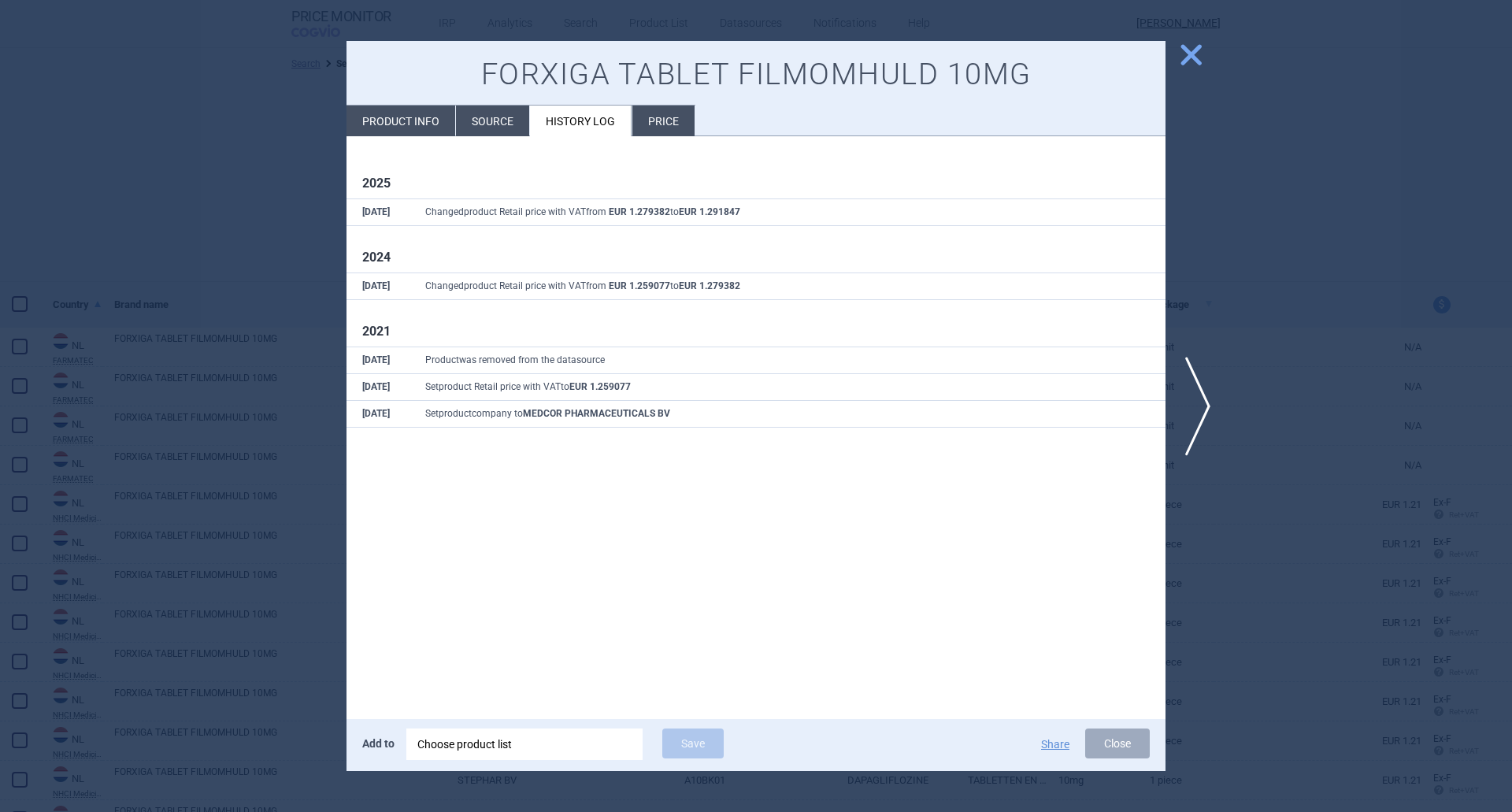
click at [669, 128] on li "Price" at bounding box center [663, 120] width 62 height 31
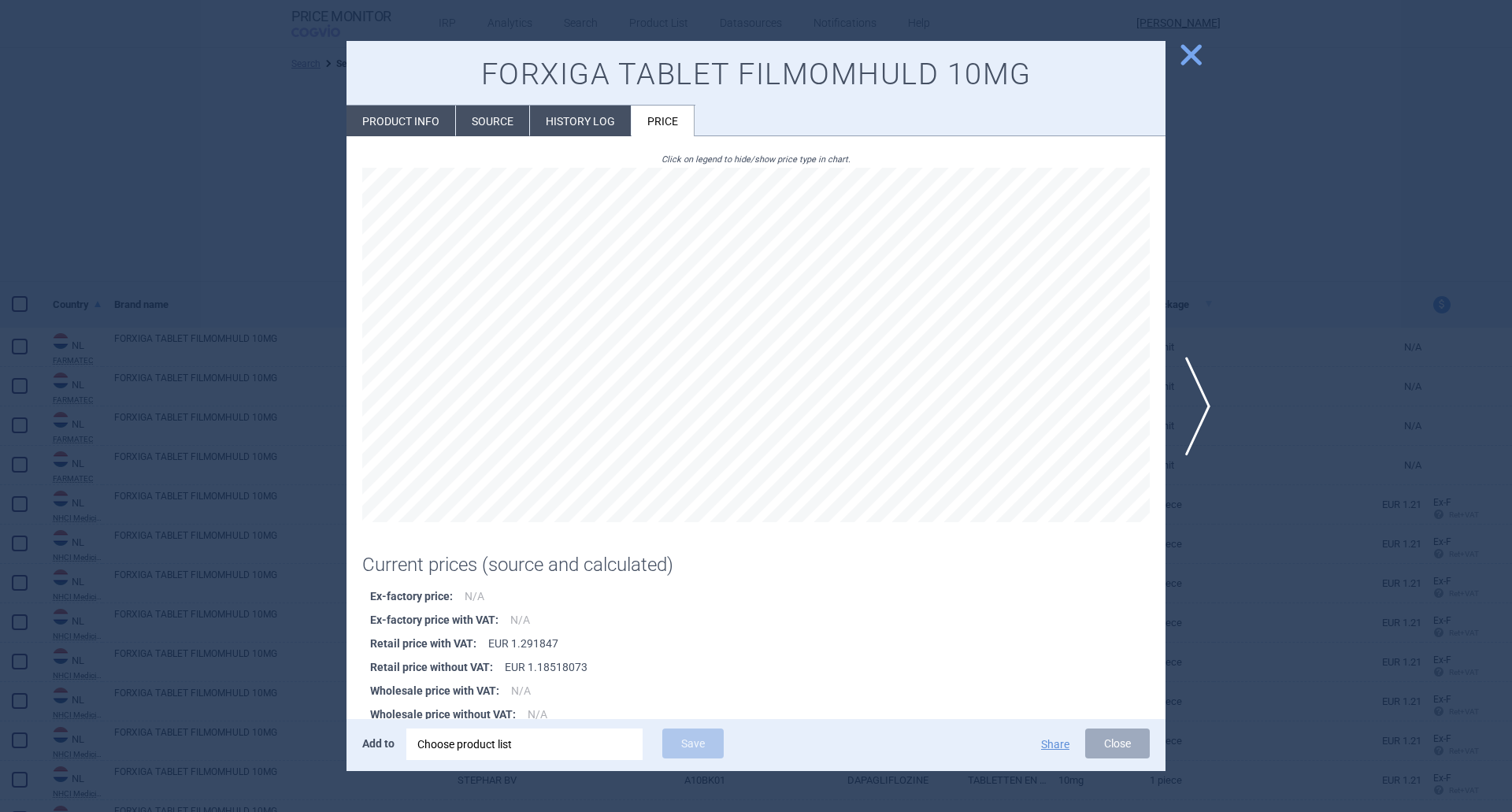
click at [514, 126] on li "Source" at bounding box center [493, 120] width 73 height 31
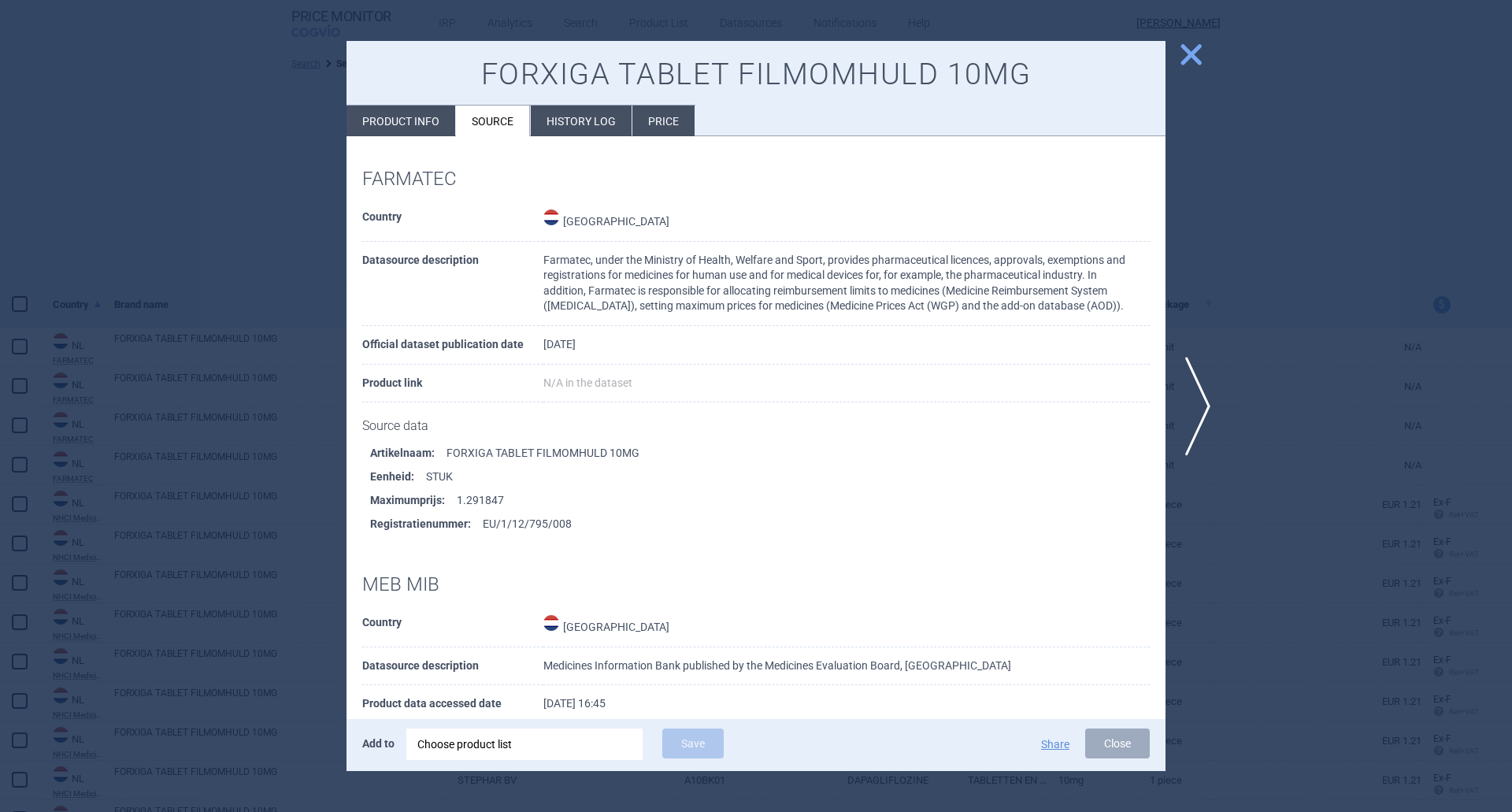
click at [1191, 52] on span "close" at bounding box center [1190, 54] width 27 height 27
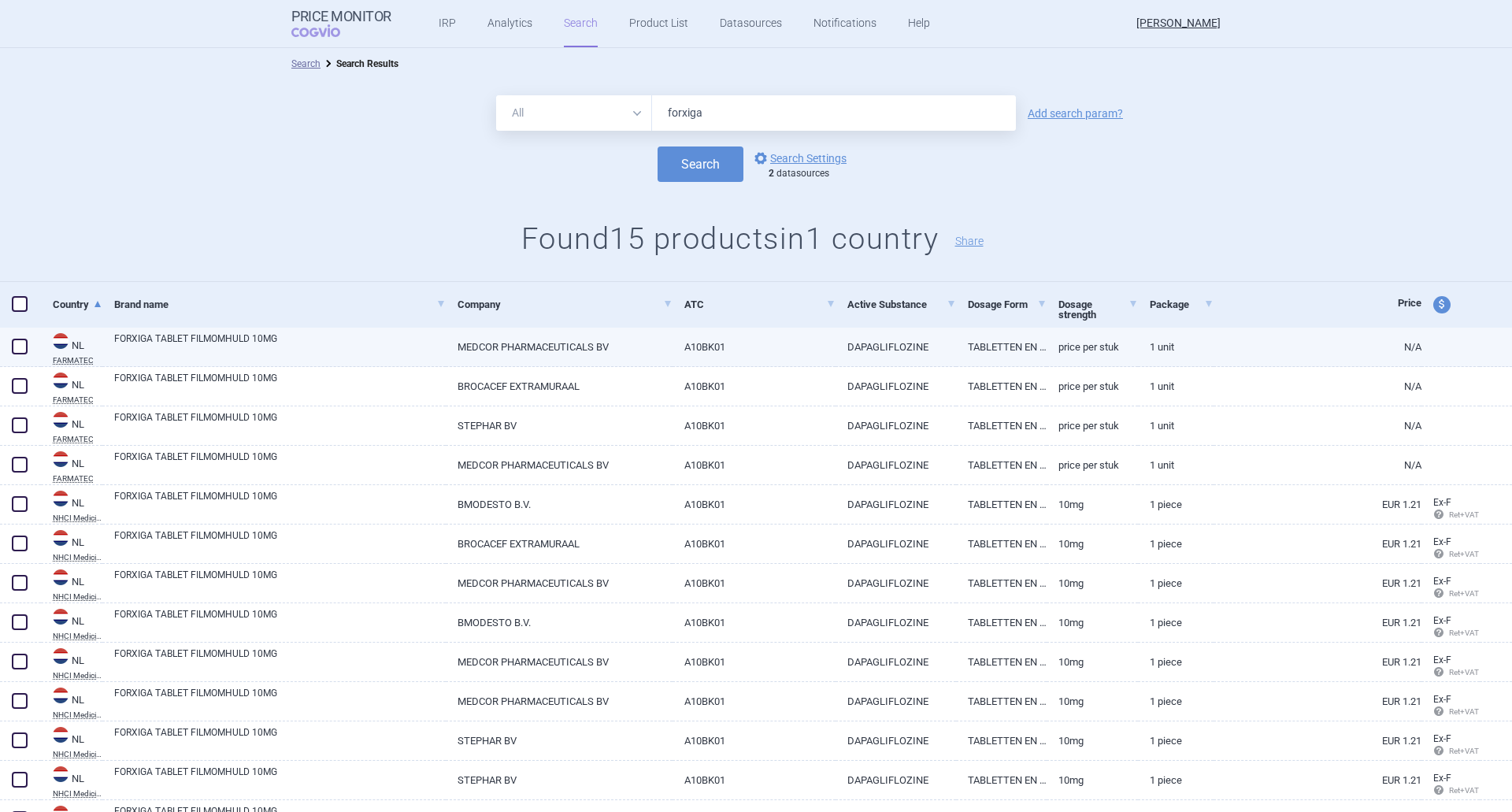
click at [142, 344] on link "FORXIGA TABLET FILMOMHULD 10MG" at bounding box center [279, 346] width 332 height 28
select select "EUR"
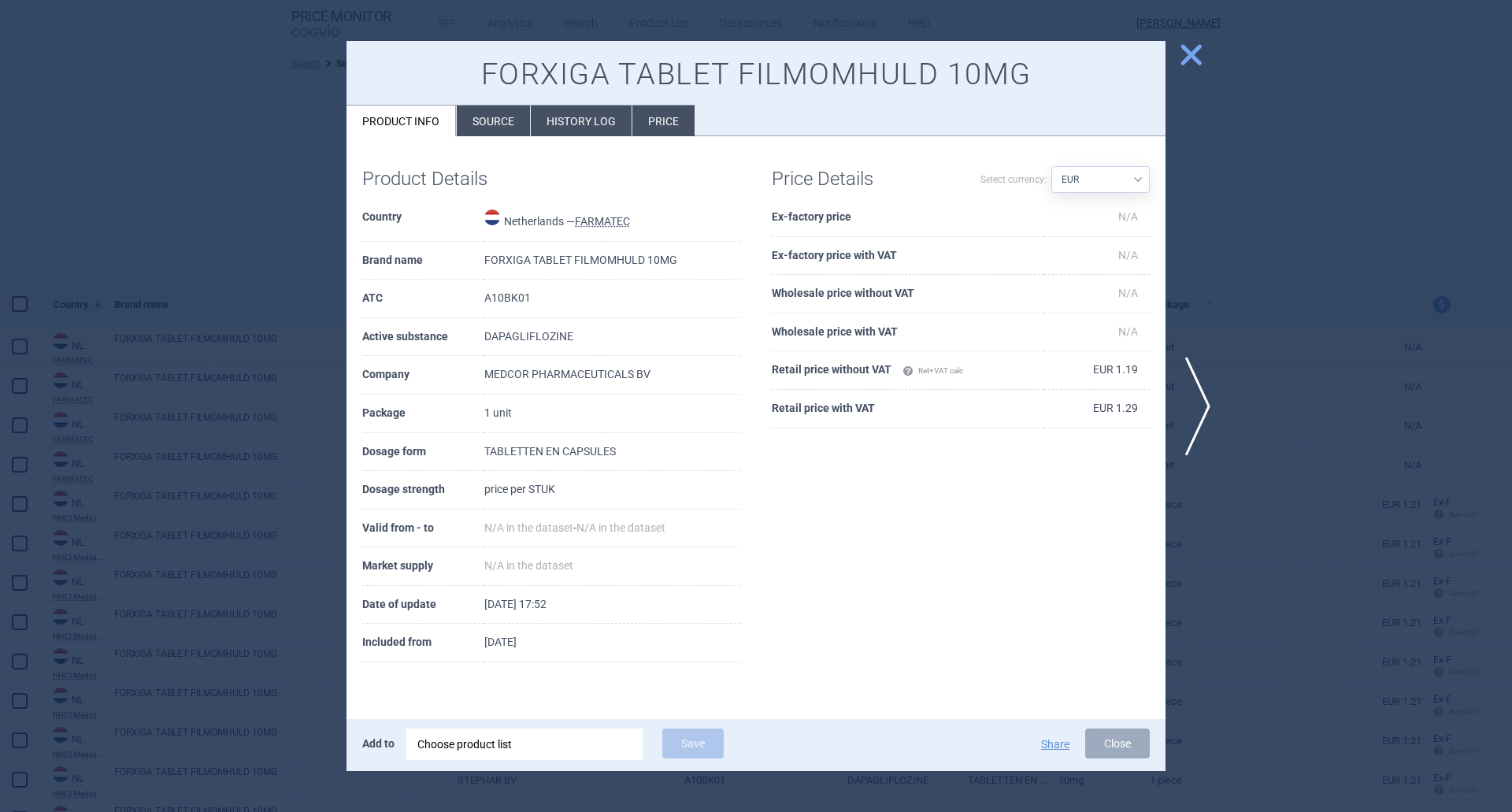
click at [497, 128] on li "Source" at bounding box center [493, 120] width 73 height 31
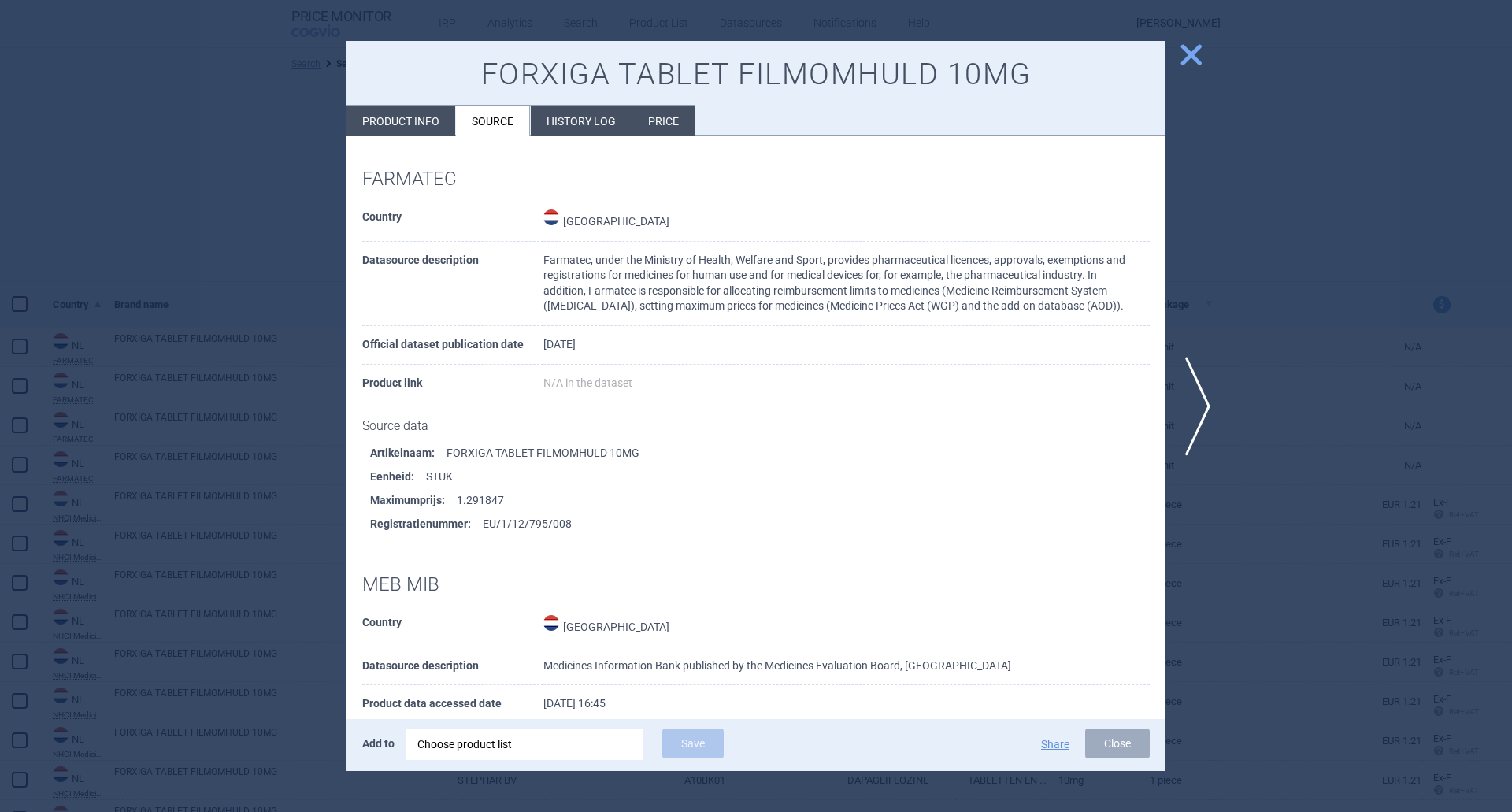
click at [504, 745] on div "Choose product list" at bounding box center [524, 745] width 214 height 32
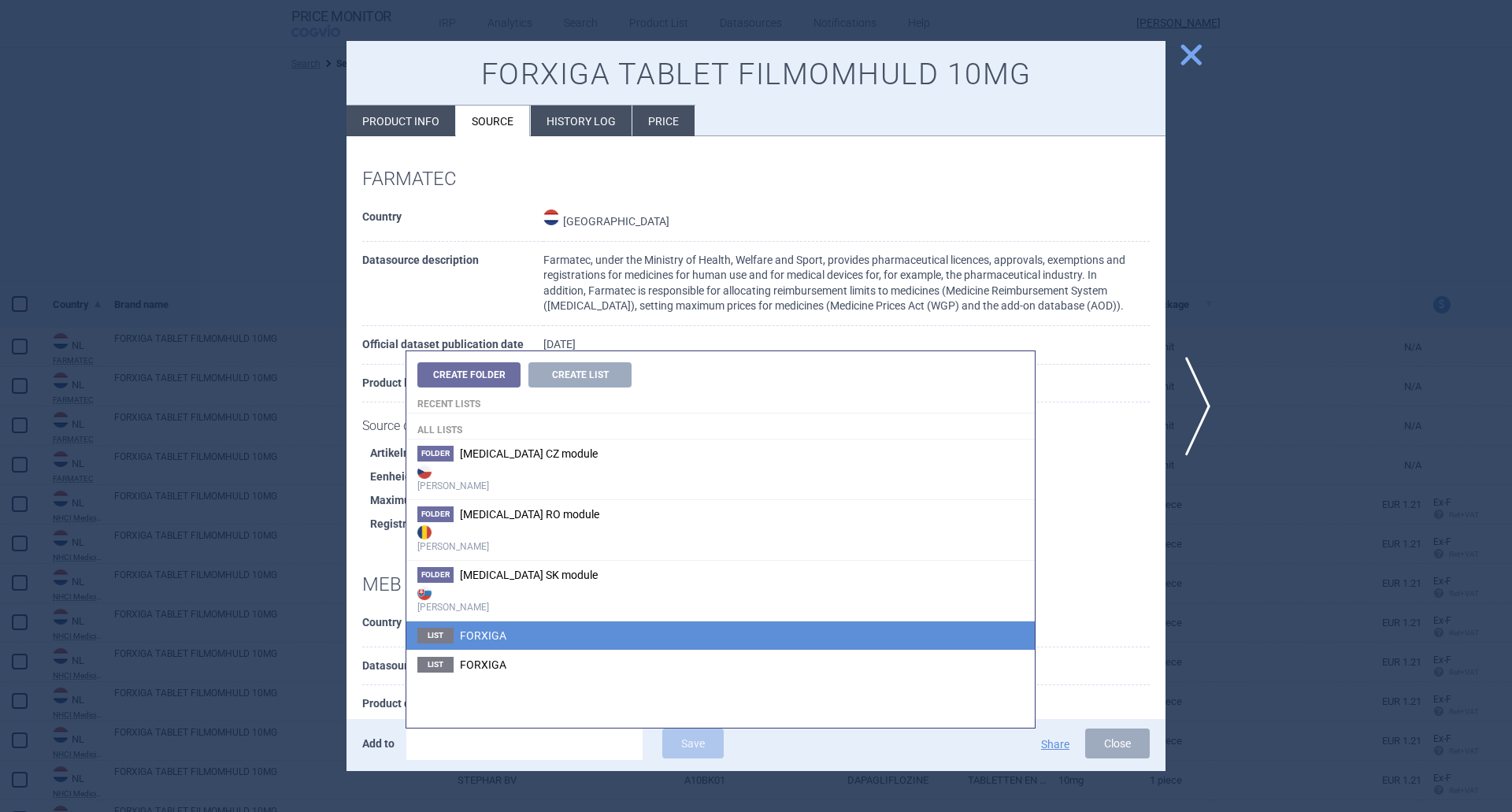
click at [481, 632] on span "FORXIGA" at bounding box center [483, 636] width 47 height 12
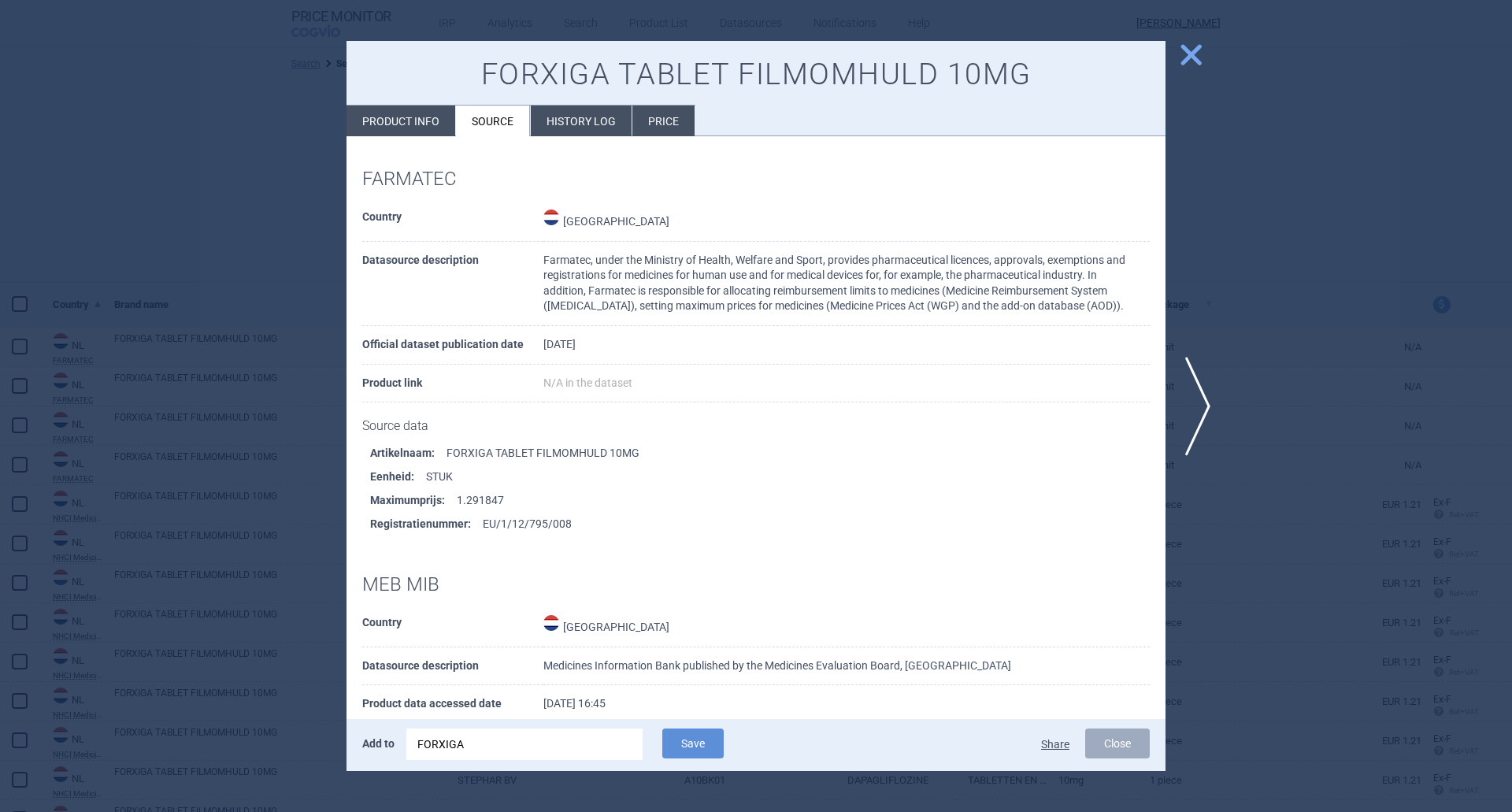
click at [1055, 739] on button "Share" at bounding box center [1055, 744] width 28 height 11
click at [1055, 739] on span at bounding box center [1054, 745] width 12 height 12
click at [1195, 54] on span "close" at bounding box center [1190, 54] width 27 height 27
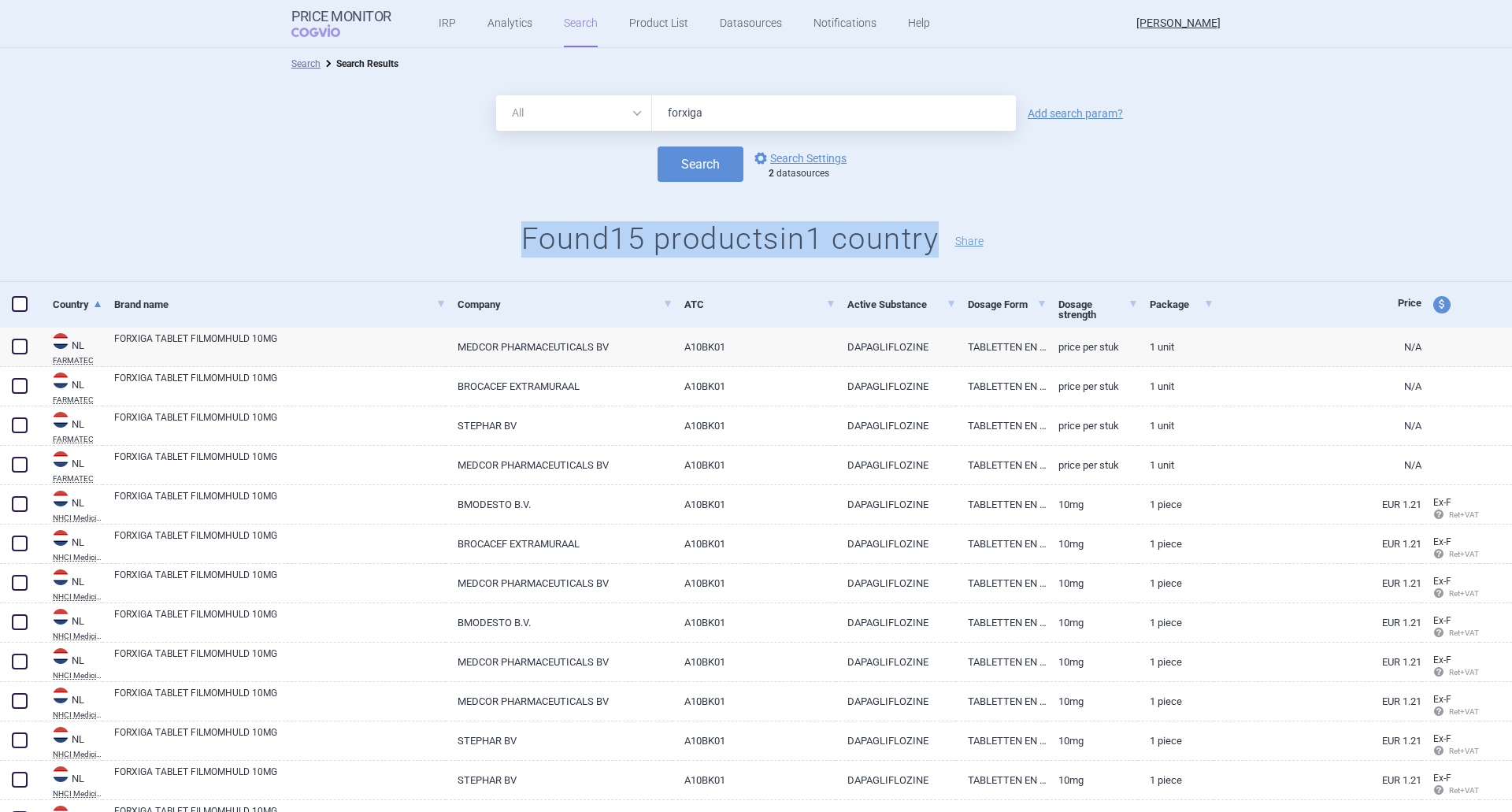
drag, startPoint x: 508, startPoint y: 240, endPoint x: 940, endPoint y: 256, distance: 432.3
click at [940, 256] on h1 "Found 15 products in 1 country Share" at bounding box center [756, 239] width 1512 height 36
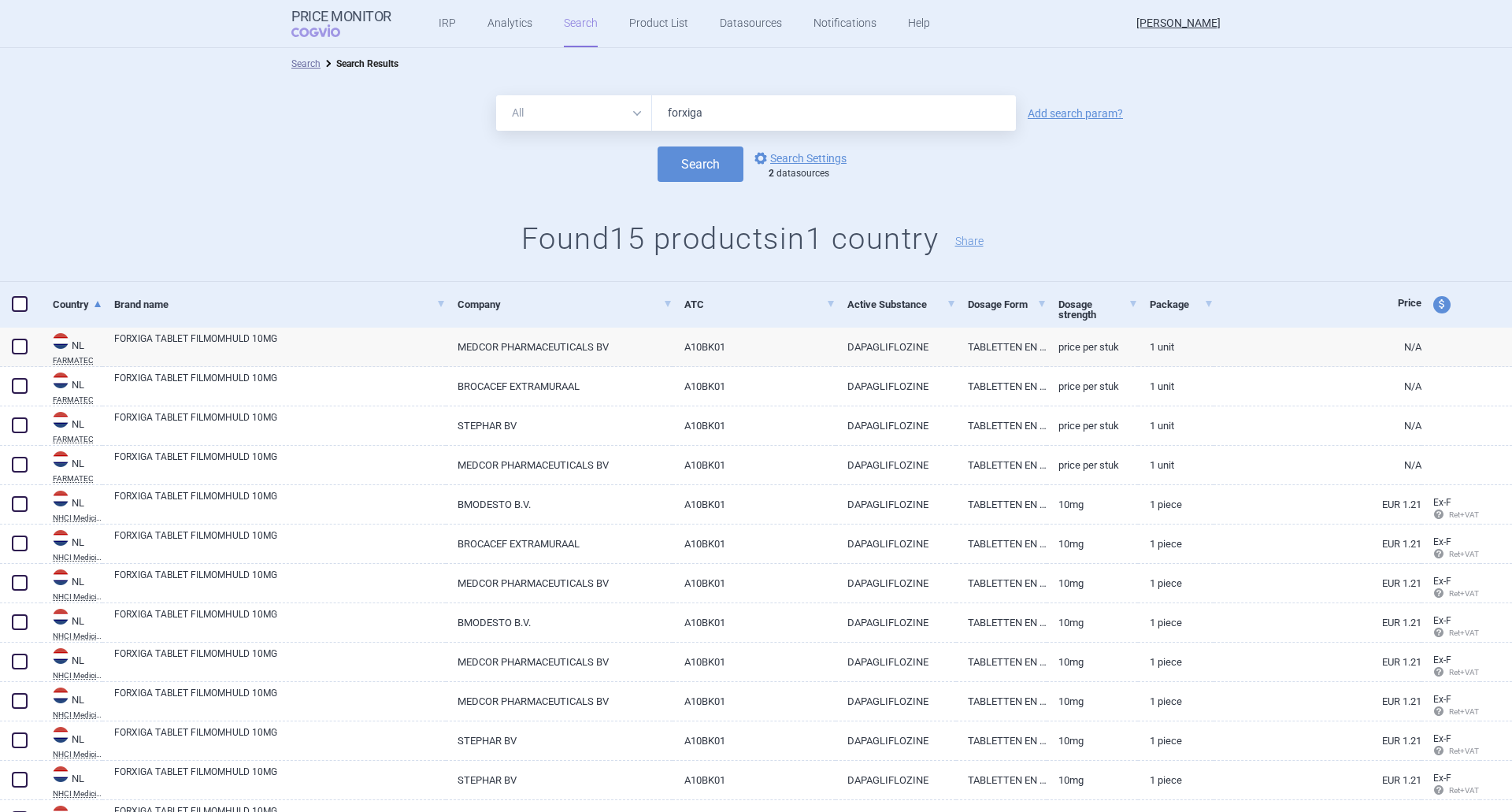
click at [1089, 257] on h1 "Found 15 products in 1 country Share" at bounding box center [756, 239] width 1512 height 36
